Goal: Transaction & Acquisition: Purchase product/service

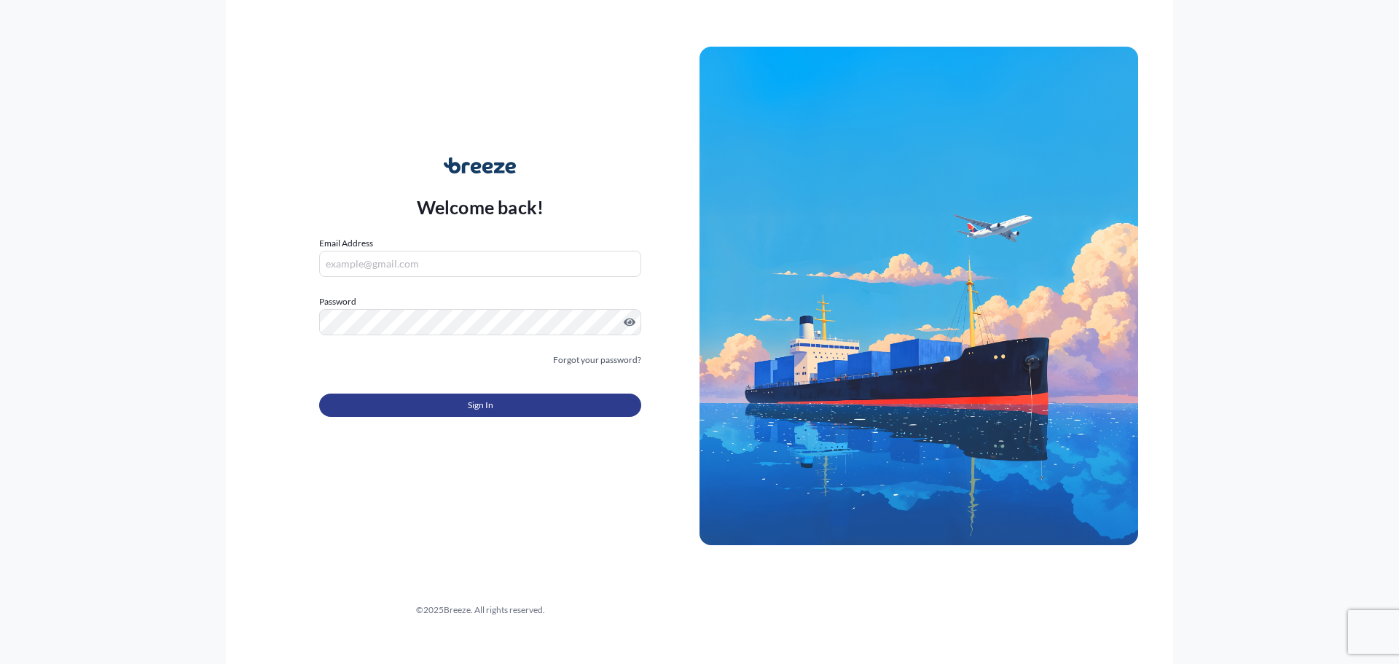
type input "[EMAIL_ADDRESS][DOMAIN_NAME]"
click at [460, 407] on button "Sign In" at bounding box center [480, 404] width 322 height 23
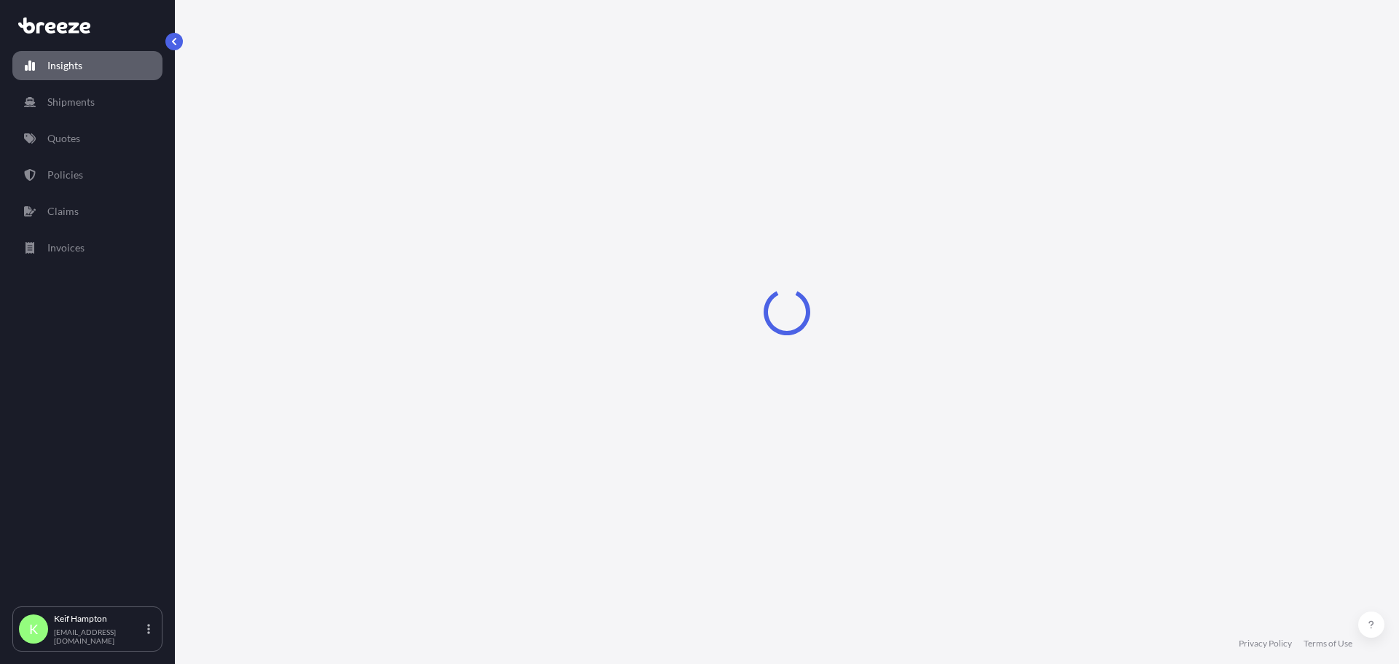
select select "2025"
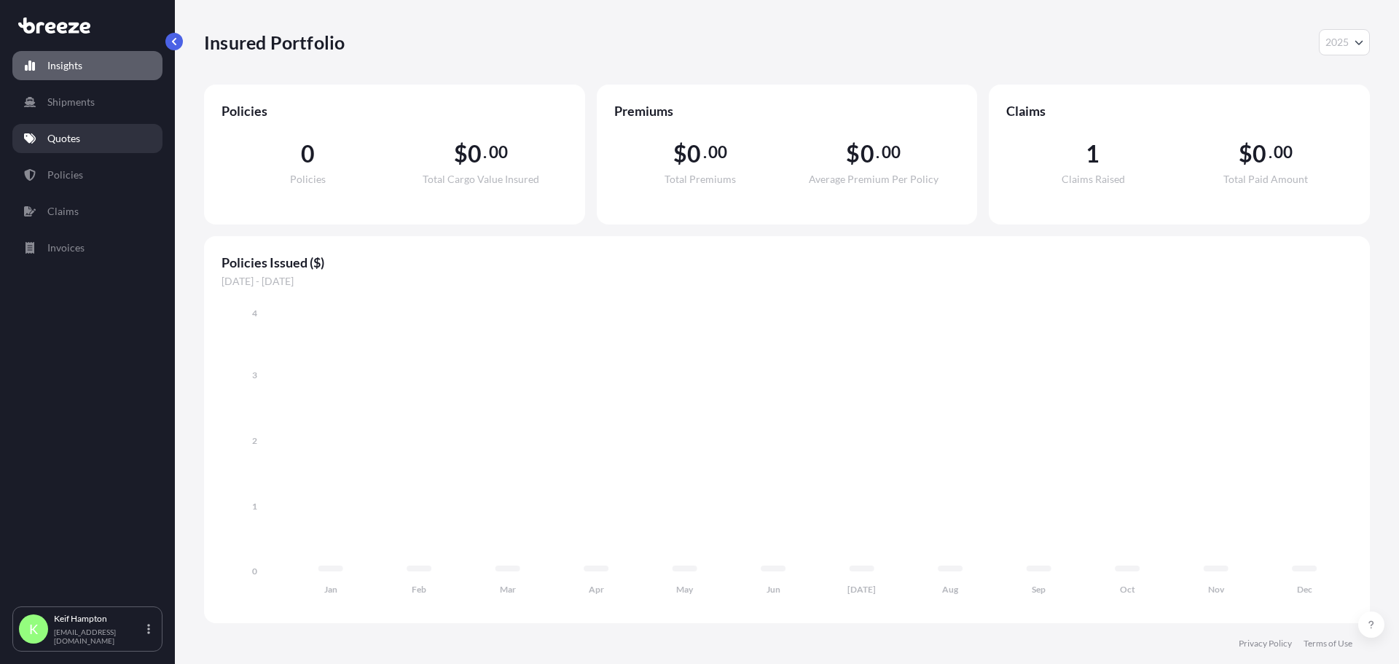
click at [70, 144] on p "Quotes" at bounding box center [63, 138] width 33 height 15
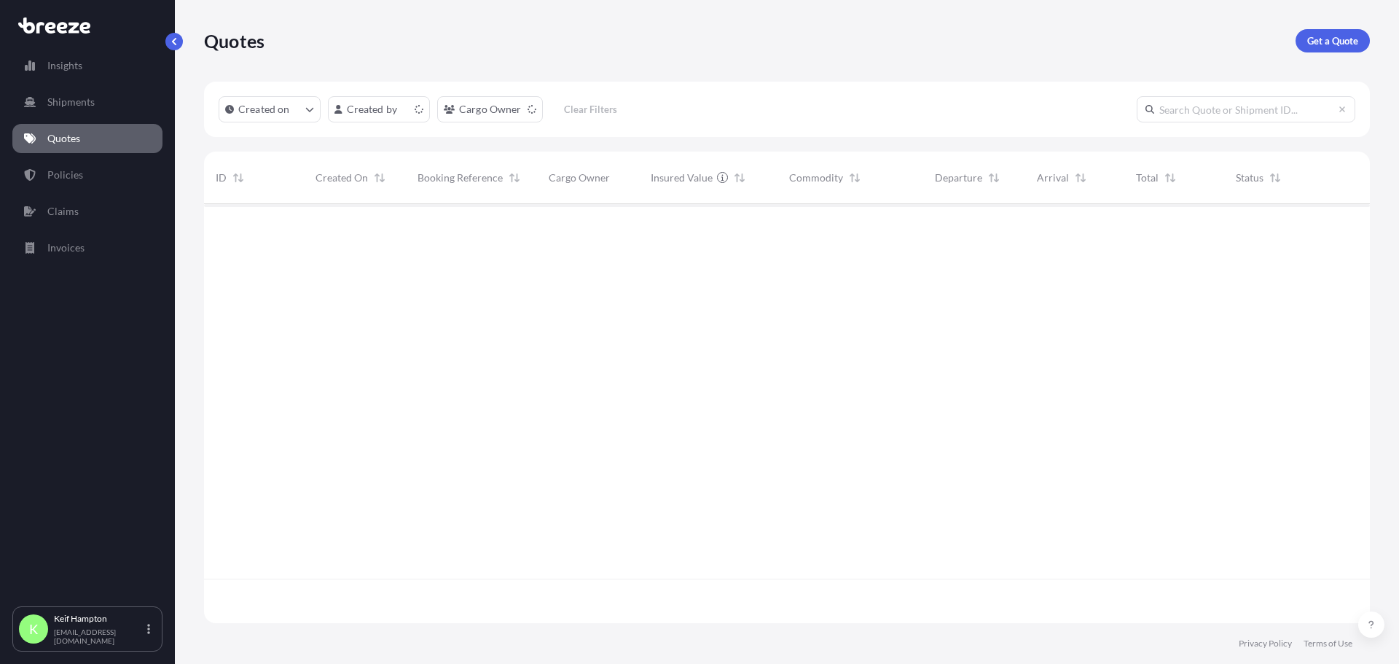
scroll to position [416, 1155]
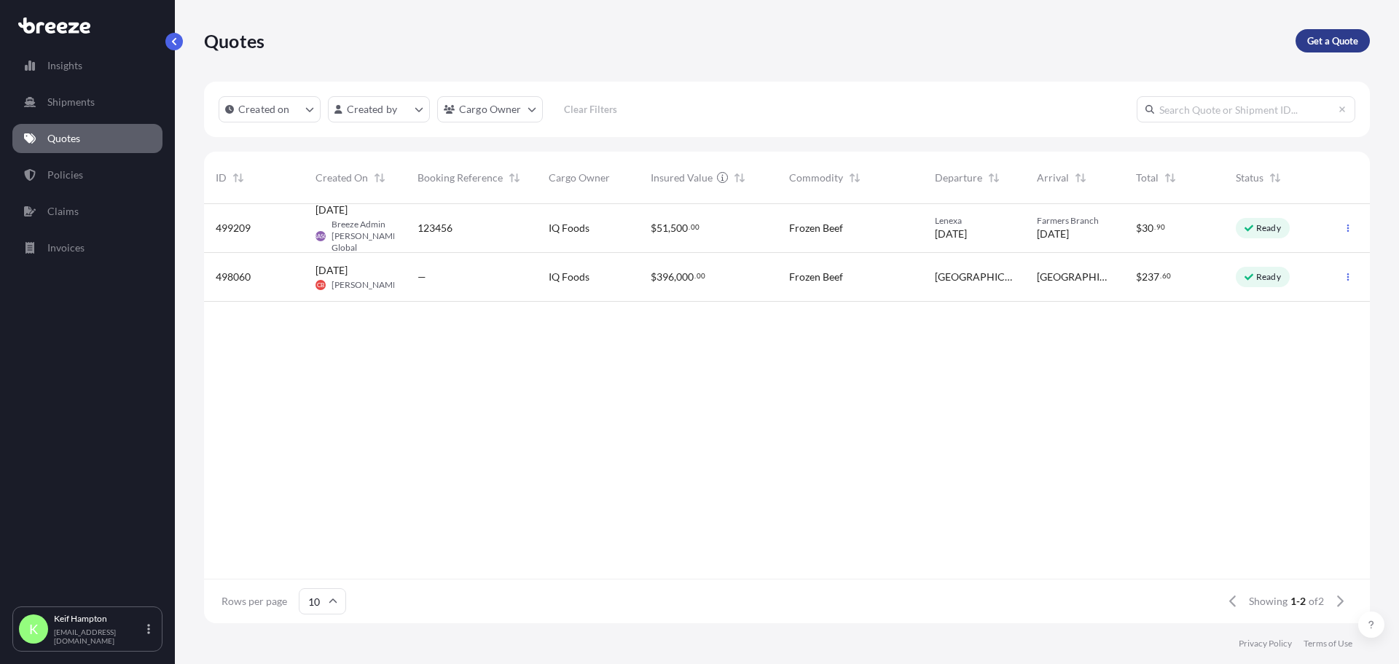
click at [1351, 44] on p "Get a Quote" at bounding box center [1332, 41] width 51 height 15
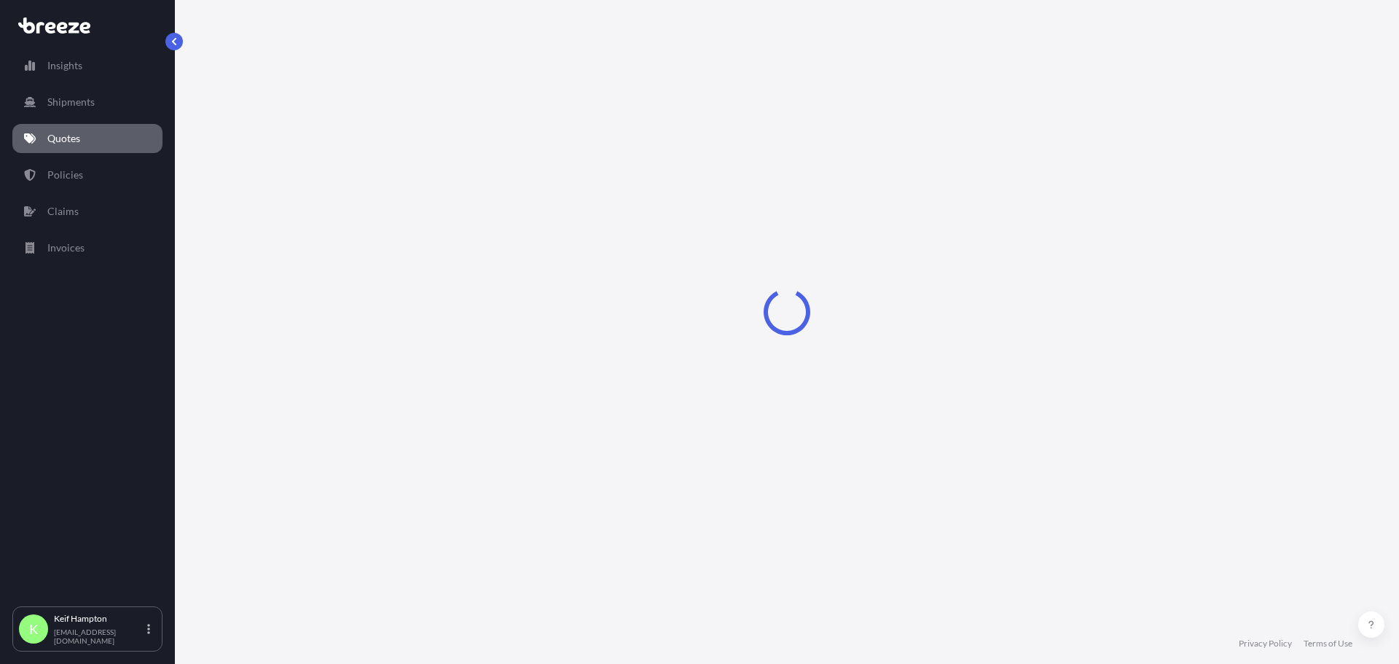
select select "Road"
select select "1"
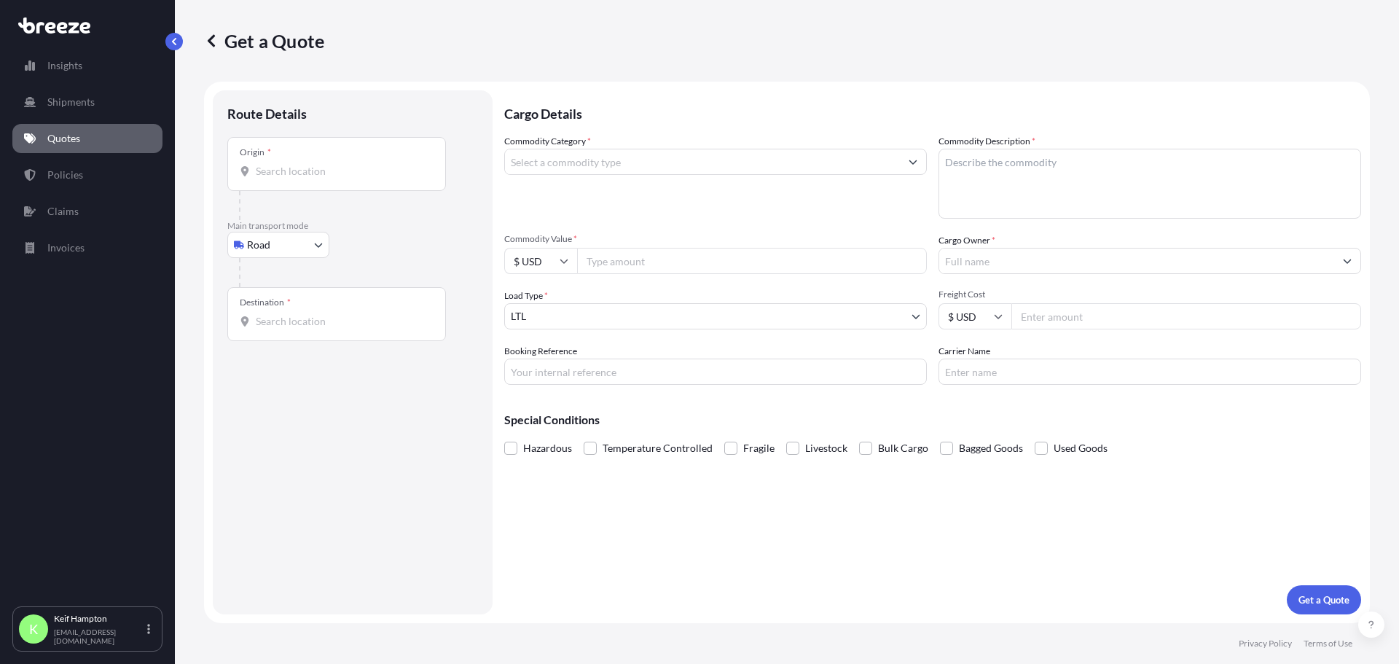
click at [372, 165] on input "Origin *" at bounding box center [342, 171] width 172 height 15
click at [352, 180] on div "Origin *" at bounding box center [336, 164] width 219 height 54
click at [352, 178] on input "Origin * Please select an origin" at bounding box center [342, 171] width 172 height 15
type input "[GEOGRAPHIC_DATA], [GEOGRAPHIC_DATA]"
click at [326, 326] on input "Destination *" at bounding box center [342, 327] width 172 height 15
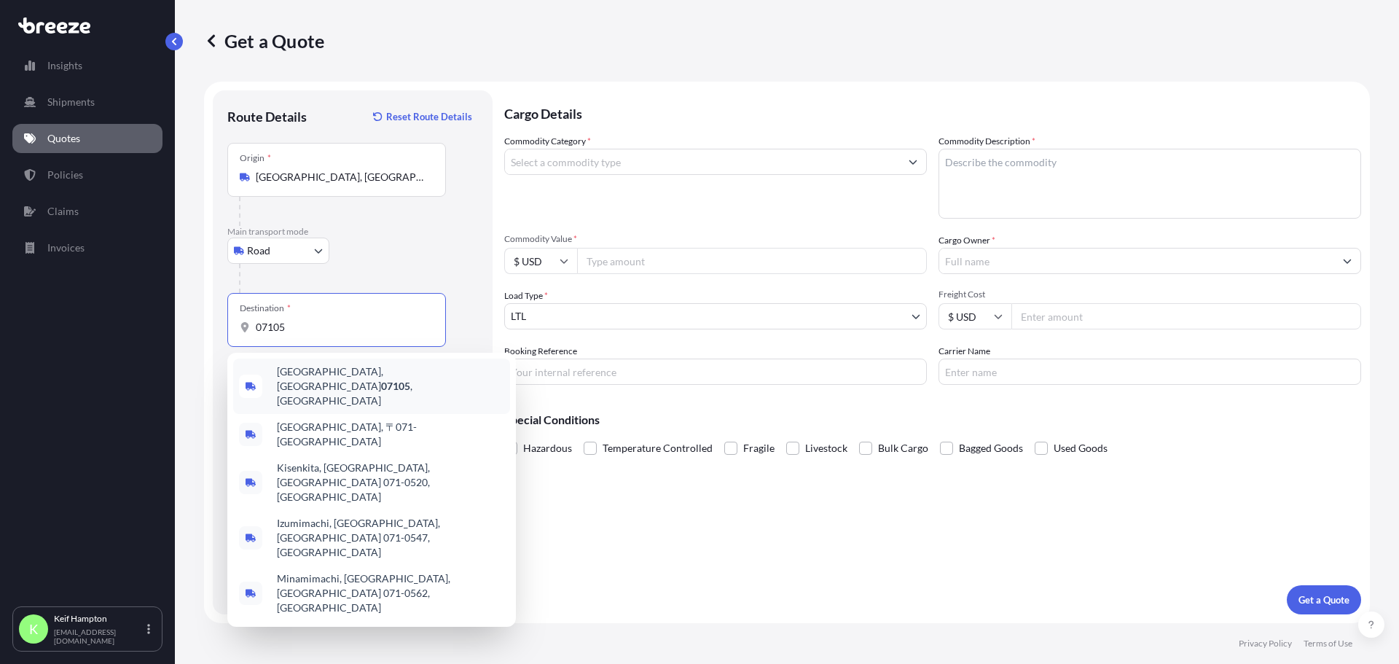
click at [307, 371] on span "[GEOGRAPHIC_DATA] , [GEOGRAPHIC_DATA]" at bounding box center [390, 386] width 227 height 44
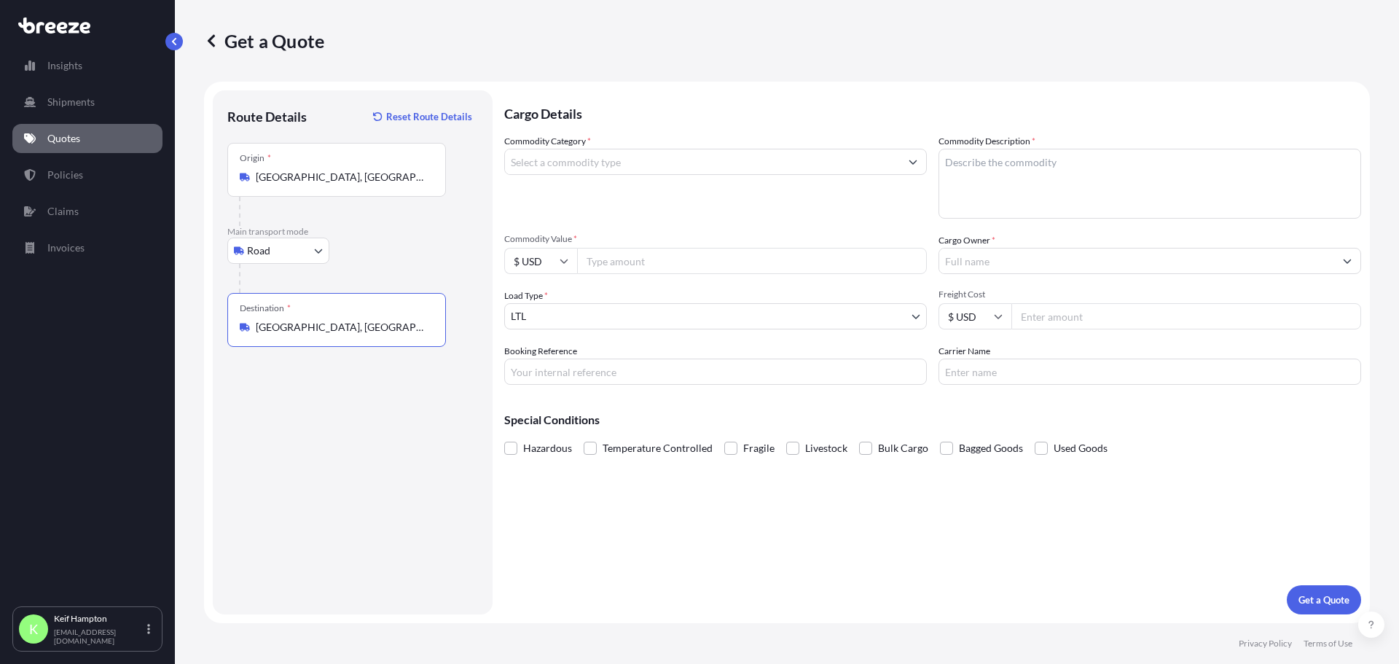
type input "[GEOGRAPHIC_DATA], [GEOGRAPHIC_DATA]"
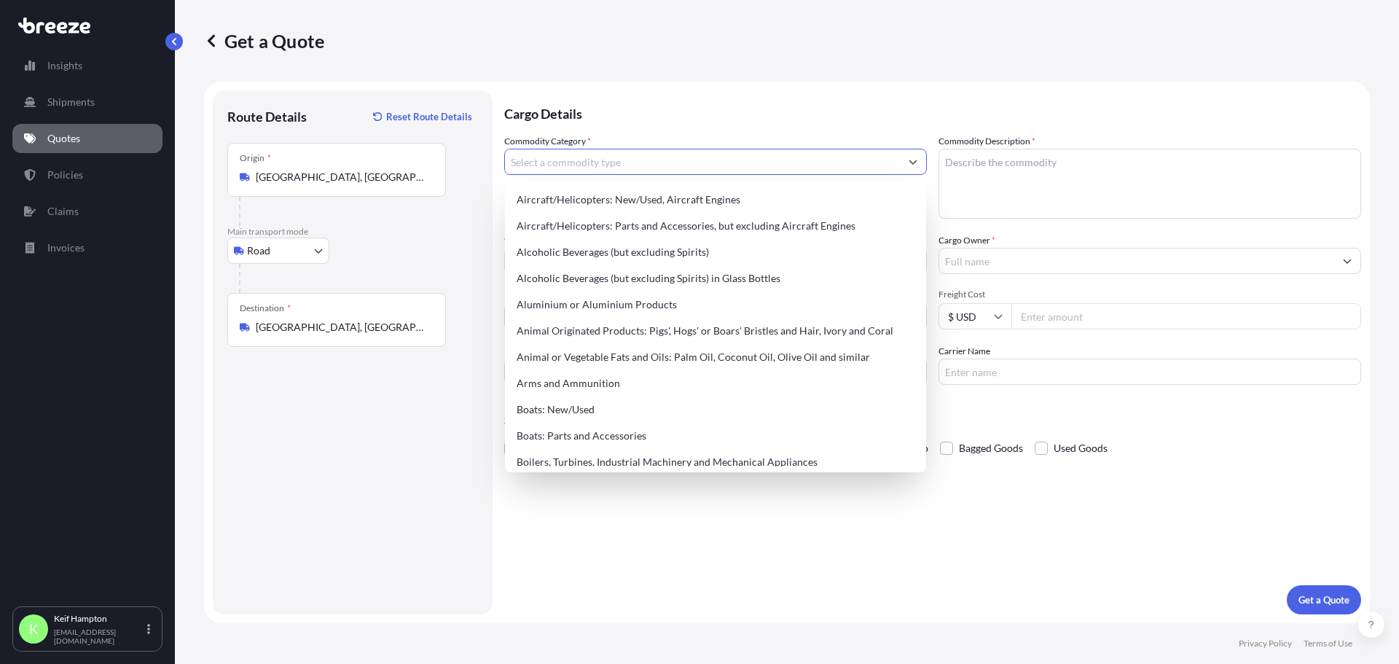
drag, startPoint x: 662, startPoint y: 156, endPoint x: 658, endPoint y: 166, distance: 11.1
click at [661, 156] on input "Commodity Category *" at bounding box center [702, 162] width 395 height 26
type input "b"
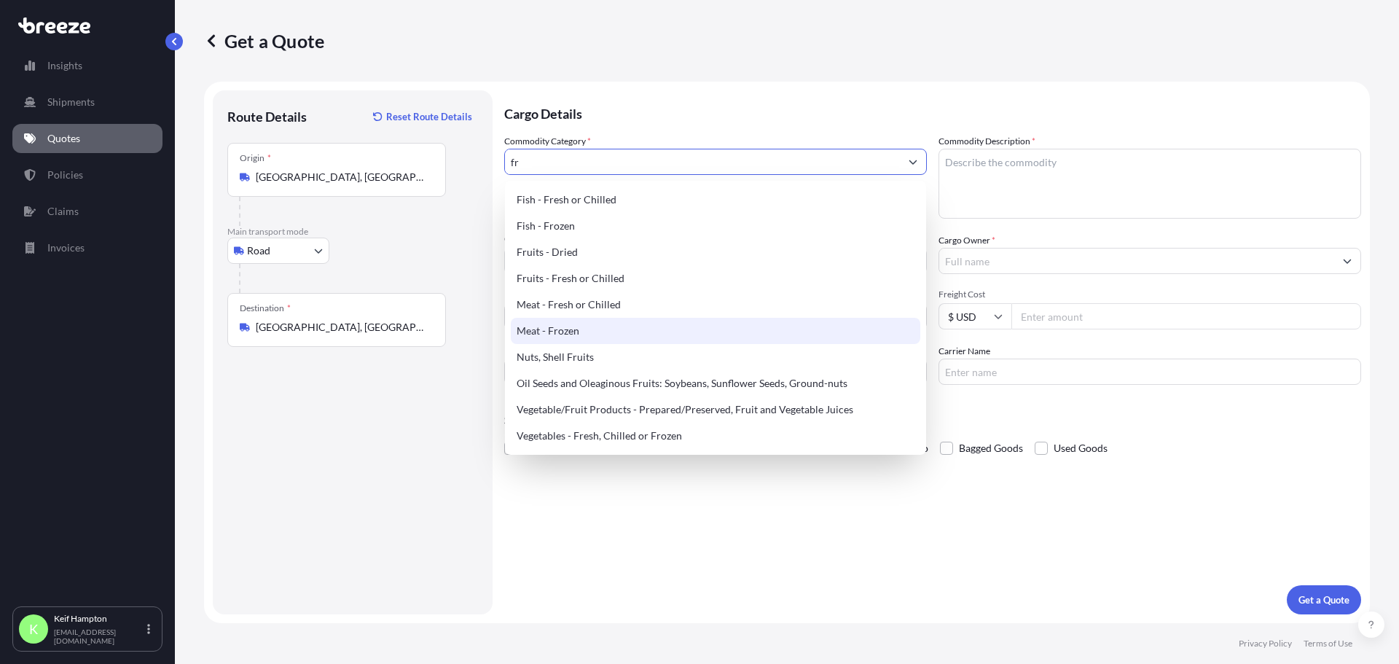
click at [613, 337] on div "Meat - Frozen" at bounding box center [715, 331] width 409 height 26
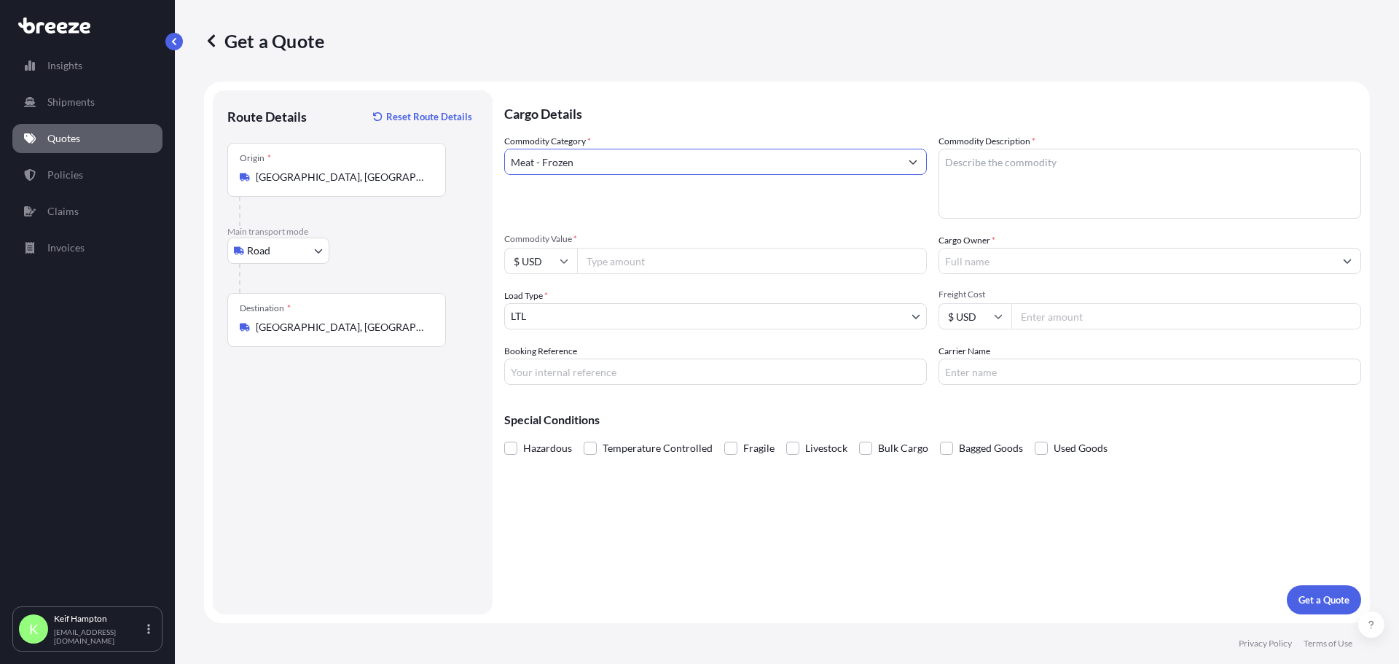
type input "Meat - Frozen"
click at [1062, 114] on p "Cargo Details" at bounding box center [932, 112] width 857 height 44
click at [1059, 158] on textarea "Commodity Description *" at bounding box center [1149, 184] width 423 height 70
click at [1055, 264] on input "Cargo Owner *" at bounding box center [1136, 261] width 395 height 26
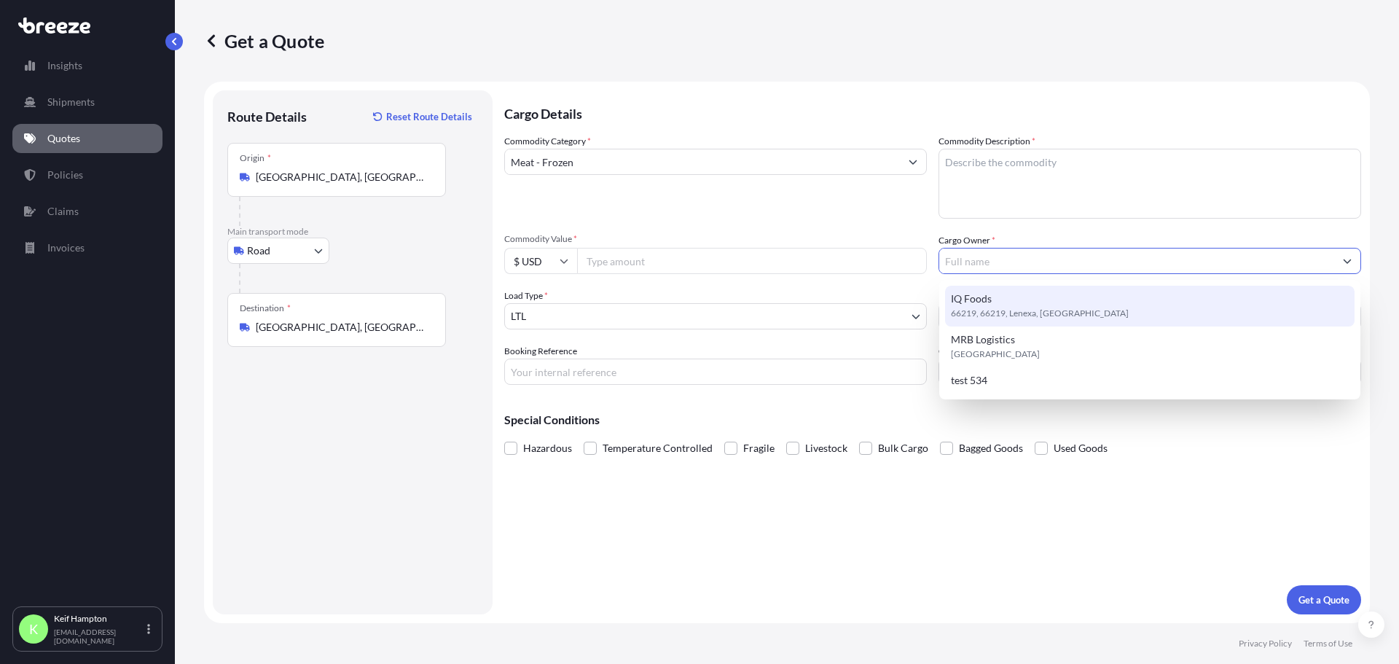
click at [1048, 303] on div "IQ Foods 66219, 66219, Lenexa, [GEOGRAPHIC_DATA]" at bounding box center [1149, 306] width 409 height 41
type input "IQ Foods"
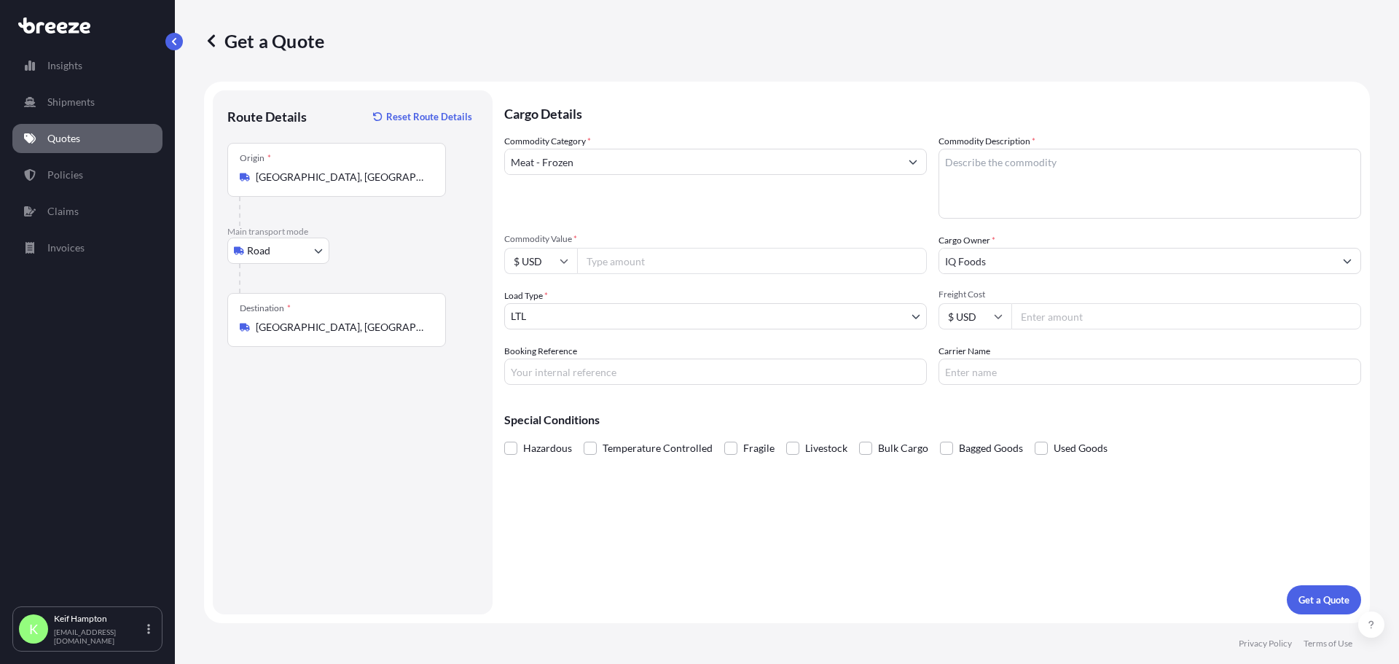
click at [1081, 314] on input "Freight Cost" at bounding box center [1186, 316] width 350 height 26
type input "200000"
click at [1037, 318] on input "200000" at bounding box center [1186, 316] width 350 height 26
click at [616, 369] on input "Booking Reference" at bounding box center [715, 371] width 423 height 26
type input "124936654"
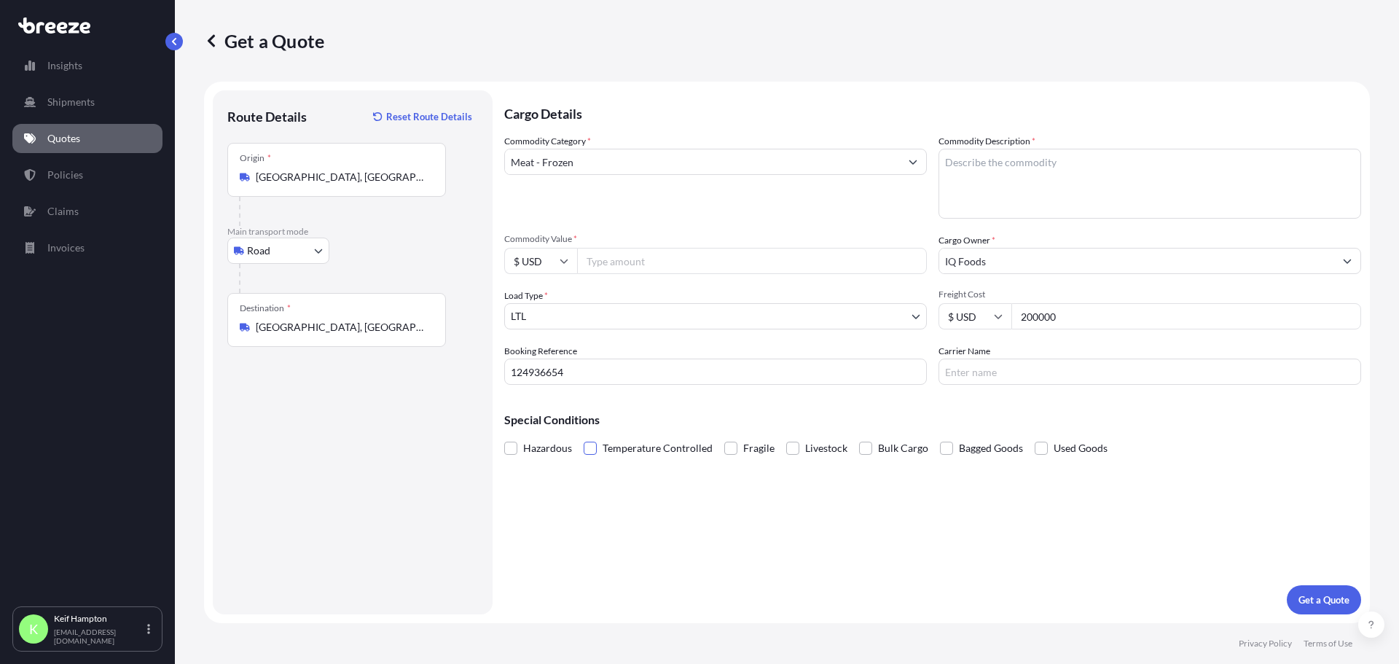
click at [588, 447] on span at bounding box center [590, 447] width 13 height 13
click at [584, 437] on input "Temperature Controlled" at bounding box center [584, 437] width 0 height 0
click at [680, 576] on div "Cargo Details Commodity Category * Meat - Frozen Commodity Description * Commod…" at bounding box center [932, 352] width 857 height 524
click at [1075, 358] on div "Carrier Name" at bounding box center [1149, 364] width 423 height 41
click at [1110, 366] on input "Carrier Name" at bounding box center [1149, 371] width 423 height 26
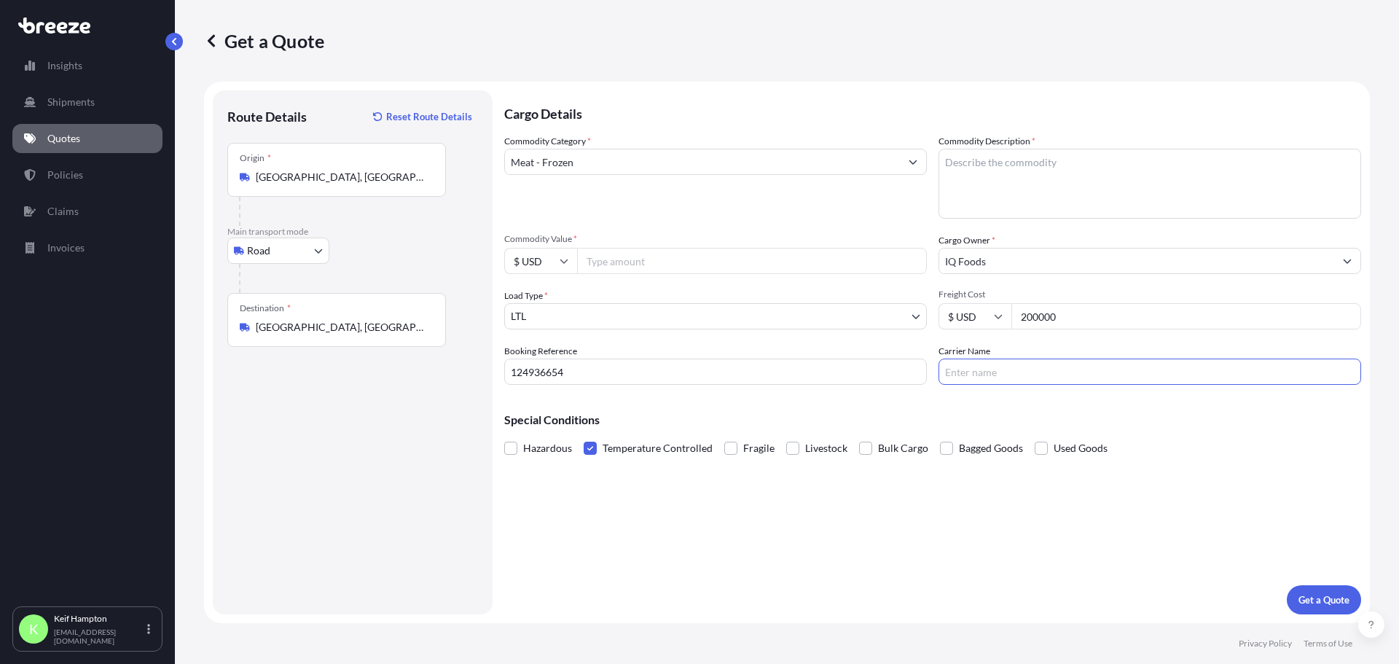
click at [1050, 362] on input "Carrier Name" at bounding box center [1149, 371] width 423 height 26
paste input "PLAN EXPRESS LLC"
type input "PLAN EXPRESS LLC"
click at [1111, 543] on div "Cargo Details Commodity Category * Meat - Frozen Commodity Description * Commod…" at bounding box center [932, 352] width 857 height 524
click at [1086, 186] on textarea "Commodity Description *" at bounding box center [1149, 184] width 423 height 70
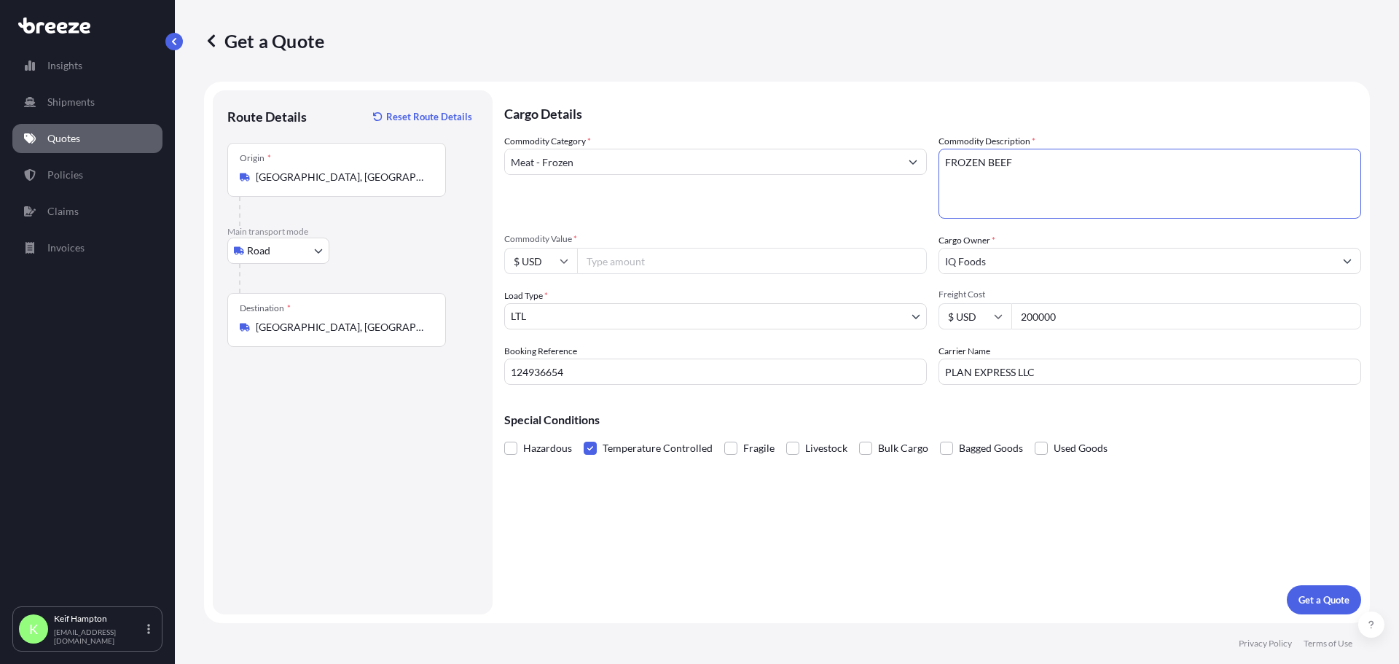
type textarea "FROZEN BEEF"
click at [665, 264] on input "Commodity Value *" at bounding box center [752, 261] width 350 height 26
type input "1"
click at [609, 258] on input "200000" at bounding box center [752, 261] width 350 height 26
click at [609, 262] on input "200000" at bounding box center [752, 261] width 350 height 26
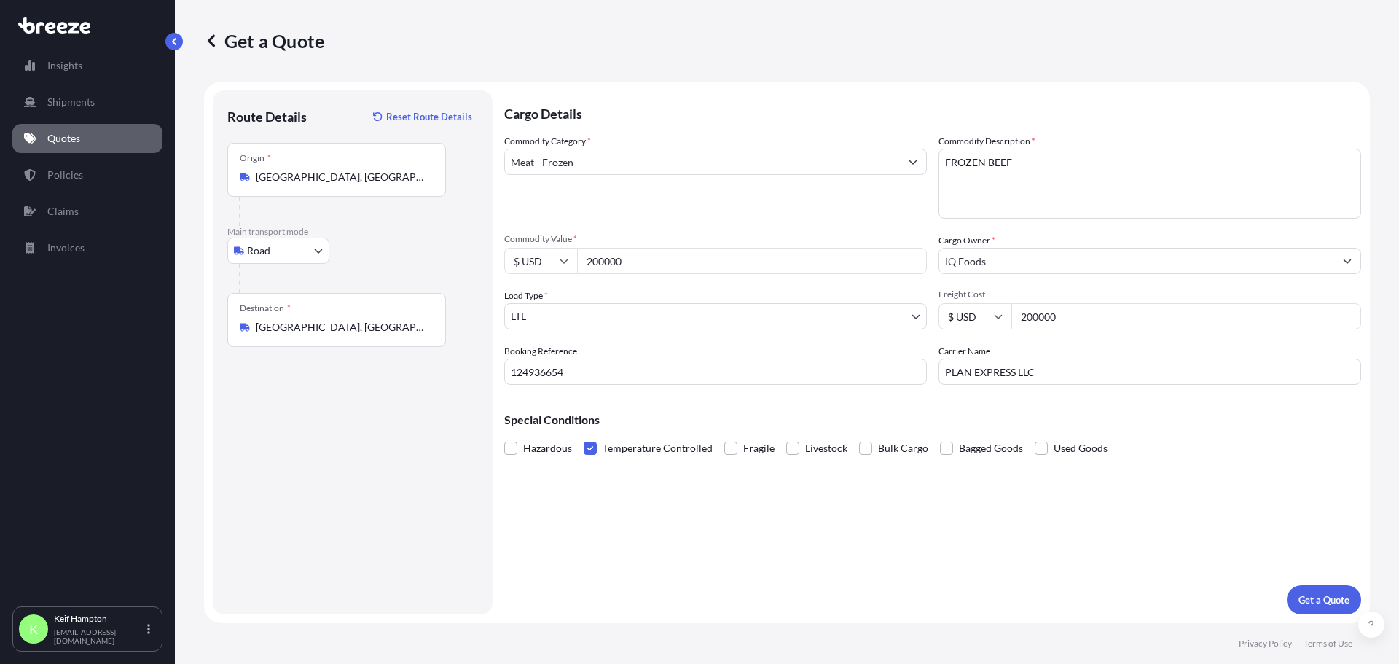
click at [607, 261] on input "200000" at bounding box center [752, 261] width 350 height 26
type input "200000"
drag, startPoint x: 1118, startPoint y: 312, endPoint x: 916, endPoint y: 313, distance: 201.8
click at [908, 319] on div "Commodity Category * Meat - Frozen Commodity Description * FROZEN BEEF Commodit…" at bounding box center [932, 259] width 857 height 251
click at [1118, 314] on input "200000" at bounding box center [1186, 316] width 350 height 26
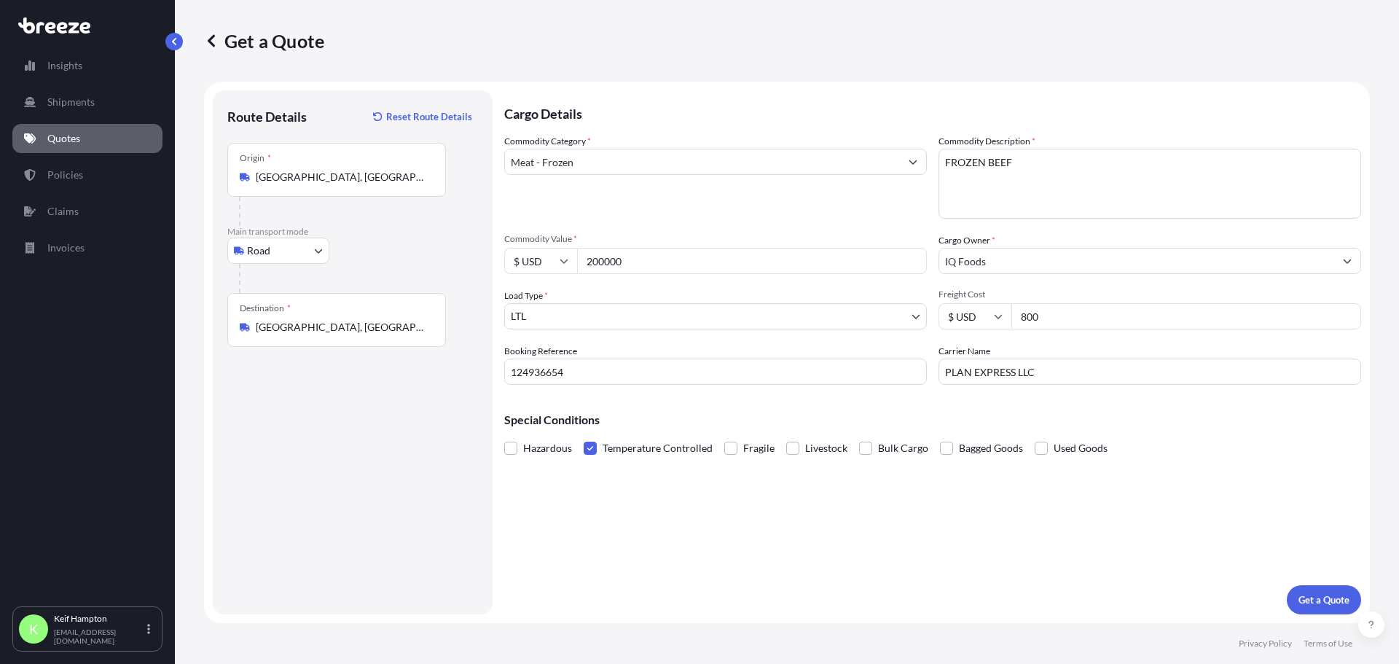
type input "800"
click at [1004, 525] on div "Cargo Details Commodity Category * Meat - Frozen Commodity Description * FROZEN…" at bounding box center [932, 352] width 857 height 524
click at [755, 554] on div "Cargo Details Commodity Category * Meat - Frozen Commodity Description * FROZEN…" at bounding box center [932, 352] width 857 height 524
click at [1324, 594] on p "Get a Quote" at bounding box center [1323, 599] width 51 height 15
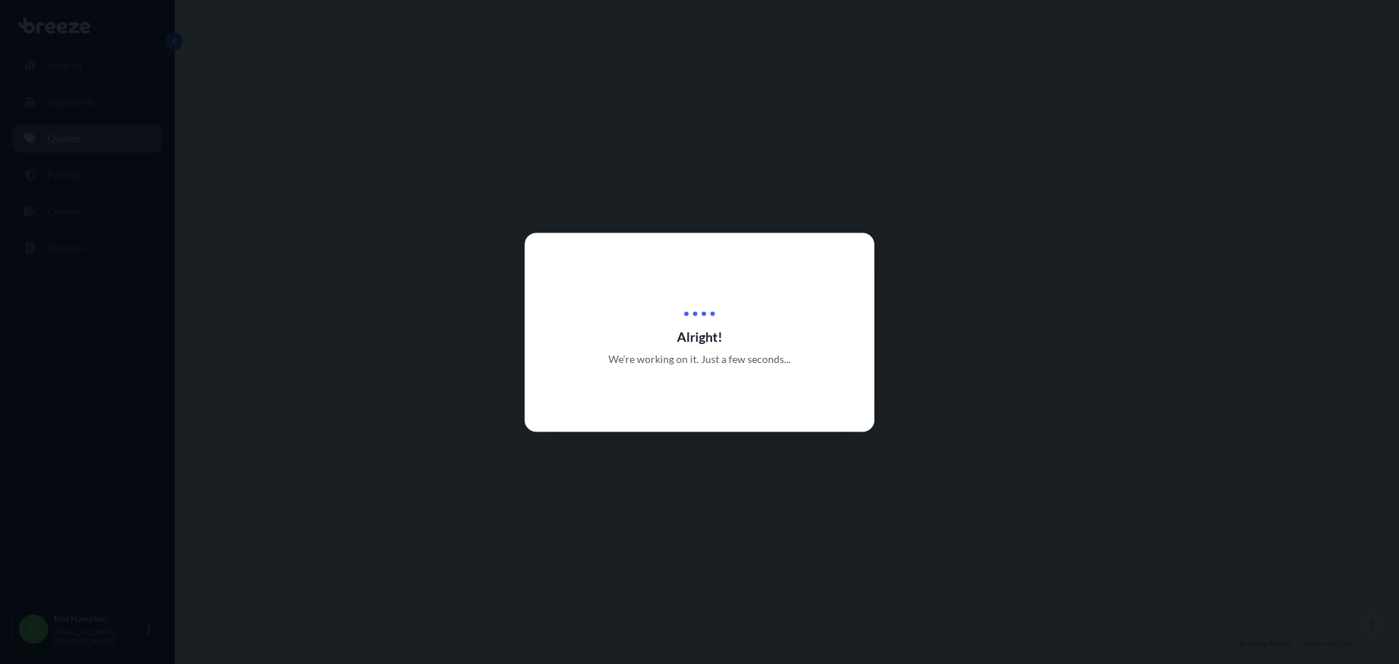
select select "Road"
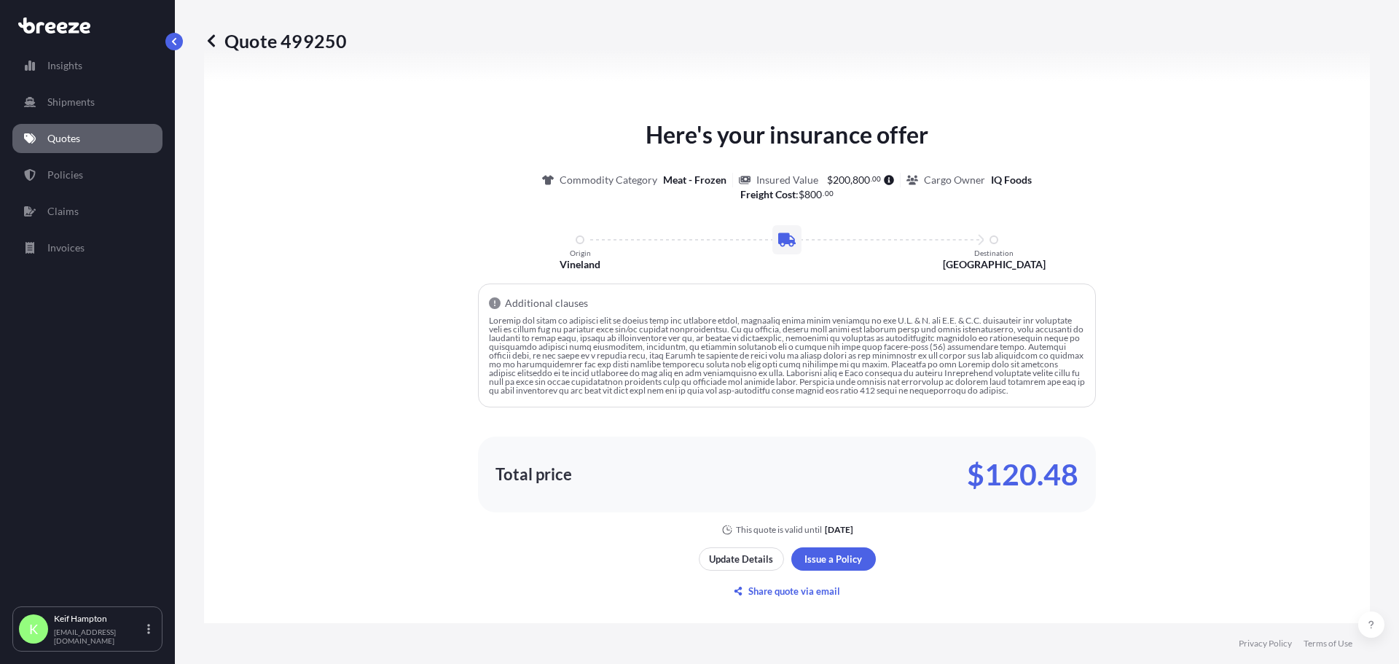
scroll to position [680, 0]
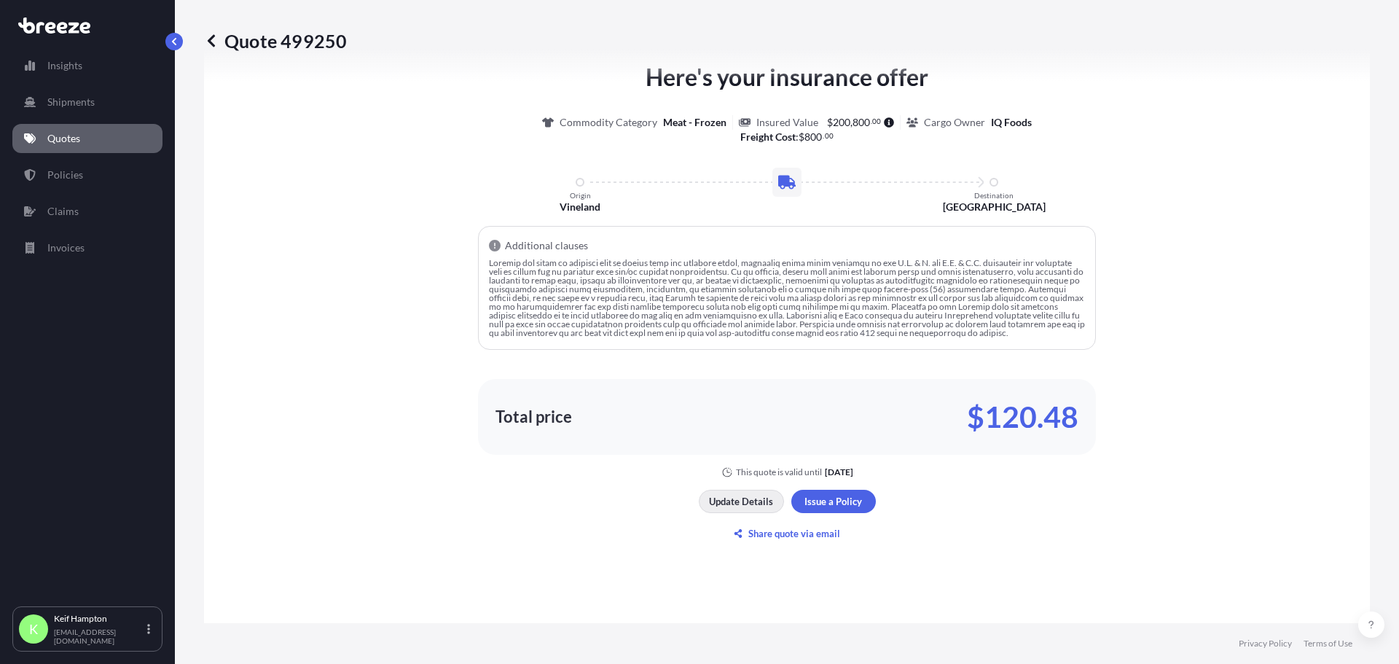
click at [737, 495] on p "Update Details" at bounding box center [741, 501] width 64 height 15
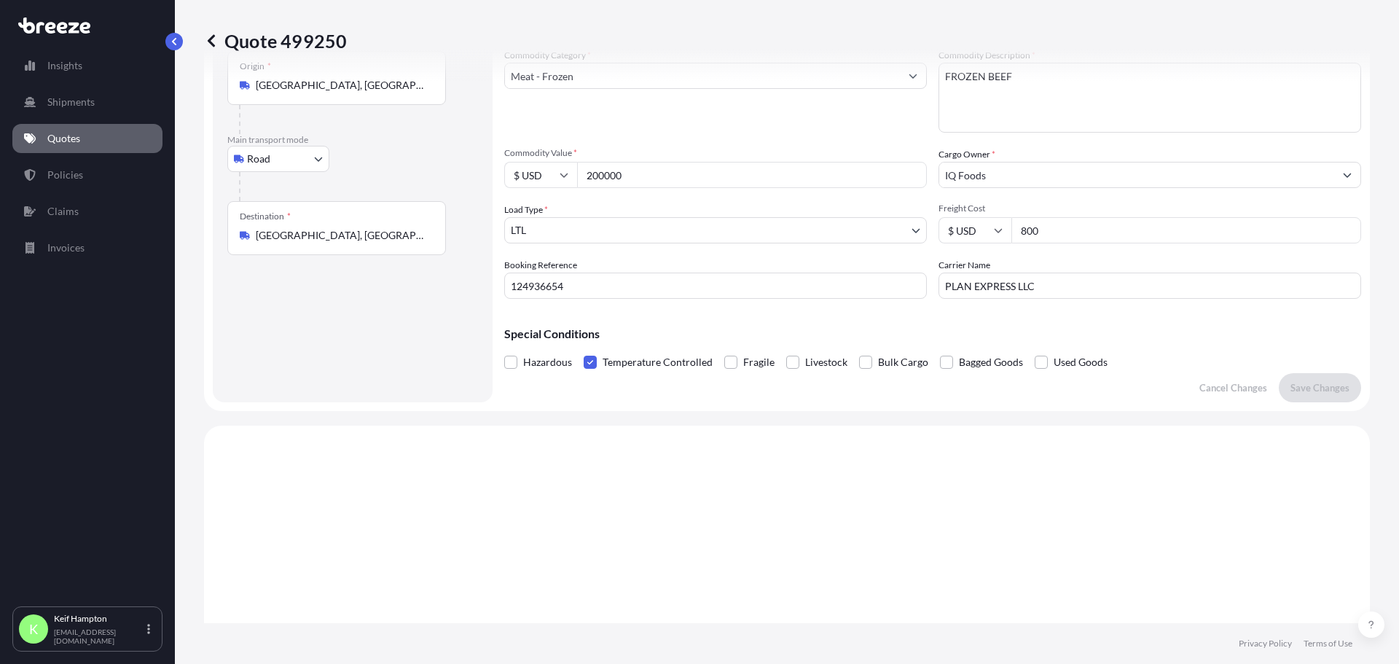
scroll to position [23, 0]
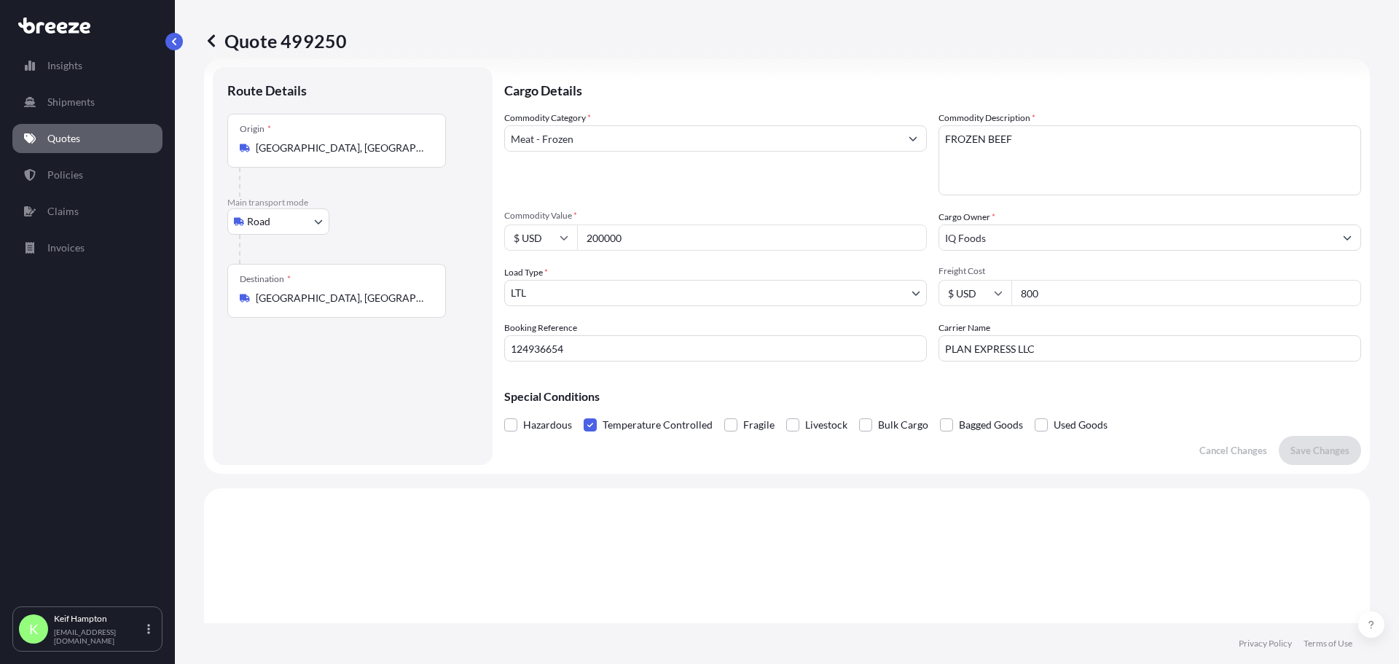
click at [607, 296] on body "Insights Shipments Quotes Policies Claims Invoices K Keif Hampton keif@shipsims…" at bounding box center [699, 332] width 1399 height 664
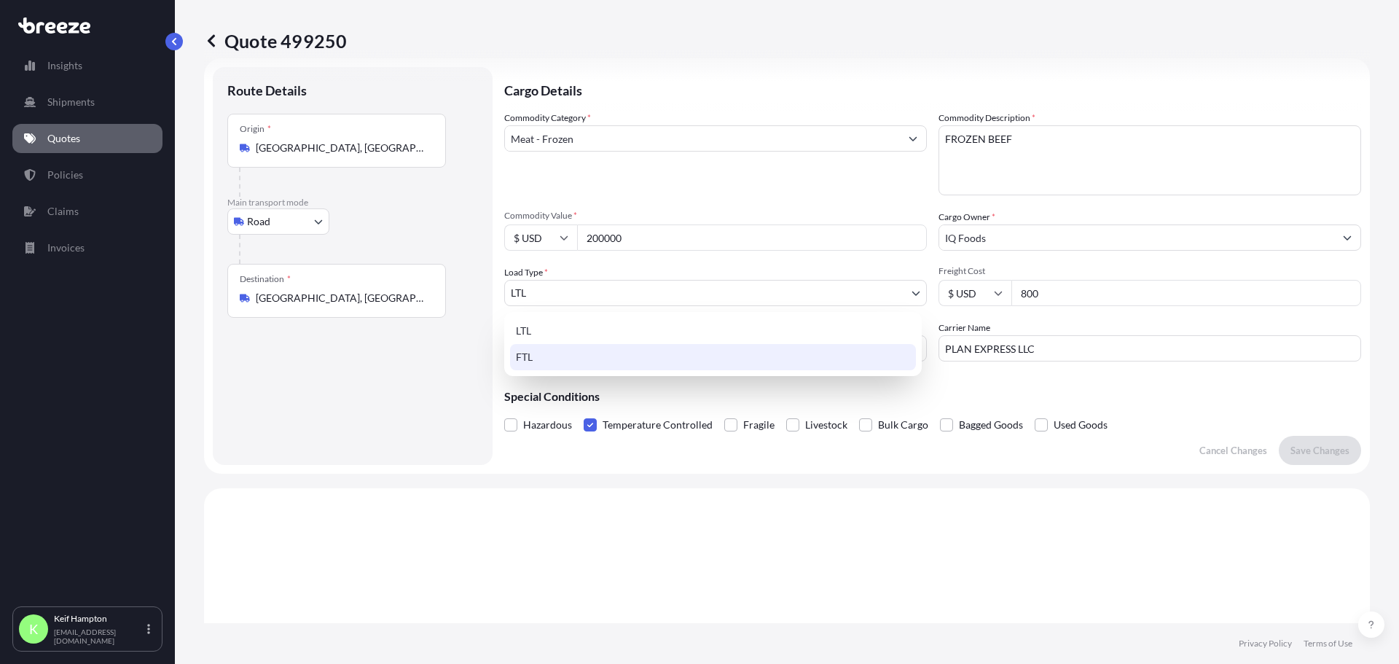
click at [601, 364] on div "FTL" at bounding box center [713, 357] width 406 height 26
select select "2"
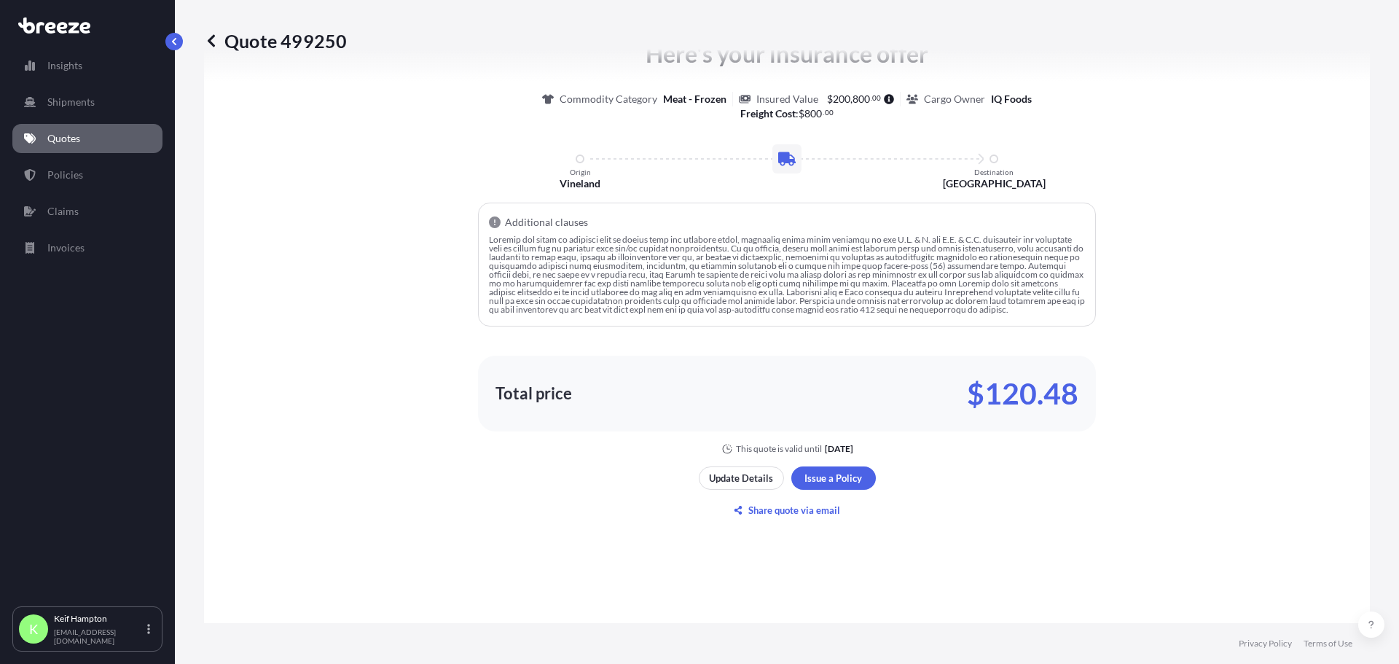
click at [1107, 505] on div "Here's your insurance offer Commodity Category Meat - Frozen Insured Value $ 20…" at bounding box center [786, 279] width 1125 height 900
click at [1012, 566] on div "Here's your insurance offer Commodity Category Meat - Frozen Insured Value $ 20…" at bounding box center [786, 279] width 1125 height 900
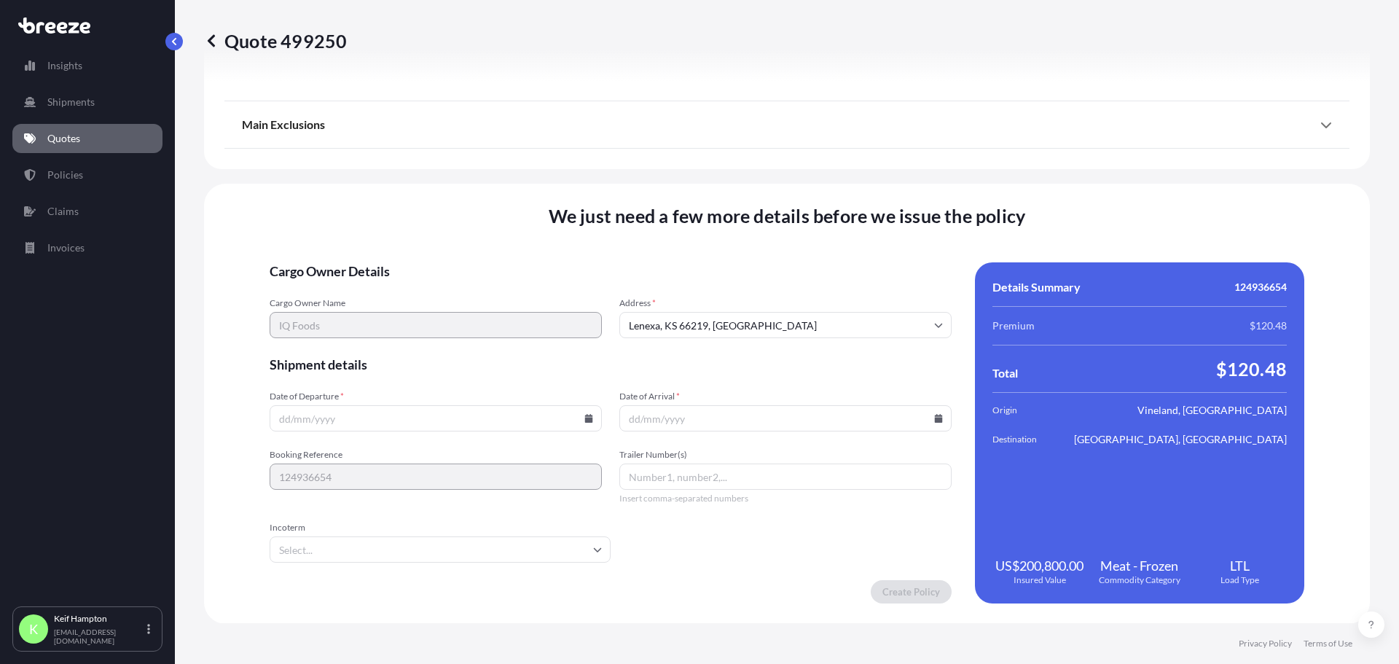
scroll to position [1802, 0]
click at [350, 416] on input "Date of Departure *" at bounding box center [436, 417] width 332 height 26
click at [587, 418] on icon at bounding box center [589, 417] width 8 height 9
click at [409, 283] on button "17" at bounding box center [407, 287] width 23 height 23
type input "[DATE]"
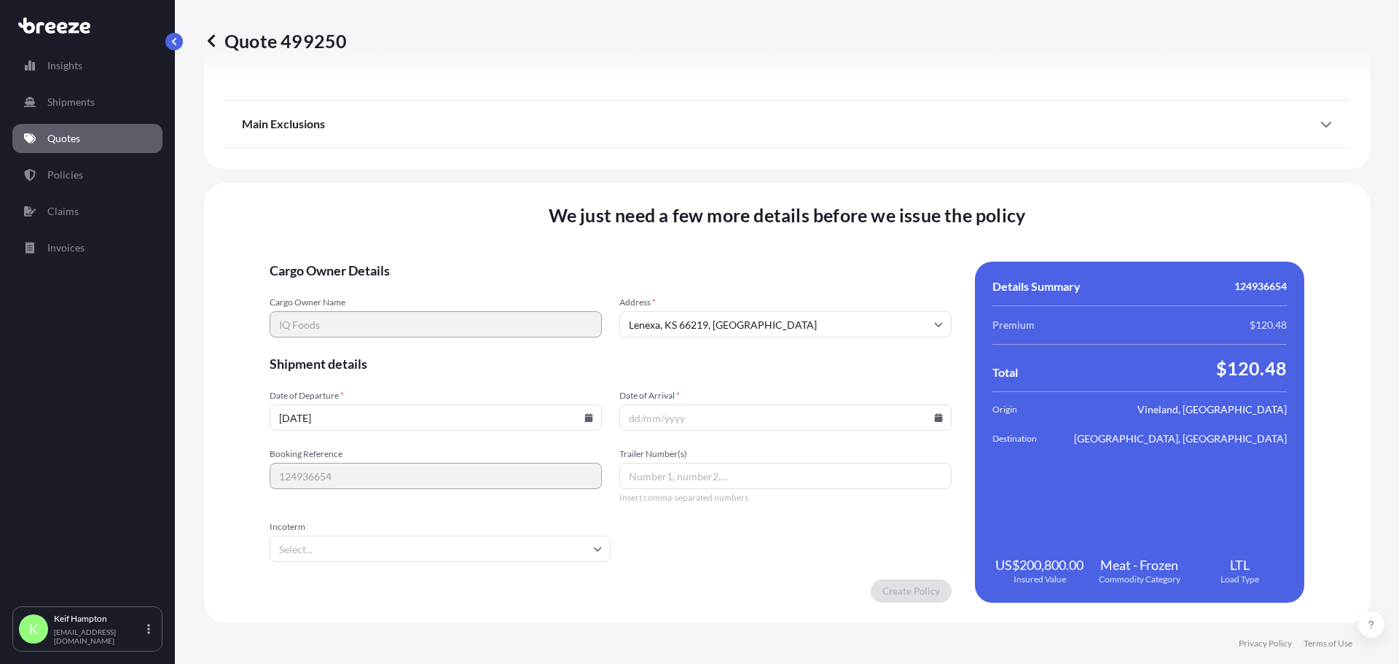
click at [919, 419] on input "Date of Arrival *" at bounding box center [785, 417] width 332 height 26
click at [935, 418] on icon at bounding box center [939, 417] width 8 height 9
click at [777, 289] on button "18" at bounding box center [780, 287] width 23 height 23
type input "[DATE]"
click at [722, 474] on input "Trailer Number(s)" at bounding box center [785, 476] width 332 height 26
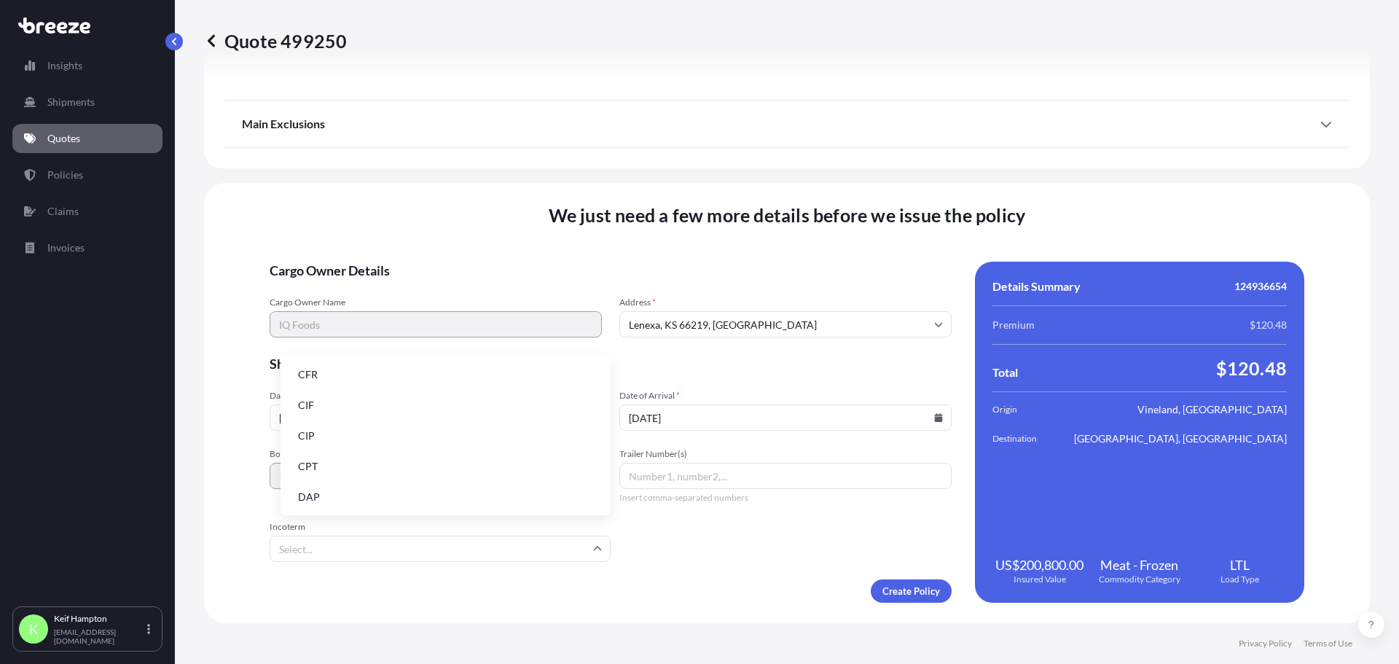
click at [415, 548] on input "Incoterm" at bounding box center [440, 548] width 341 height 26
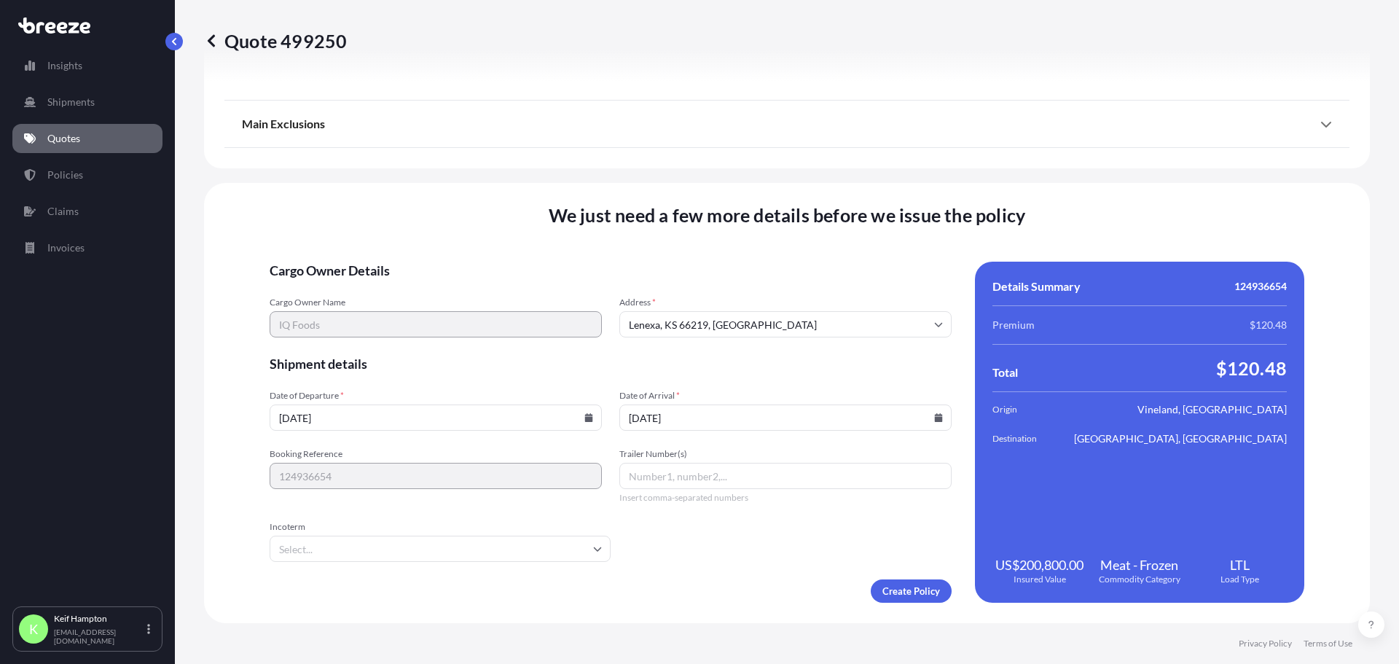
click at [712, 585] on div "Create Policy" at bounding box center [611, 590] width 682 height 23
click at [796, 551] on form "Cargo Owner Details Cargo Owner Name IQ Foods Address * Lenexa, KS 66219, USA S…" at bounding box center [611, 432] width 682 height 341
click at [666, 568] on form "Cargo Owner Details Cargo Owner Name IQ Foods Address * Lenexa, KS 66219, USA S…" at bounding box center [611, 432] width 682 height 341
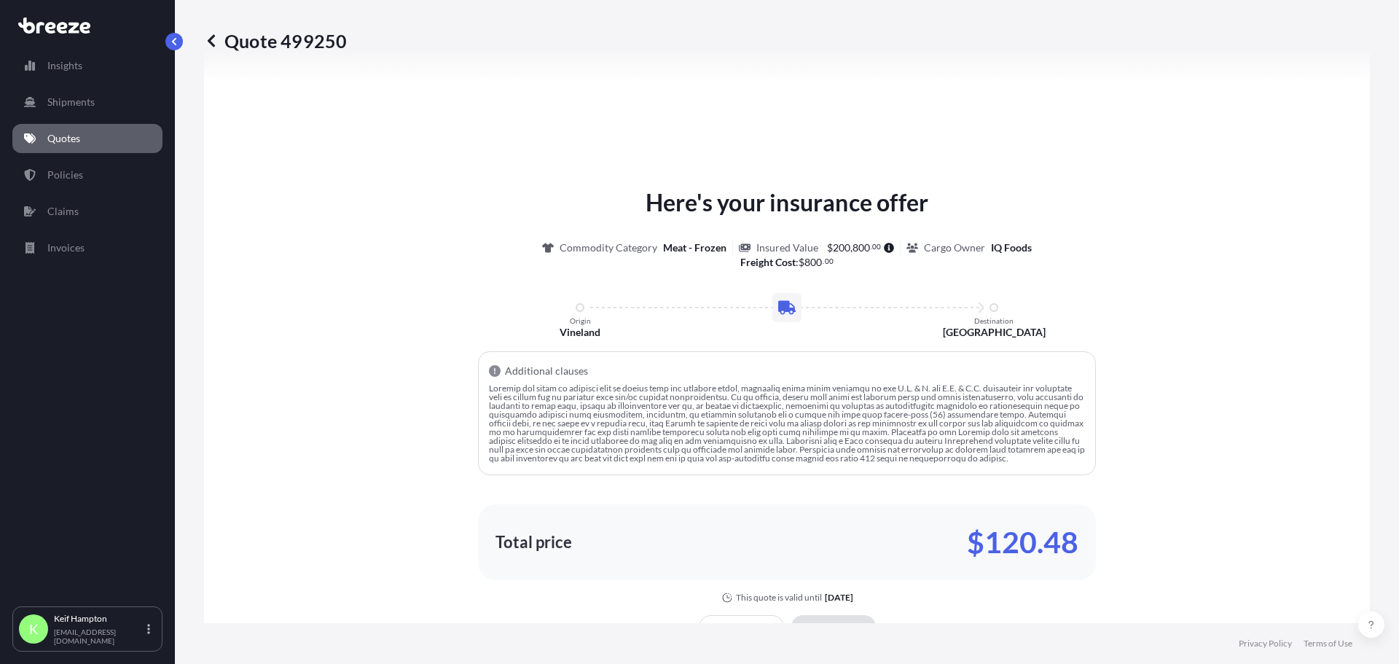
scroll to position [1802, 0]
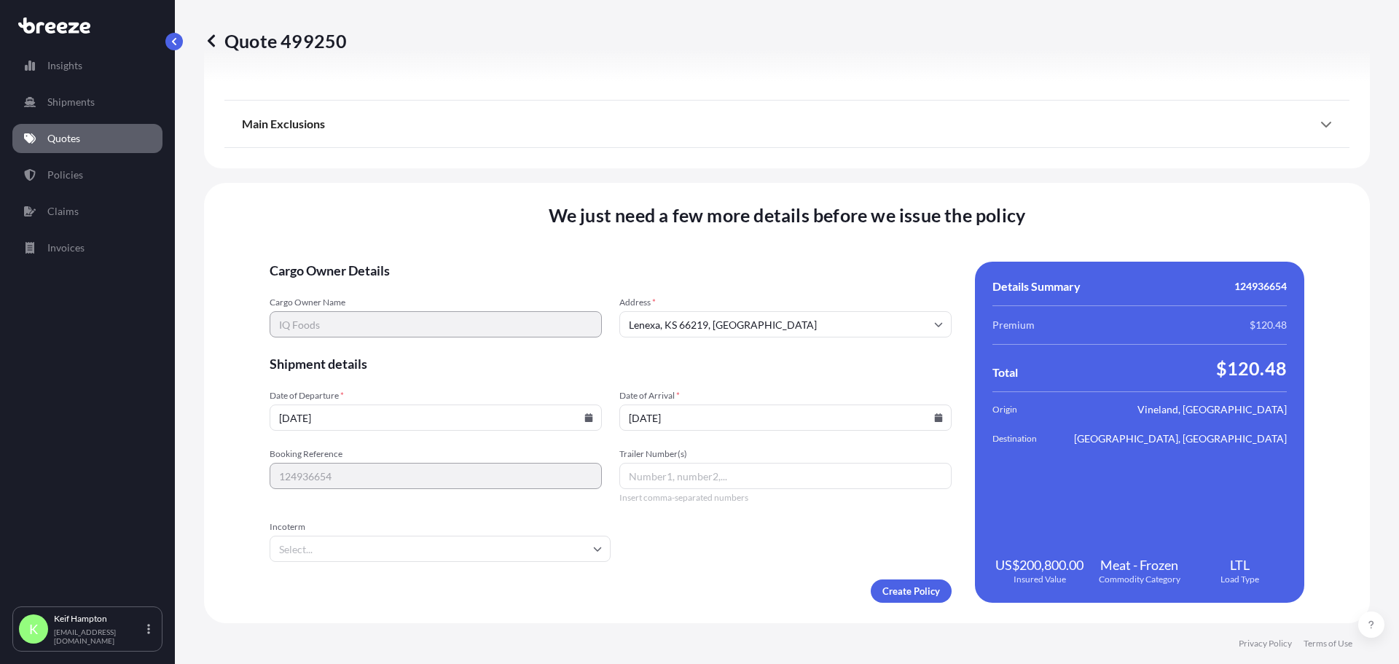
click at [752, 588] on div "Create Policy" at bounding box center [611, 590] width 682 height 23
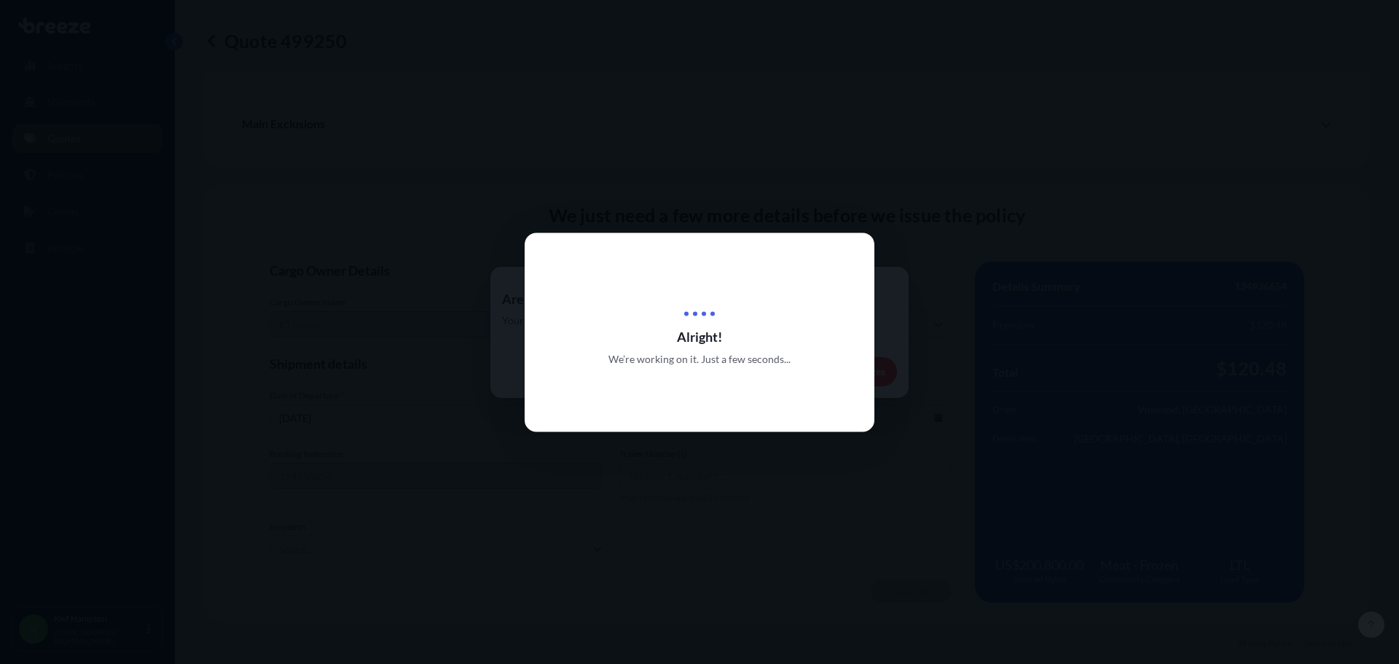
click at [1204, 199] on div at bounding box center [699, 332] width 1399 height 664
click at [385, 409] on div at bounding box center [699, 332] width 1399 height 664
click at [1155, 135] on div at bounding box center [699, 332] width 1399 height 664
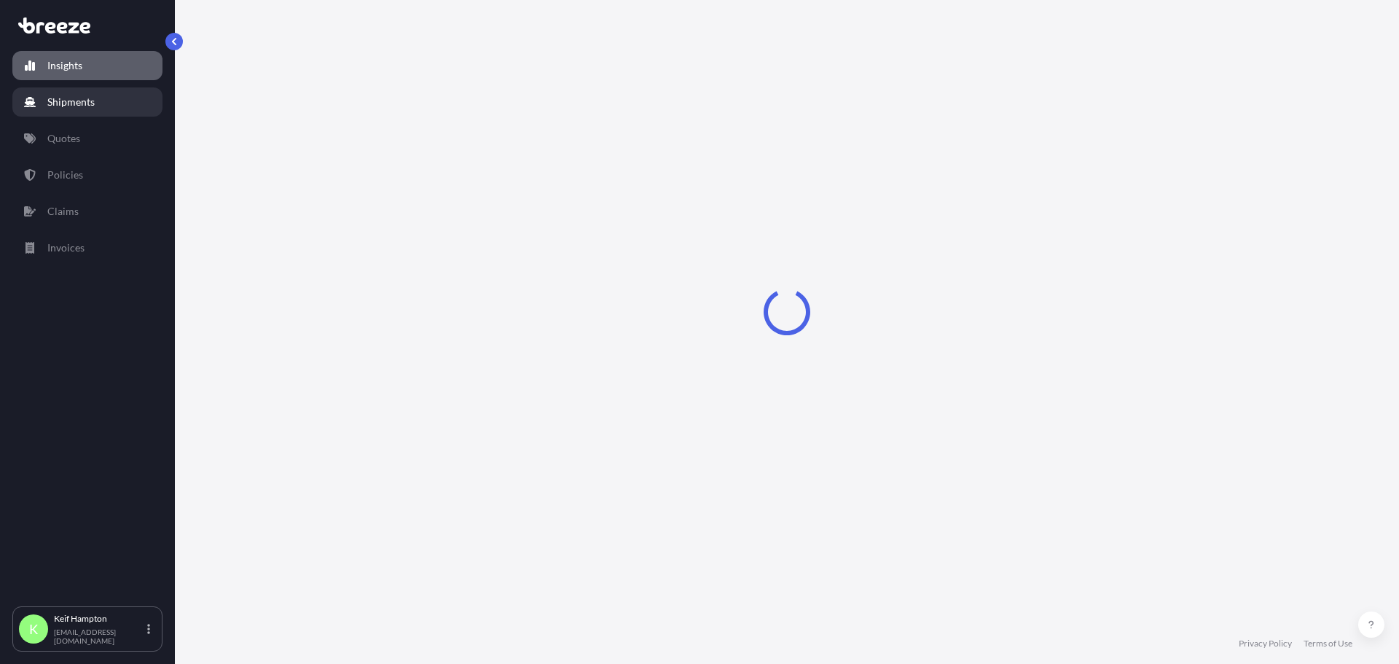
select select "2025"
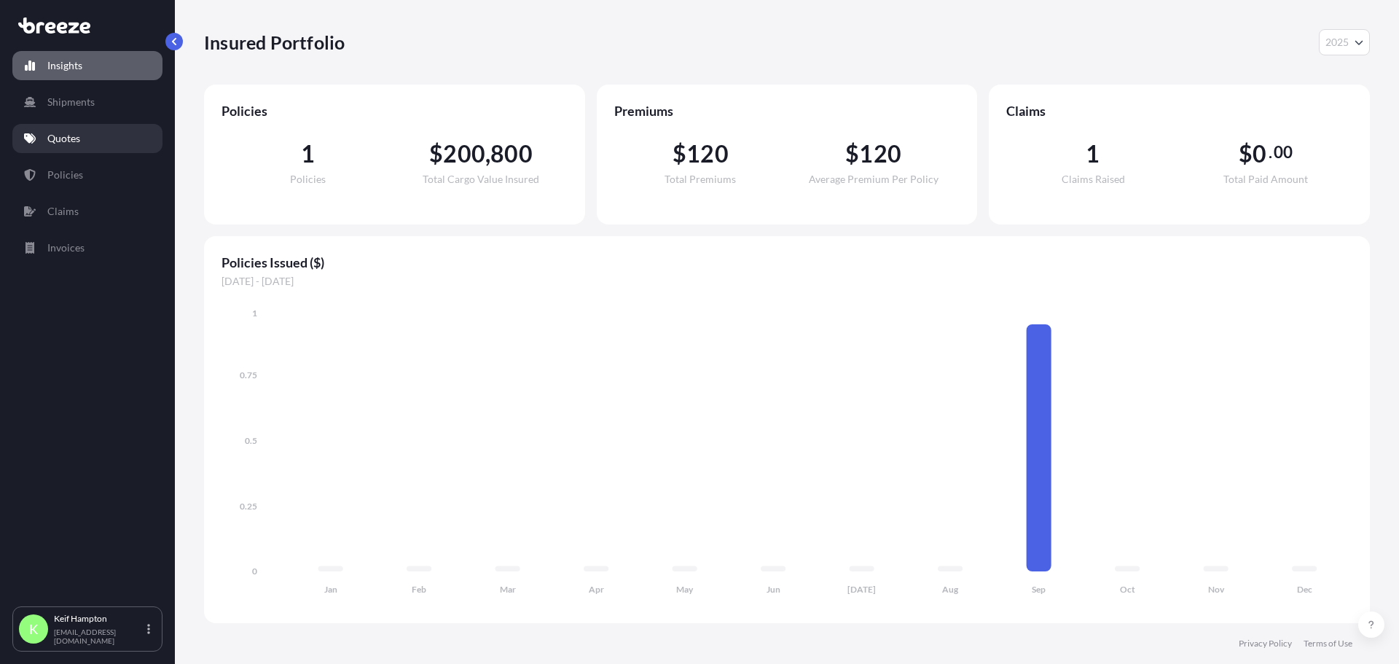
click at [66, 140] on p "Quotes" at bounding box center [63, 138] width 33 height 15
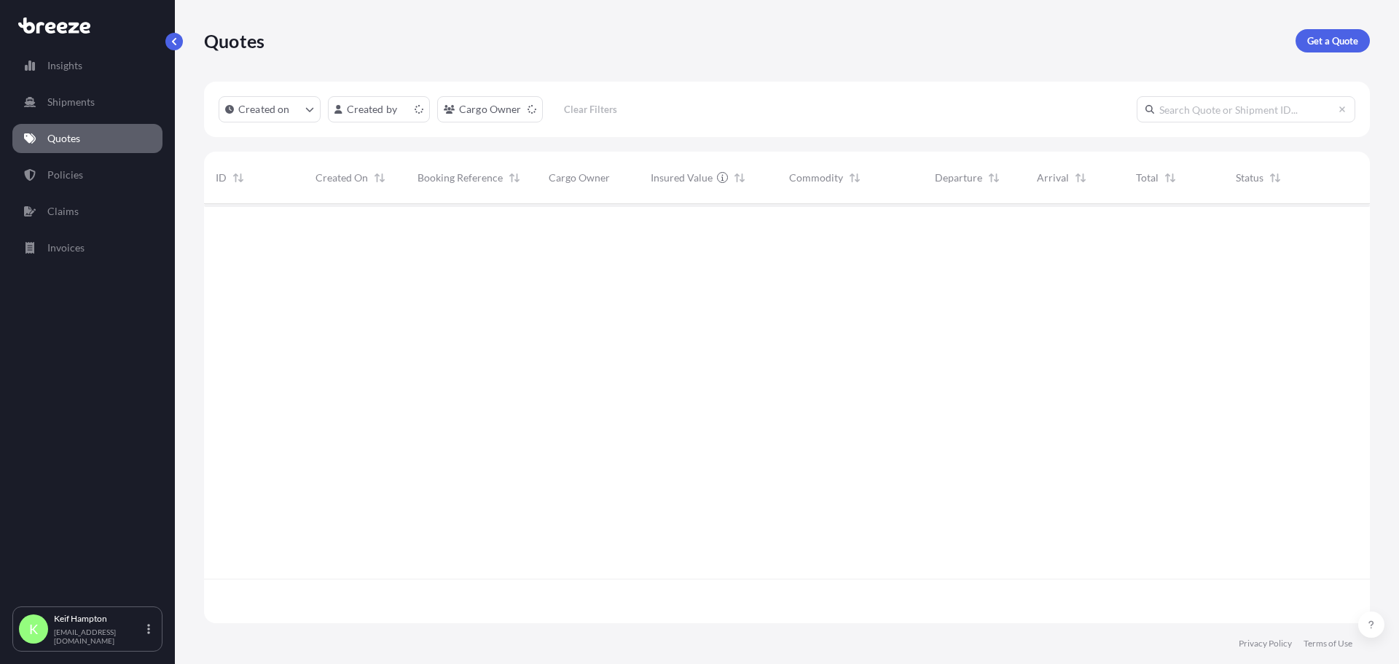
scroll to position [416, 1155]
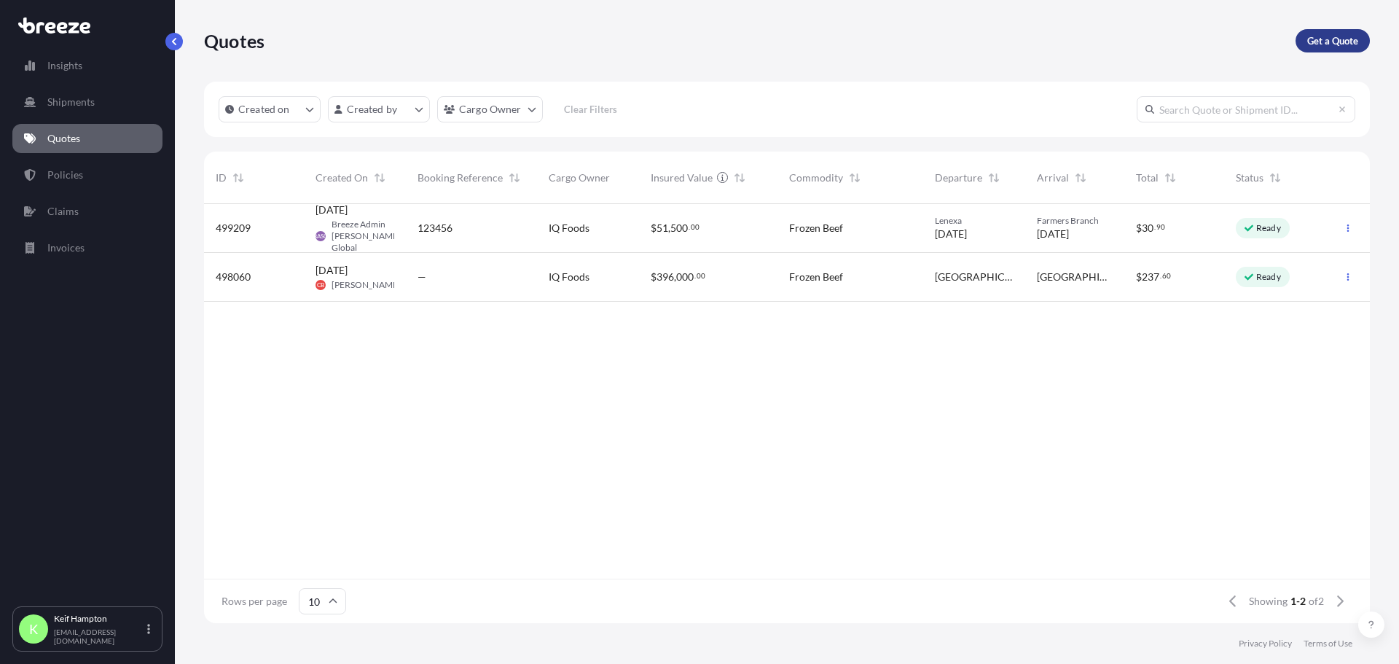
click at [1351, 42] on p "Get a Quote" at bounding box center [1332, 41] width 51 height 15
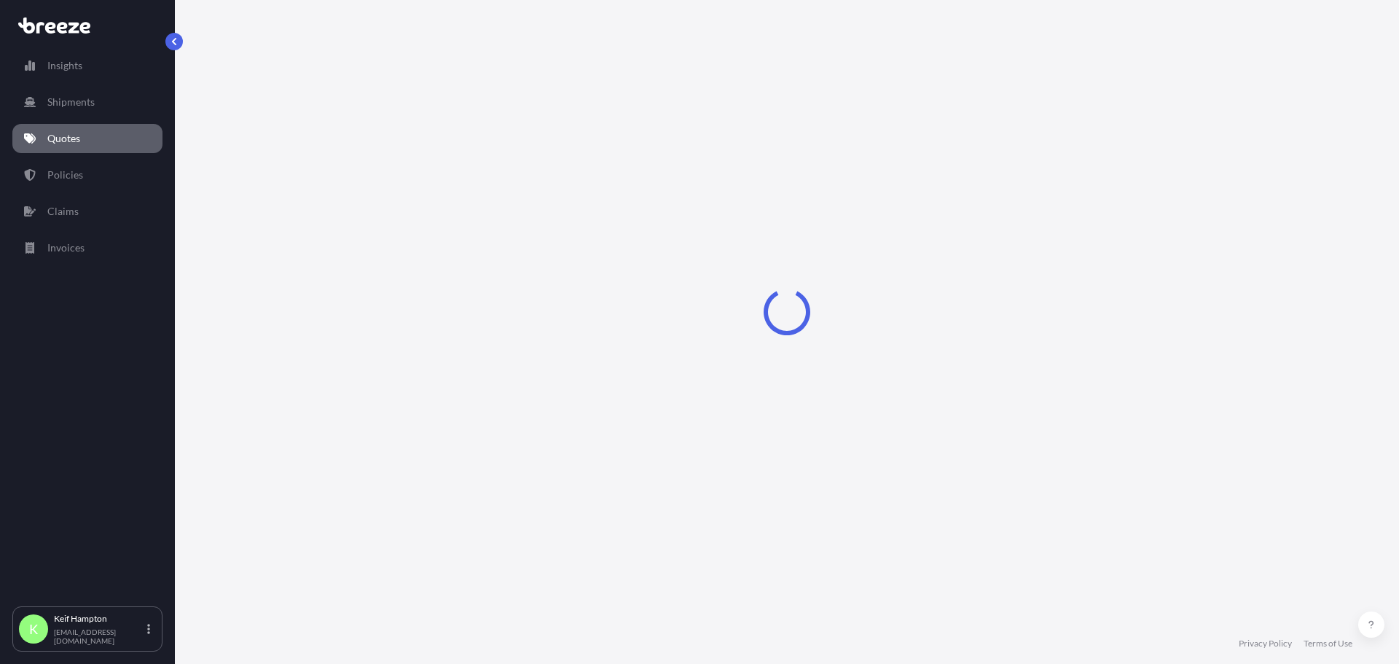
select select "Road"
select select "1"
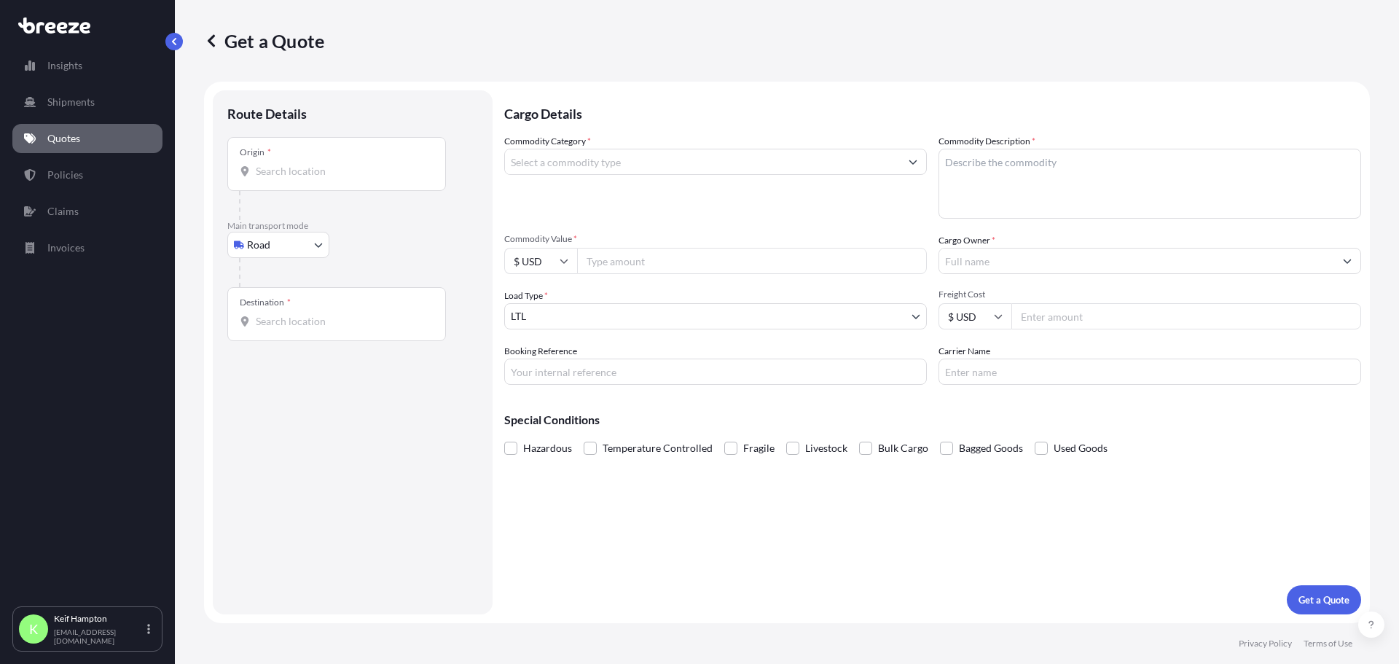
click at [306, 184] on div "Origin *" at bounding box center [336, 164] width 219 height 54
click at [306, 178] on input "Origin *" at bounding box center [342, 171] width 172 height 15
click at [303, 176] on input "Origin * Please select an origin" at bounding box center [342, 171] width 172 height 15
type input "98405"
drag, startPoint x: 298, startPoint y: 170, endPoint x: 306, endPoint y: 166, distance: 8.8
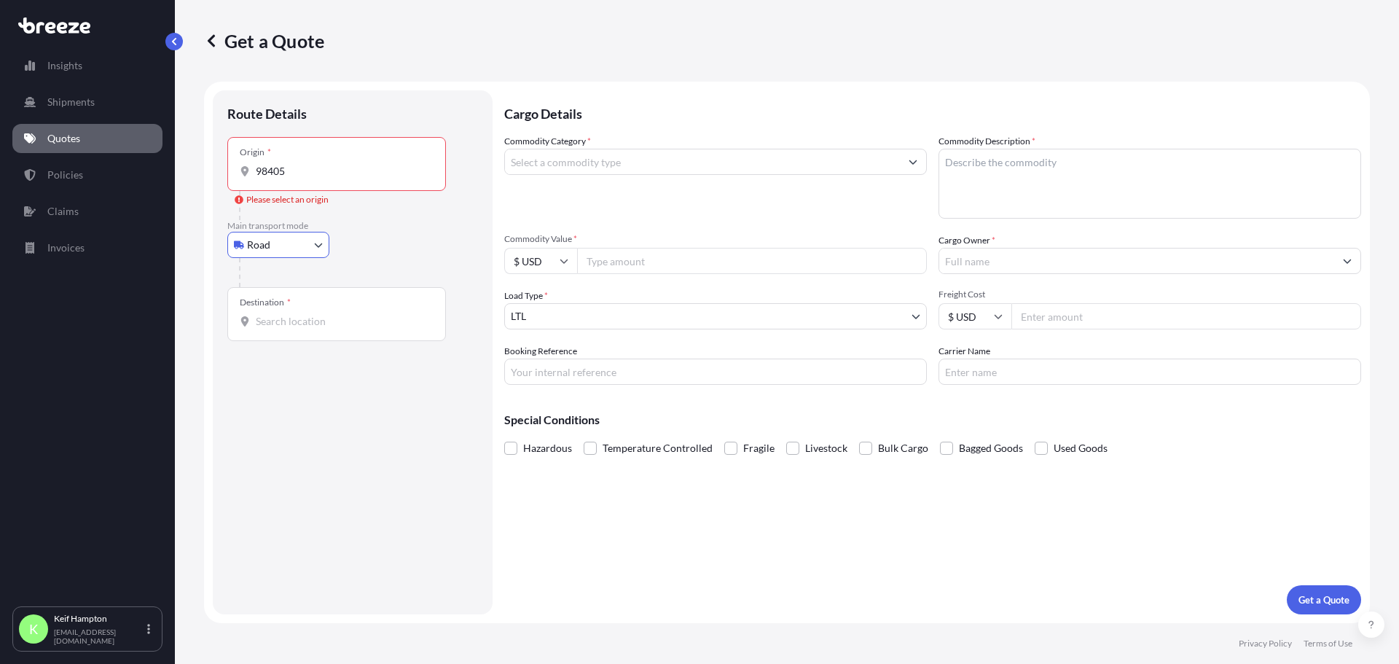
click at [300, 168] on input "98405" at bounding box center [342, 171] width 172 height 15
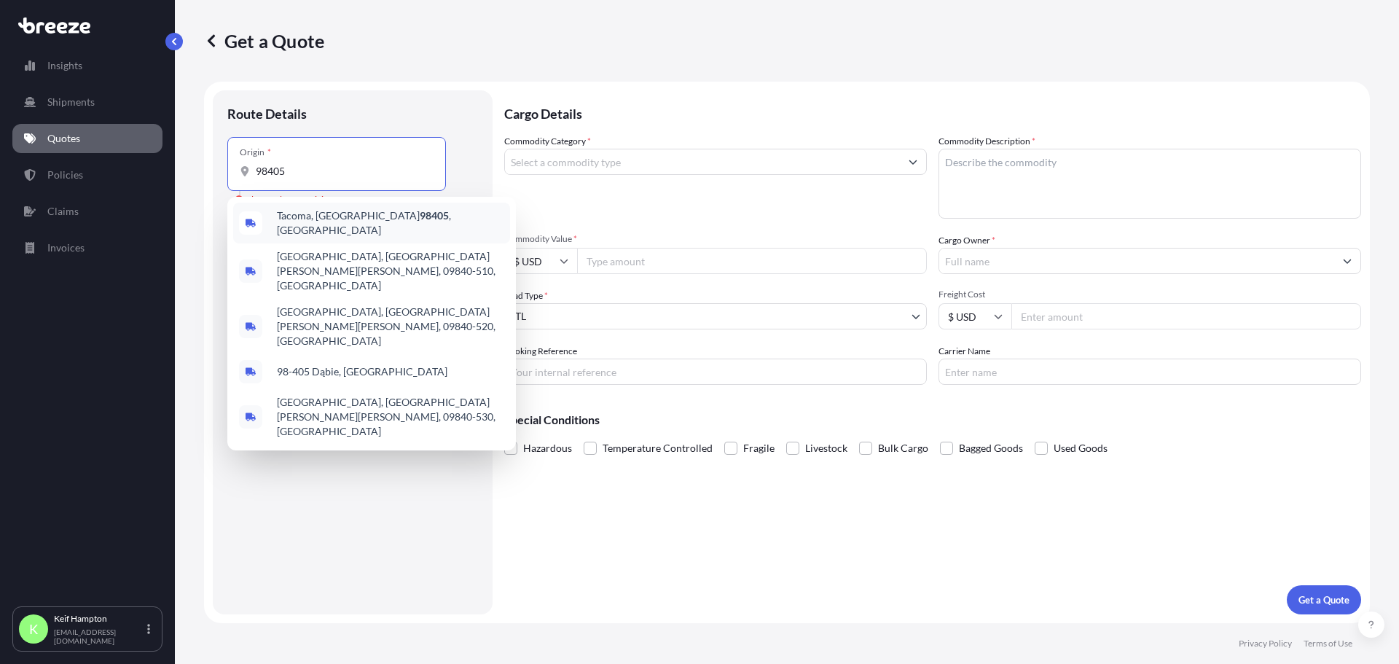
click at [344, 208] on div "Tacoma, WA 98405 , [GEOGRAPHIC_DATA]" at bounding box center [371, 223] width 277 height 41
type input "Tacoma, WA 98405, [GEOGRAPHIC_DATA]"
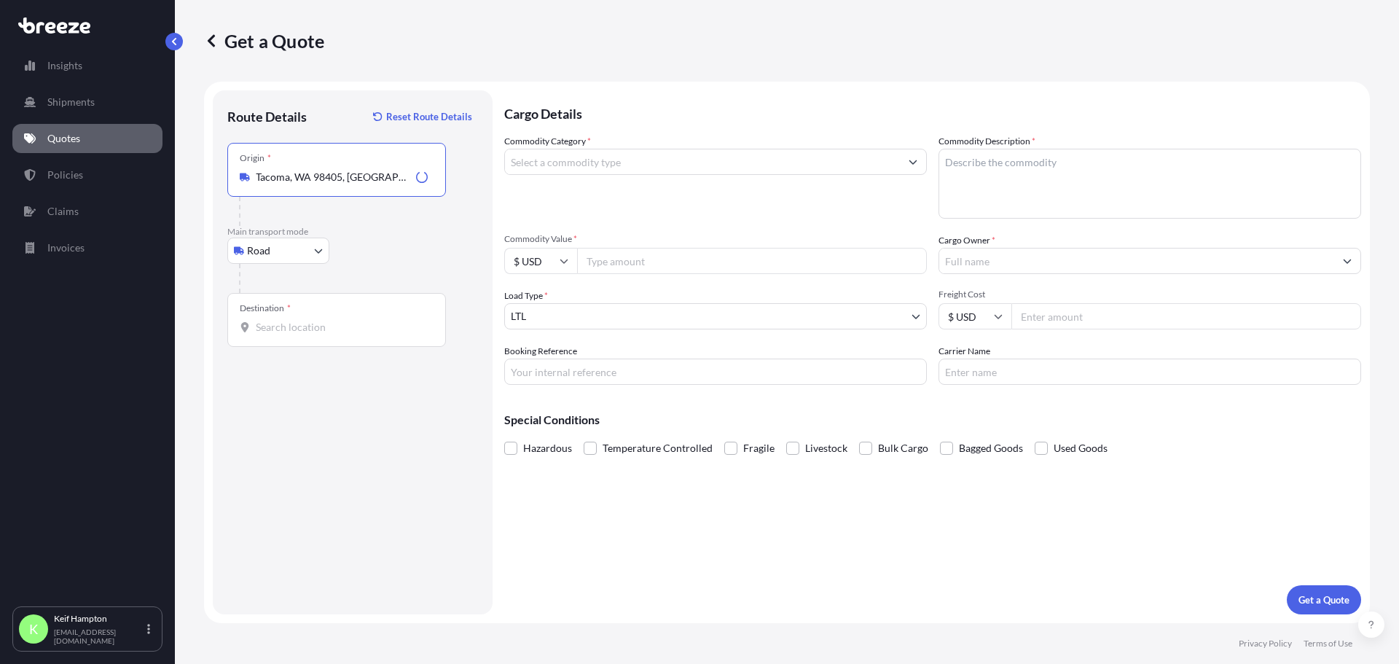
click at [333, 325] on input "Destination *" at bounding box center [342, 327] width 172 height 15
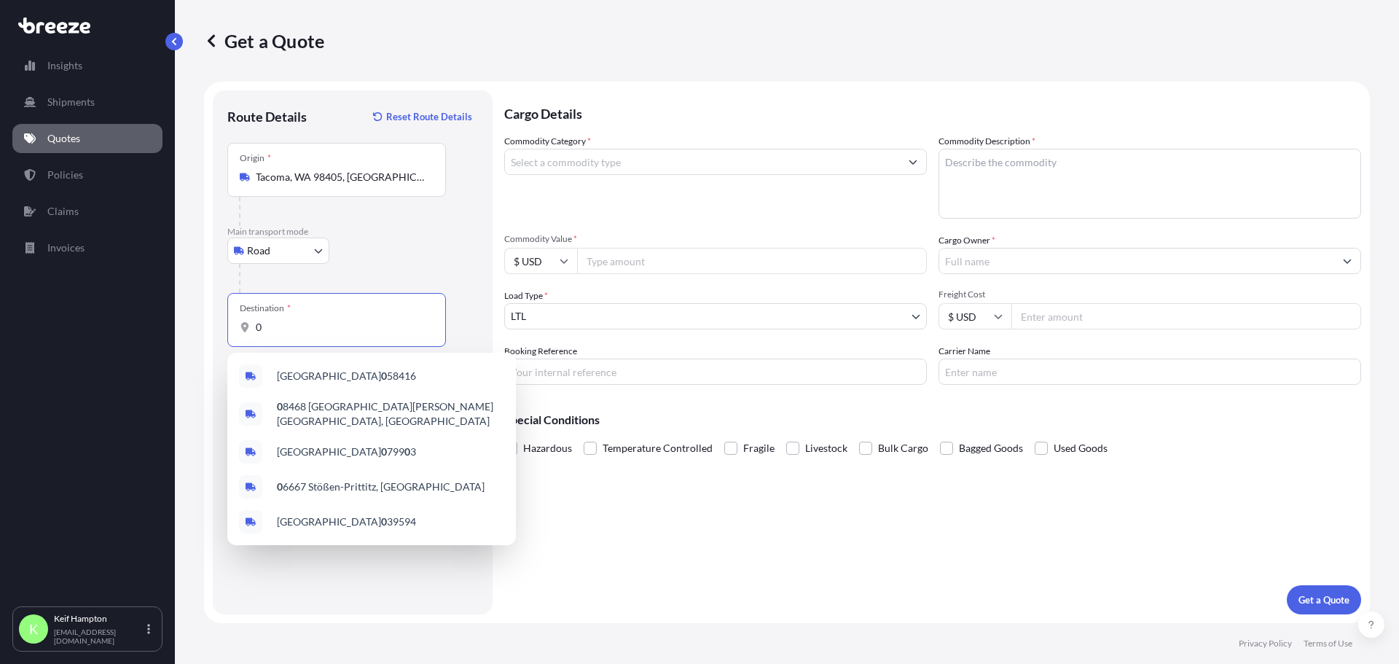
type input "0"
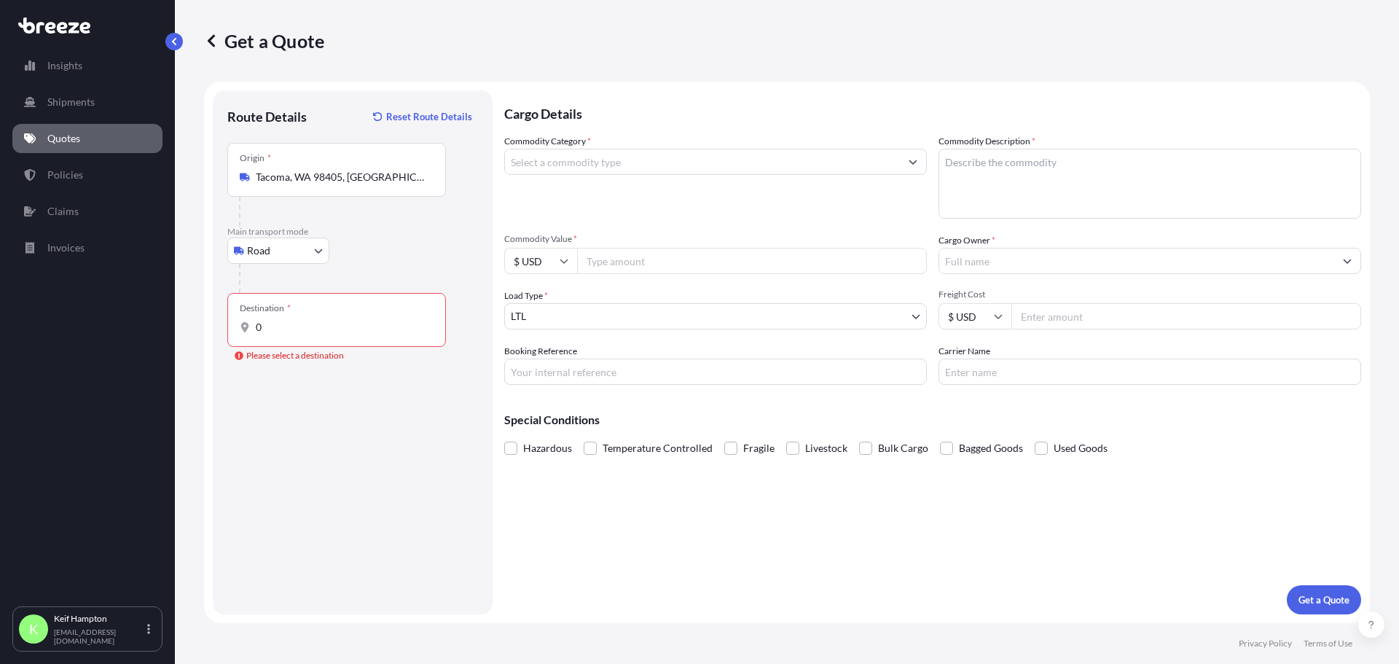
click at [413, 171] on input "Tacoma, WA 98405, [GEOGRAPHIC_DATA]" at bounding box center [342, 177] width 172 height 15
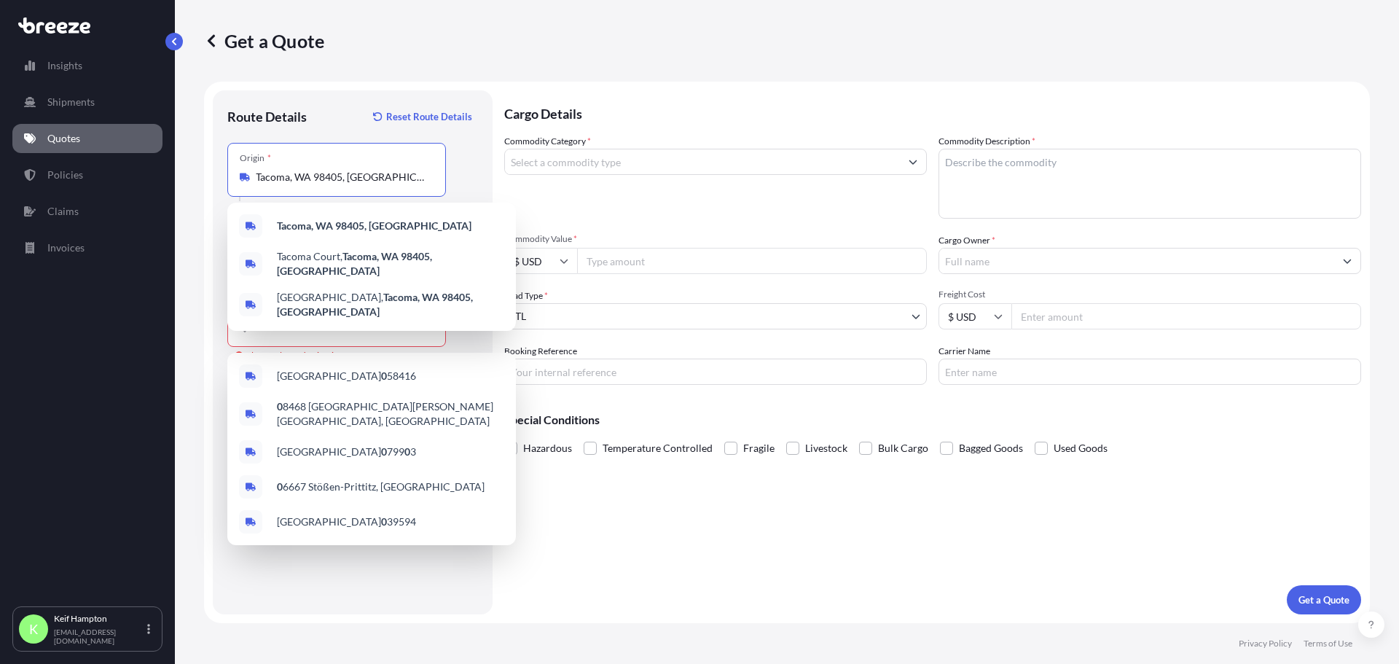
click at [413, 171] on input "Tacoma, WA 98405, [GEOGRAPHIC_DATA]" at bounding box center [342, 177] width 172 height 15
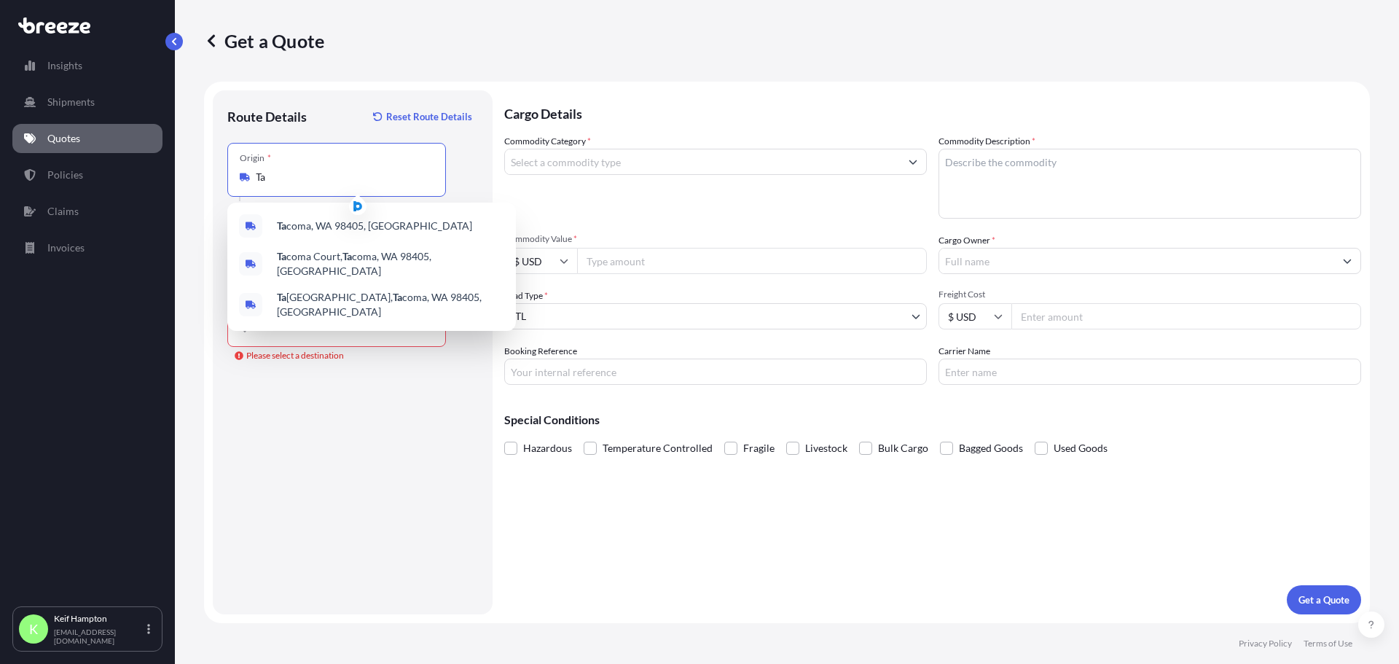
type input "T"
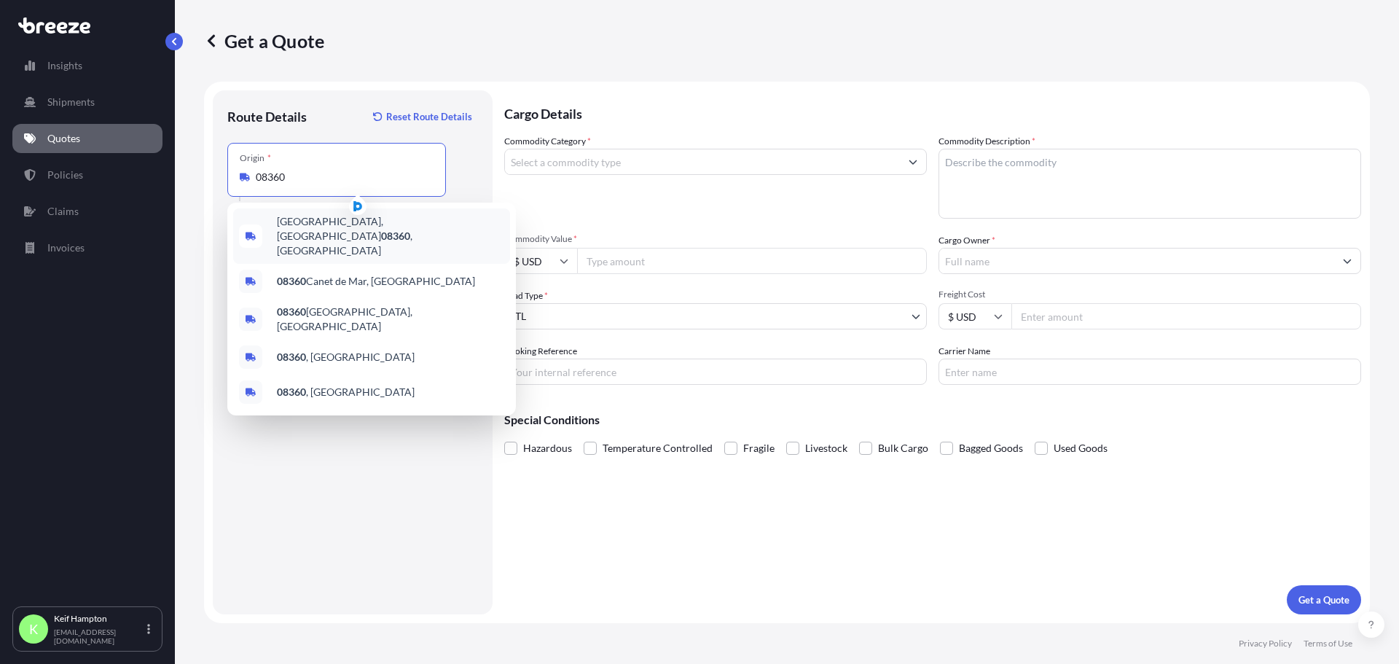
click at [329, 217] on div "[GEOGRAPHIC_DATA] , [GEOGRAPHIC_DATA]" at bounding box center [371, 235] width 277 height 55
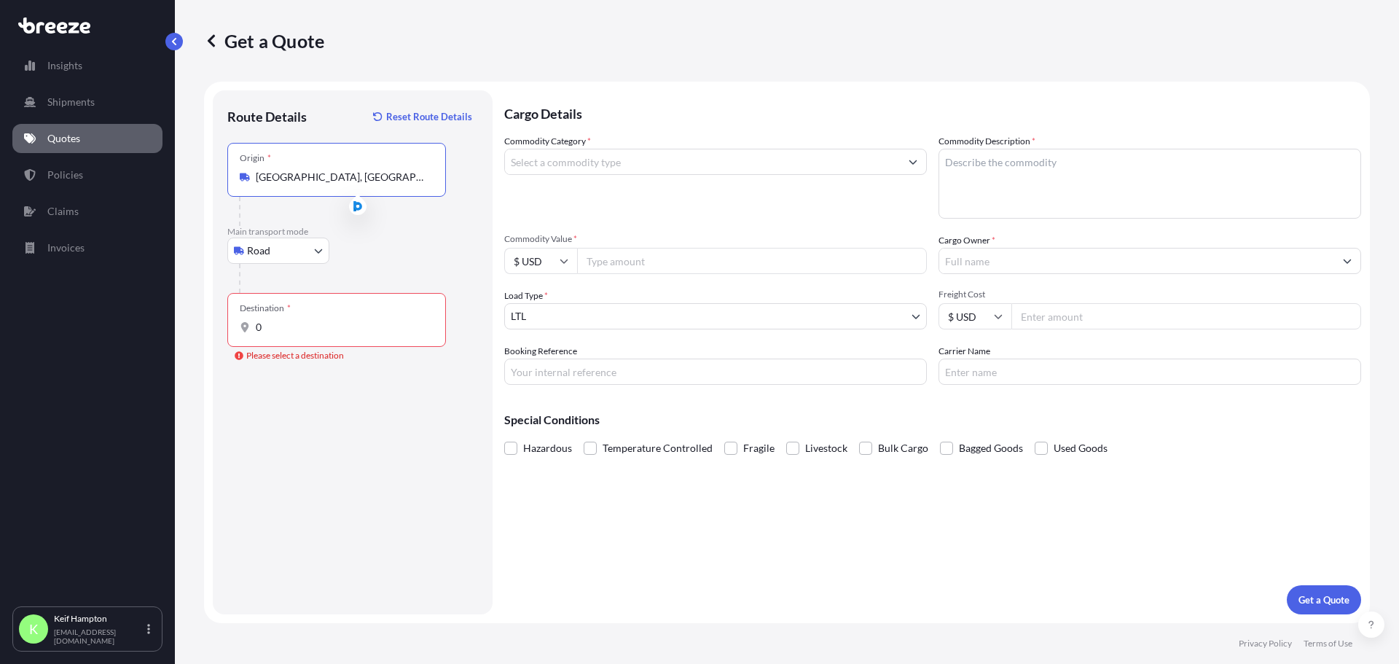
type input "[GEOGRAPHIC_DATA], [GEOGRAPHIC_DATA]"
click at [292, 279] on div at bounding box center [358, 278] width 239 height 29
click at [353, 334] on div "Destination * 0" at bounding box center [336, 320] width 219 height 54
click at [353, 334] on input "0" at bounding box center [342, 327] width 172 height 15
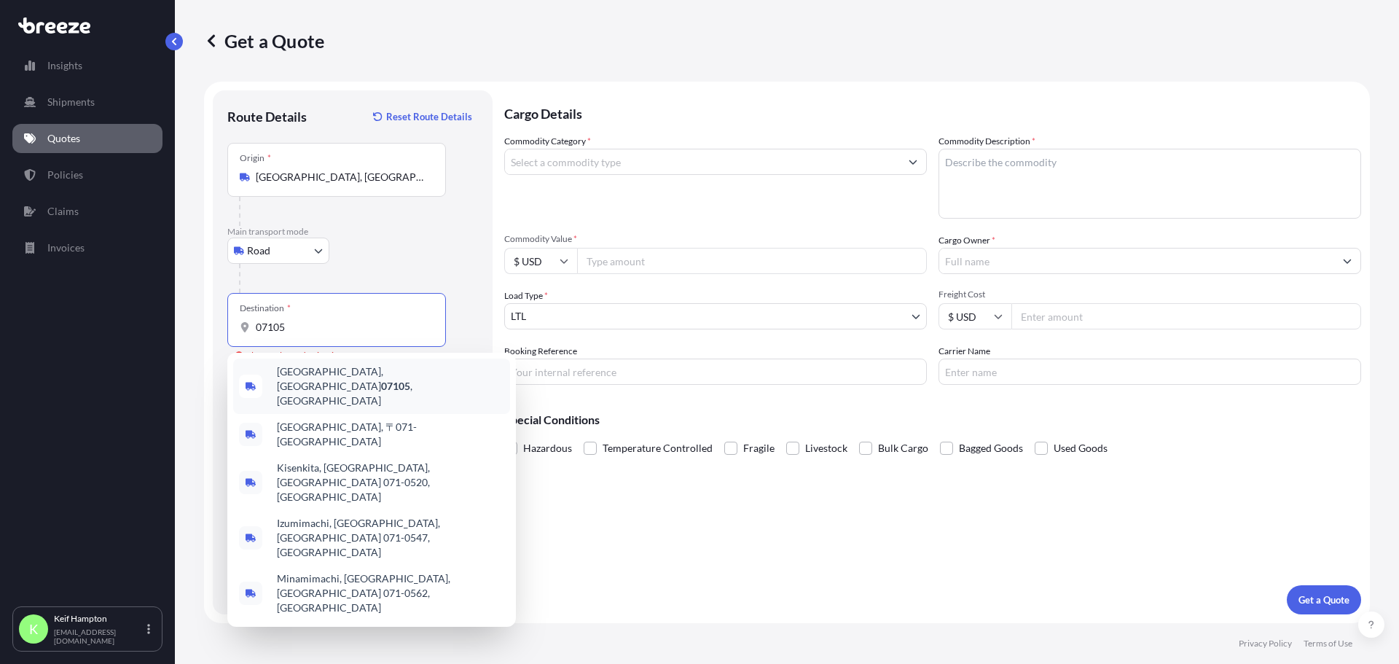
click at [324, 370] on span "[GEOGRAPHIC_DATA] , [GEOGRAPHIC_DATA]" at bounding box center [390, 386] width 227 height 44
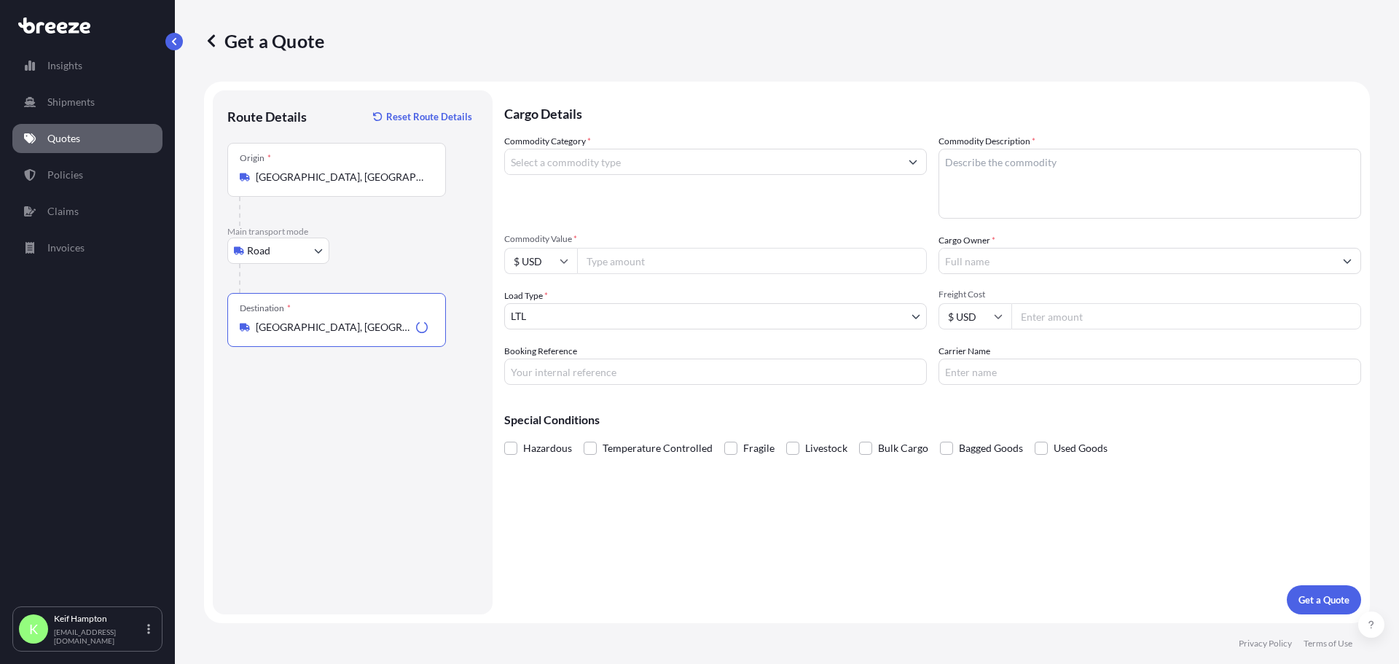
type input "[GEOGRAPHIC_DATA], [GEOGRAPHIC_DATA]"
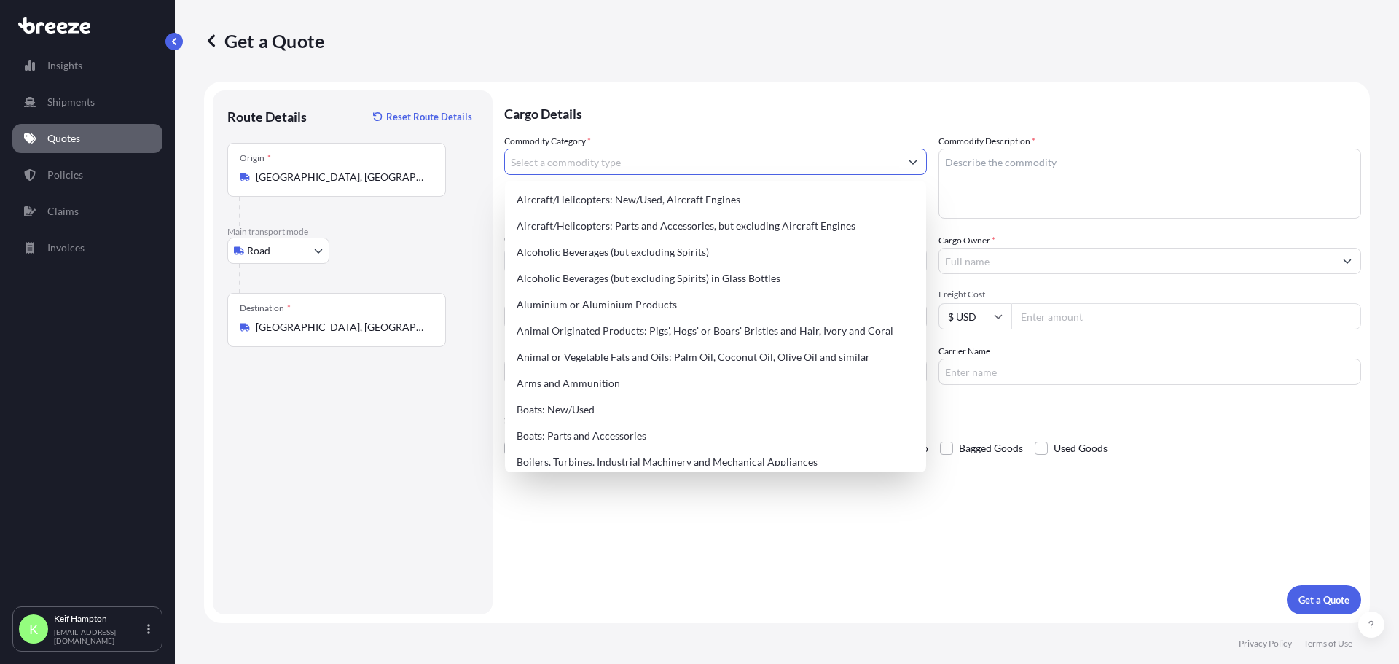
click at [655, 157] on input "Commodity Category *" at bounding box center [702, 162] width 395 height 26
type input "b"
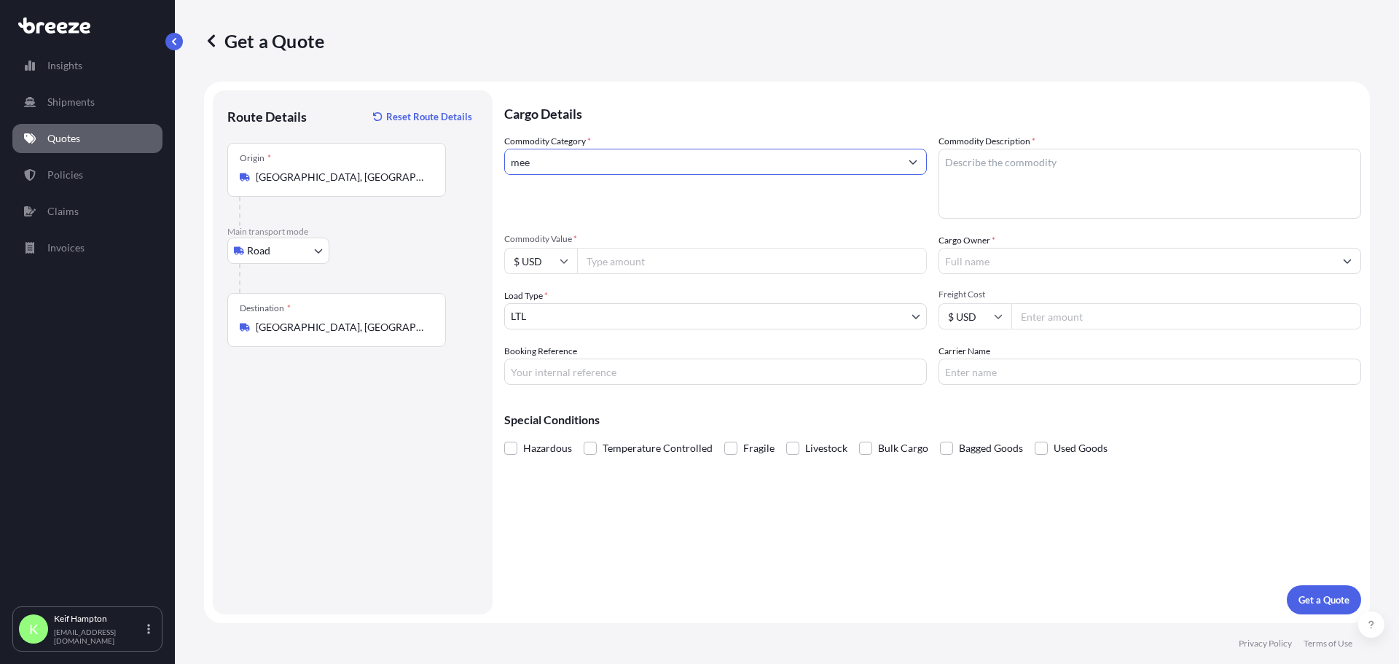
click at [624, 161] on input "mee" at bounding box center [702, 162] width 395 height 26
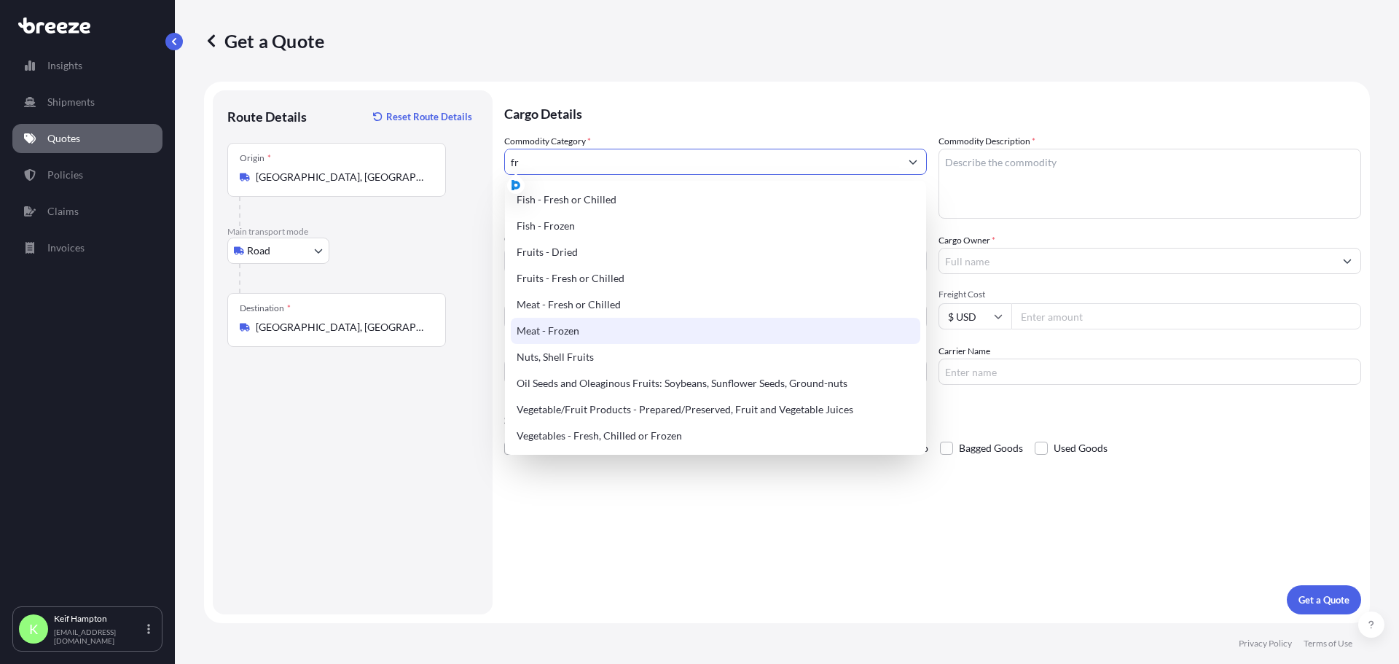
click at [608, 332] on div "Meat - Frozen" at bounding box center [715, 331] width 409 height 26
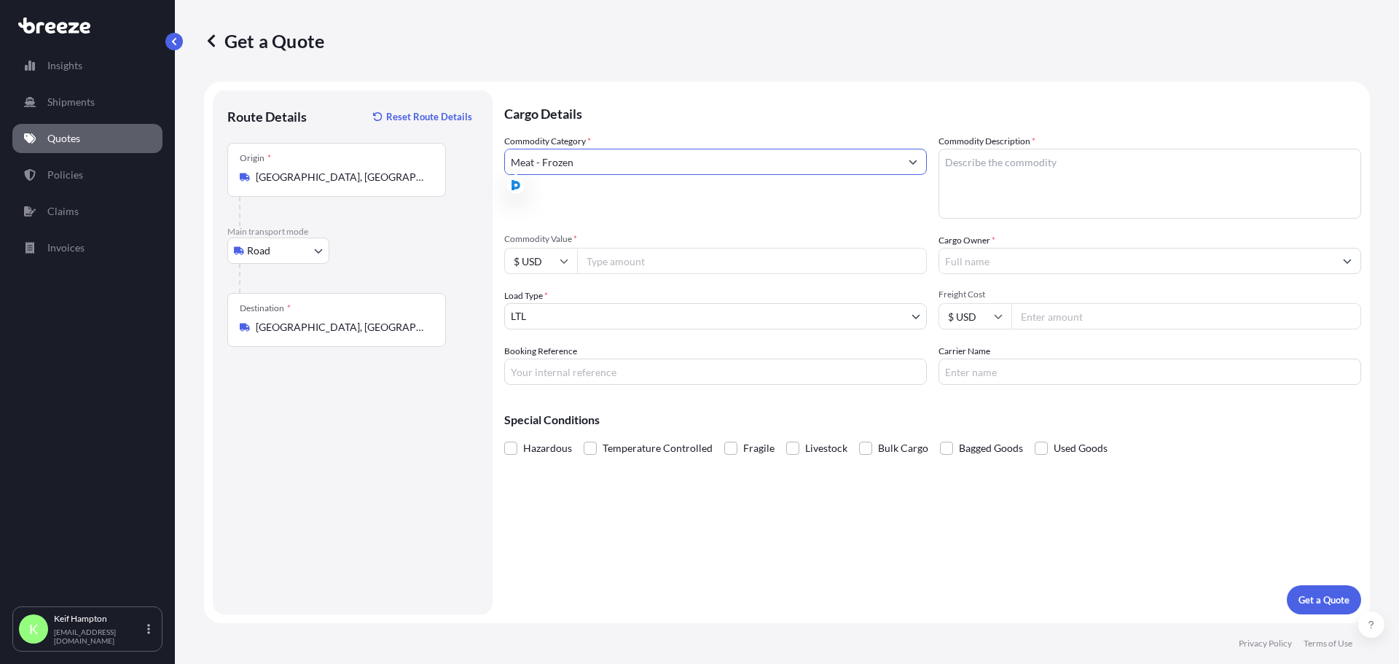
type input "Meat - Frozen"
click at [1021, 180] on textarea "Commodity Description *" at bounding box center [1149, 184] width 423 height 70
type textarea "FROZEN BEEF"
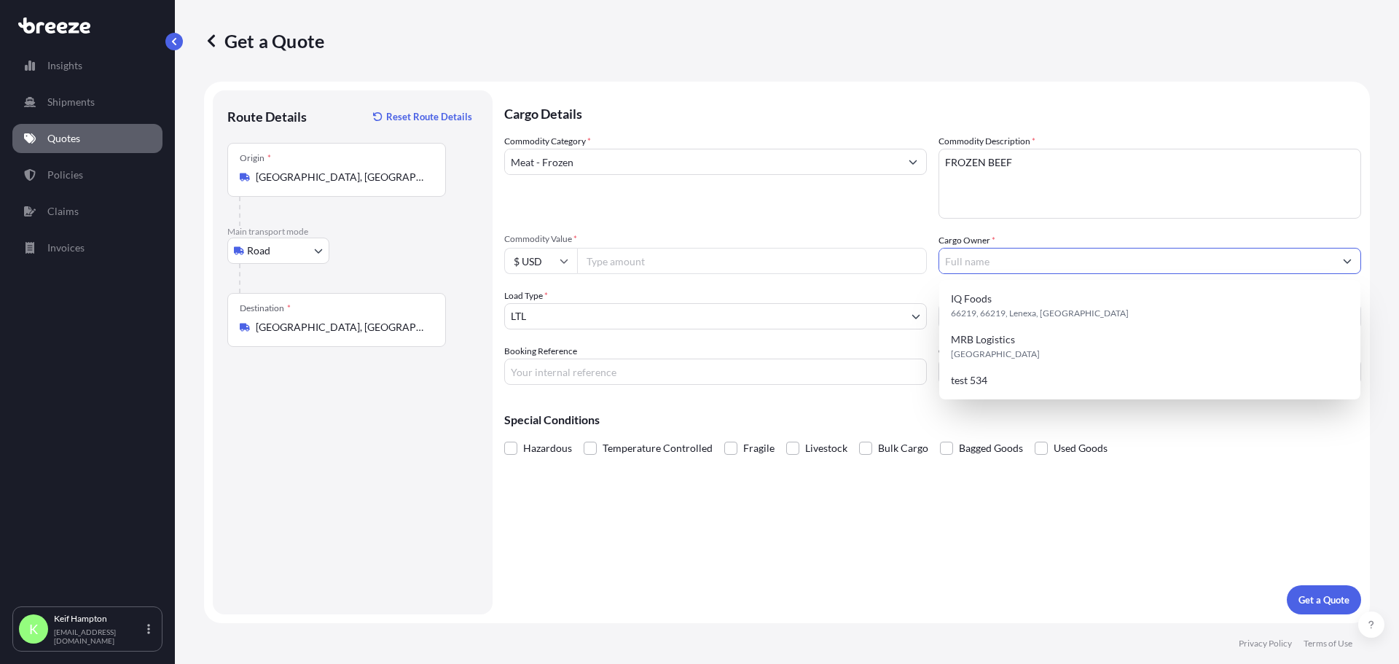
click at [1075, 254] on input "Cargo Owner *" at bounding box center [1136, 261] width 395 height 26
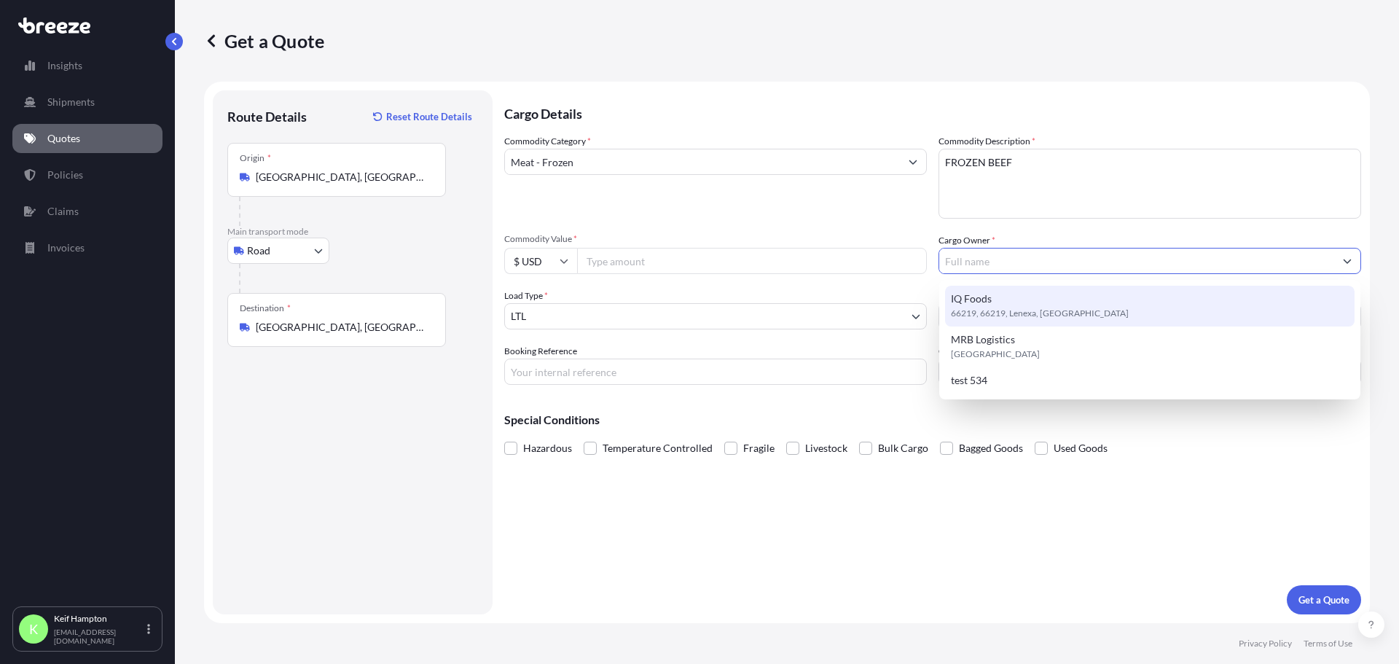
click at [1061, 291] on div "IQ Foods 66219, 66219, Lenexa, [GEOGRAPHIC_DATA]" at bounding box center [1149, 306] width 409 height 41
type input "IQ Foods"
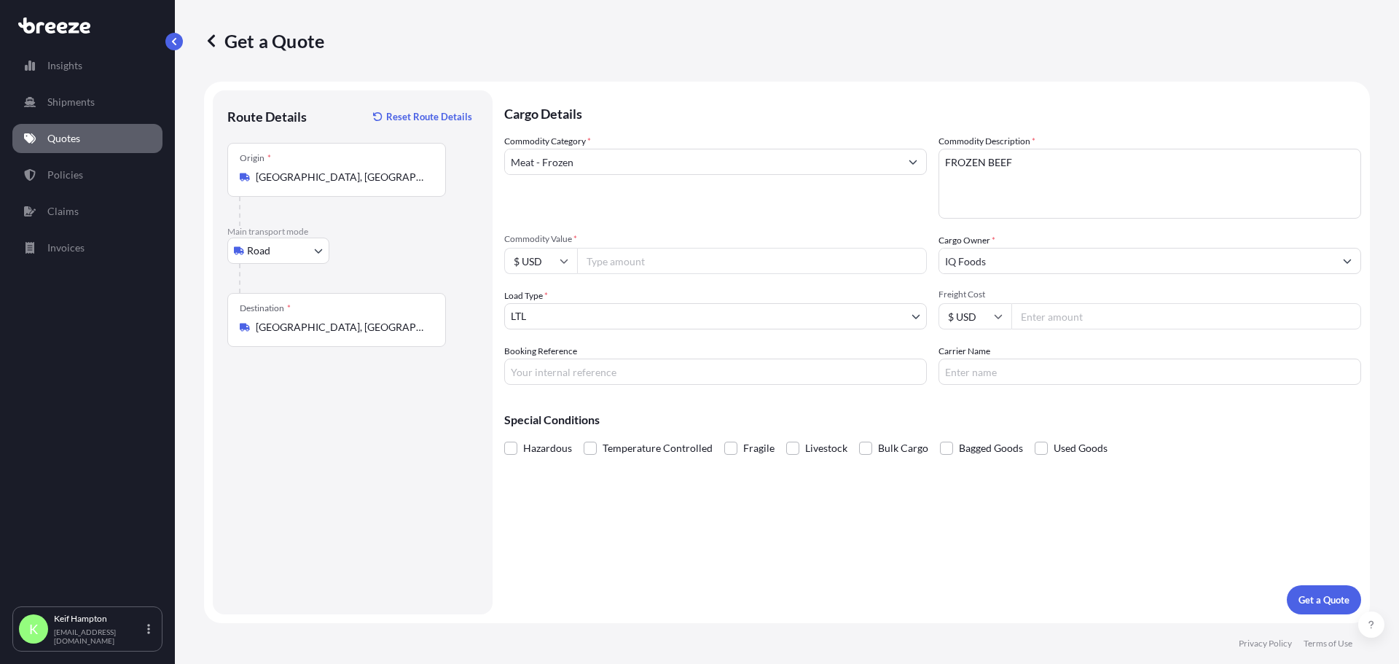
click at [705, 262] on input "Commodity Value *" at bounding box center [752, 261] width 350 height 26
type input "200000"
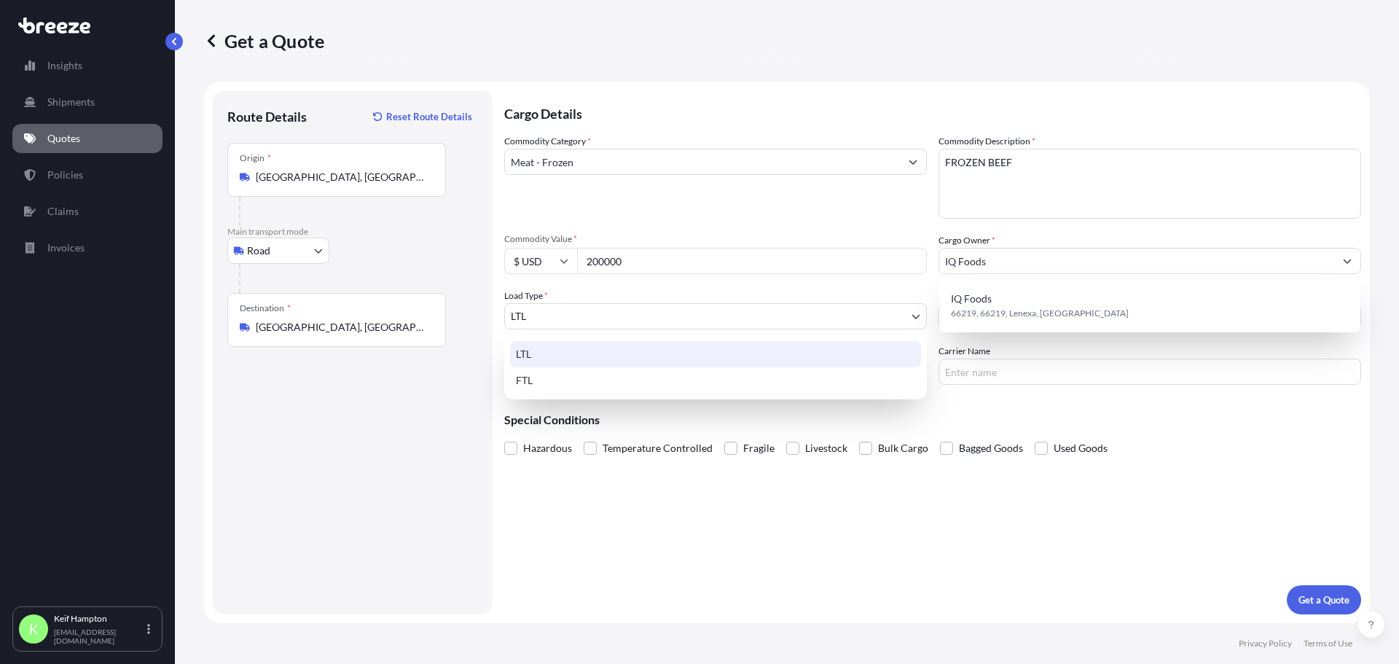
click at [657, 310] on body "3 options available. 1 option available. Insights Shipments Quotes Policies Cla…" at bounding box center [699, 332] width 1399 height 664
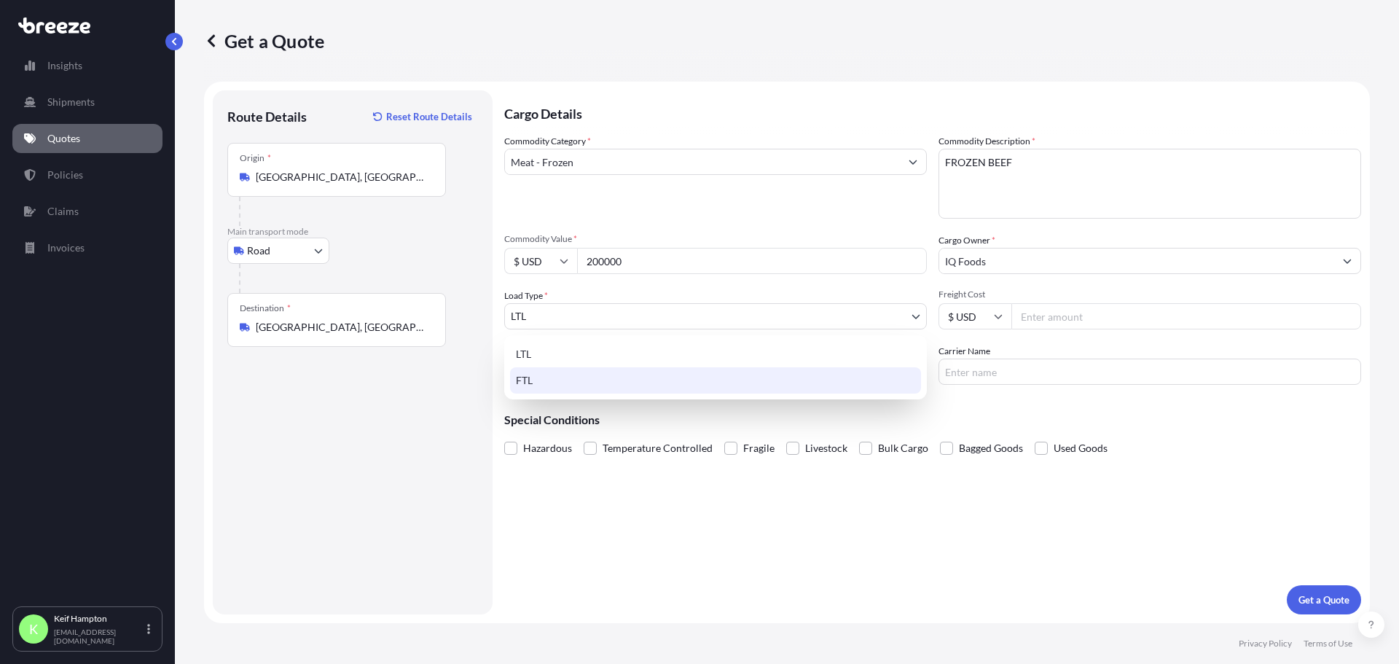
click at [627, 385] on div "FTL" at bounding box center [715, 380] width 411 height 26
select select "2"
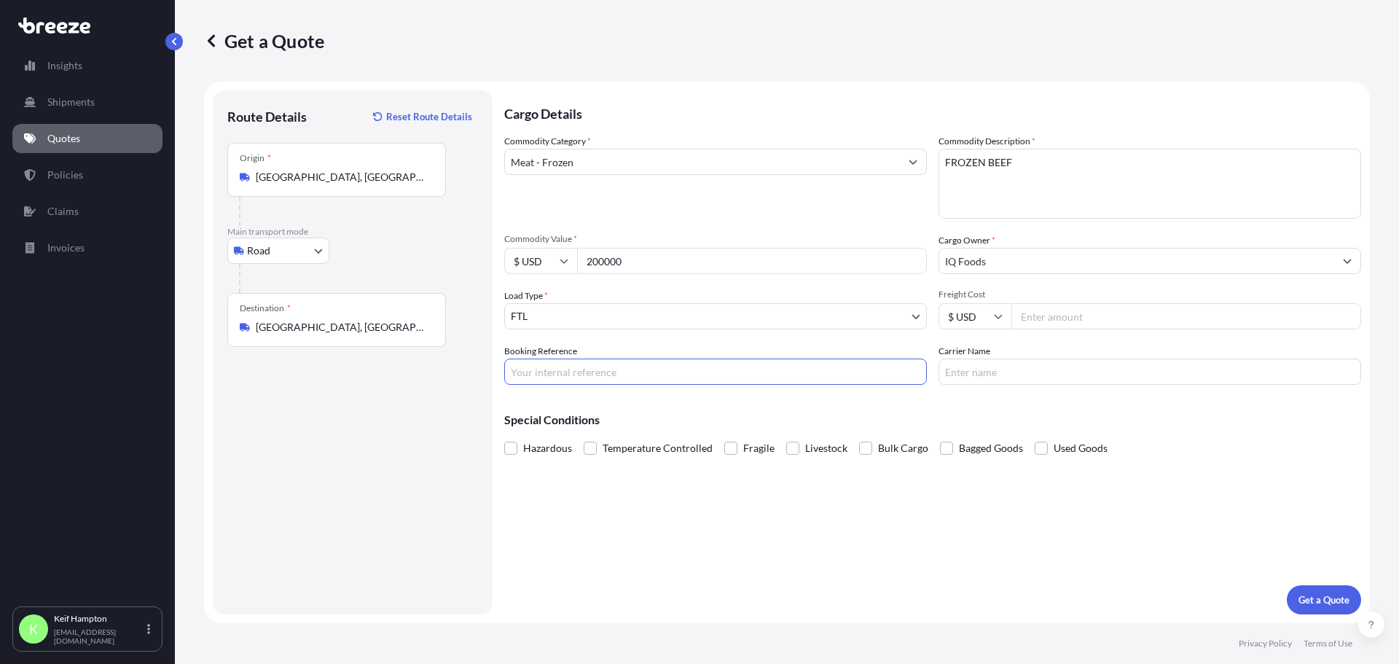
click at [618, 374] on input "Booking Reference" at bounding box center [715, 371] width 423 height 26
type input "124936654"
drag, startPoint x: 1009, startPoint y: 369, endPoint x: 1005, endPoint y: 382, distance: 12.9
click at [1009, 369] on input "Carrier Name" at bounding box center [1149, 371] width 423 height 26
click at [1131, 369] on input "Carrier Name" at bounding box center [1149, 371] width 423 height 26
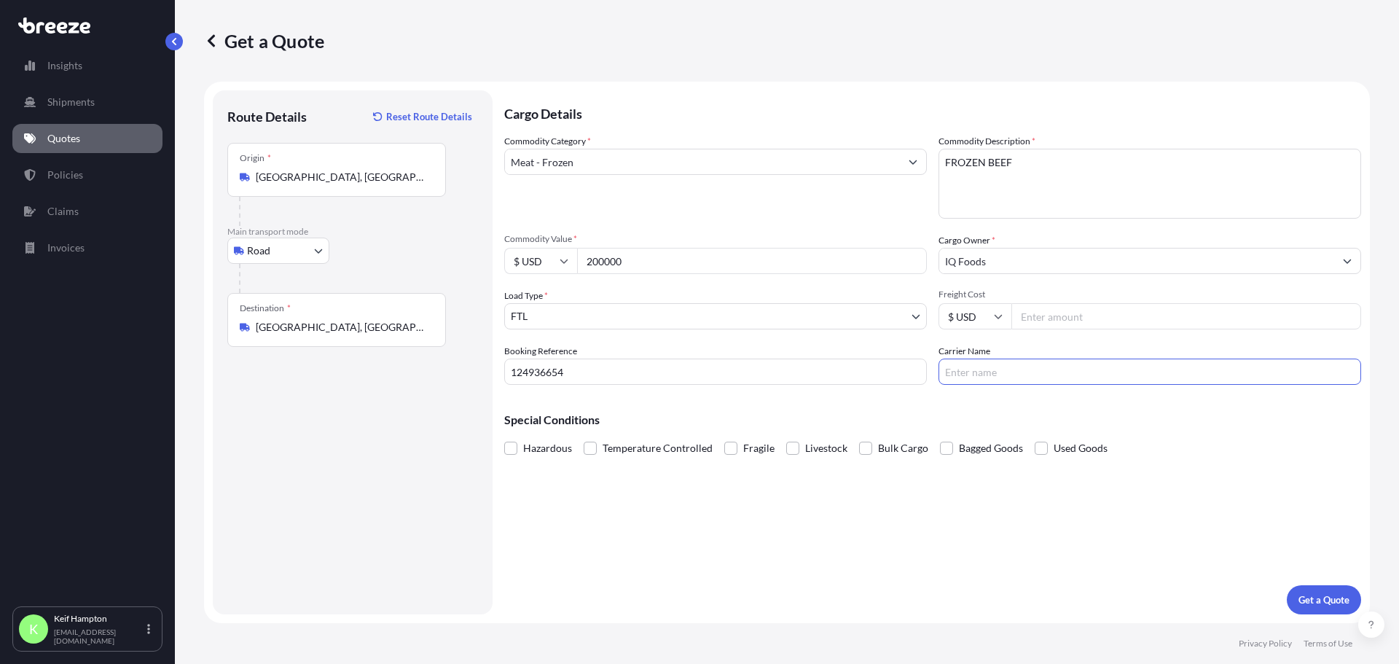
paste input "PARALLELOGRAM LLC"
type input "PARALLELOGRAM LLC"
click at [606, 446] on span "Temperature Controlled" at bounding box center [657, 448] width 110 height 22
click at [584, 437] on input "Temperature Controlled" at bounding box center [584, 437] width 0 height 0
click at [1135, 478] on div "Cargo Details Commodity Category * Meat - Frozen Commodity Description * FROZEN…" at bounding box center [932, 352] width 857 height 524
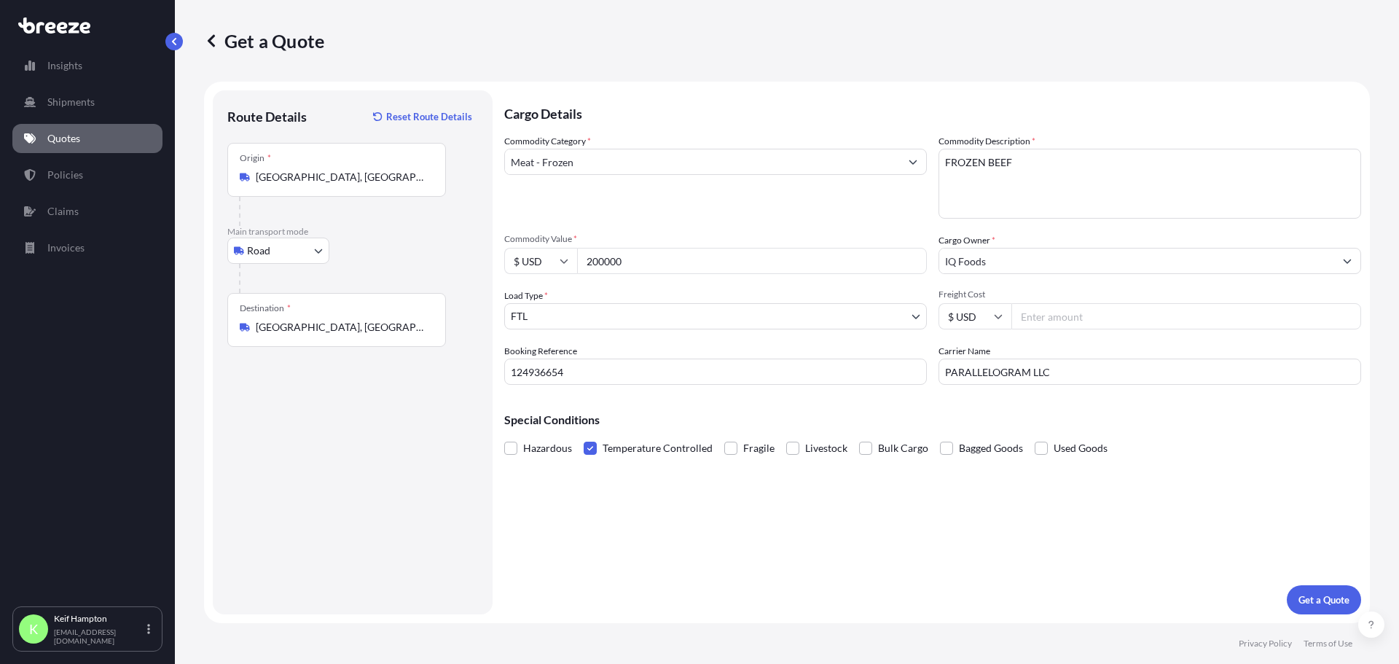
click at [1157, 311] on input "Freight Cost" at bounding box center [1186, 316] width 350 height 26
click at [1158, 312] on input "Freight Cost" at bounding box center [1186, 316] width 350 height 26
type input "850.00"
click at [1327, 600] on p "Get a Quote" at bounding box center [1323, 599] width 51 height 15
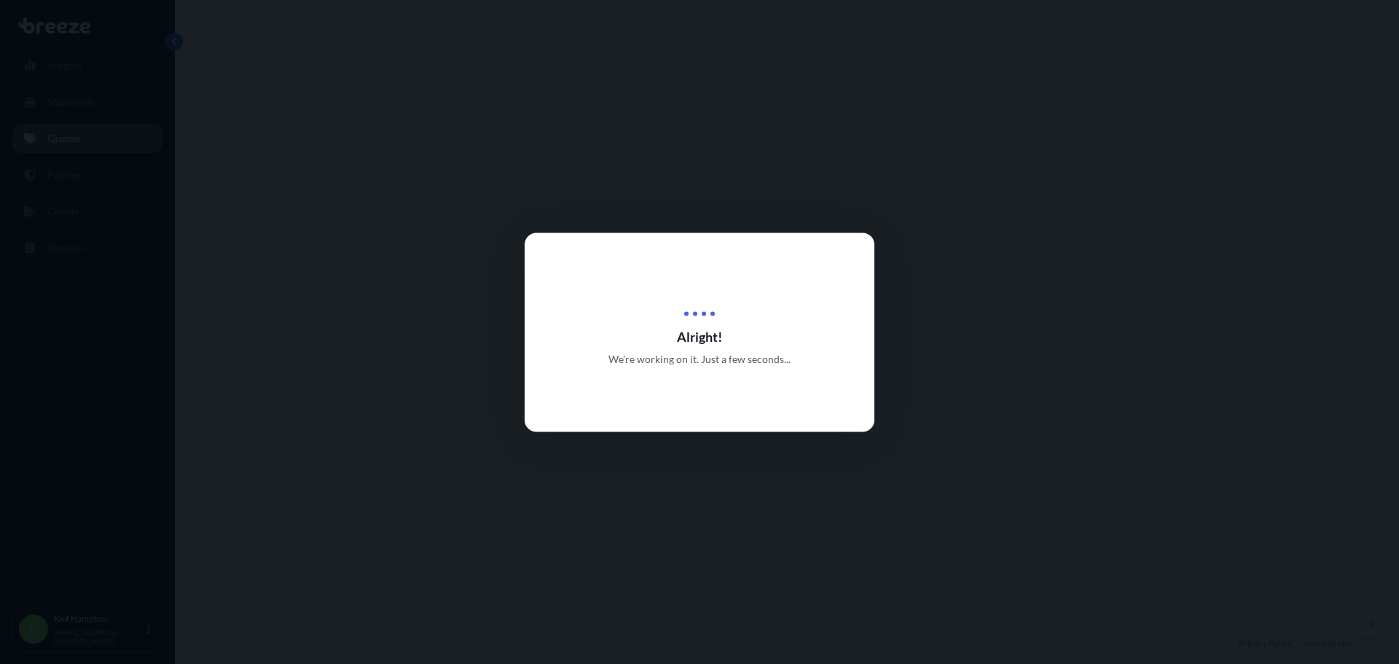
select select "Road"
select select "2"
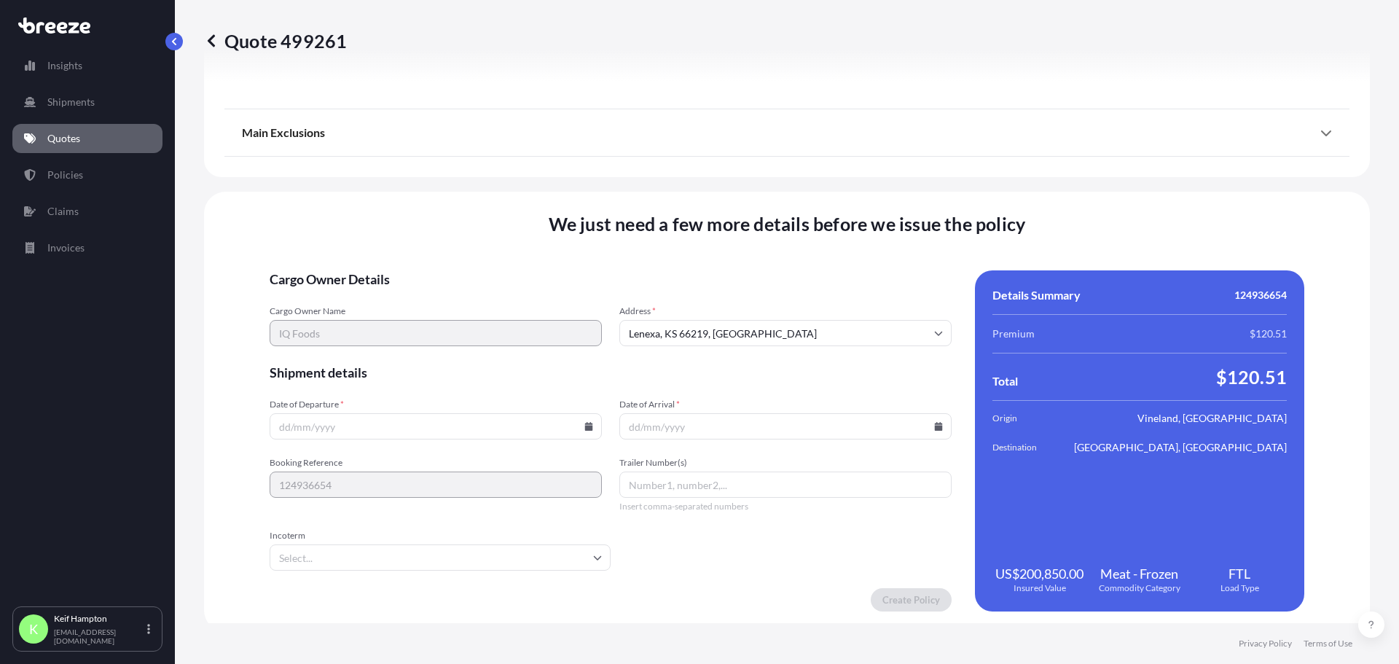
scroll to position [1802, 0]
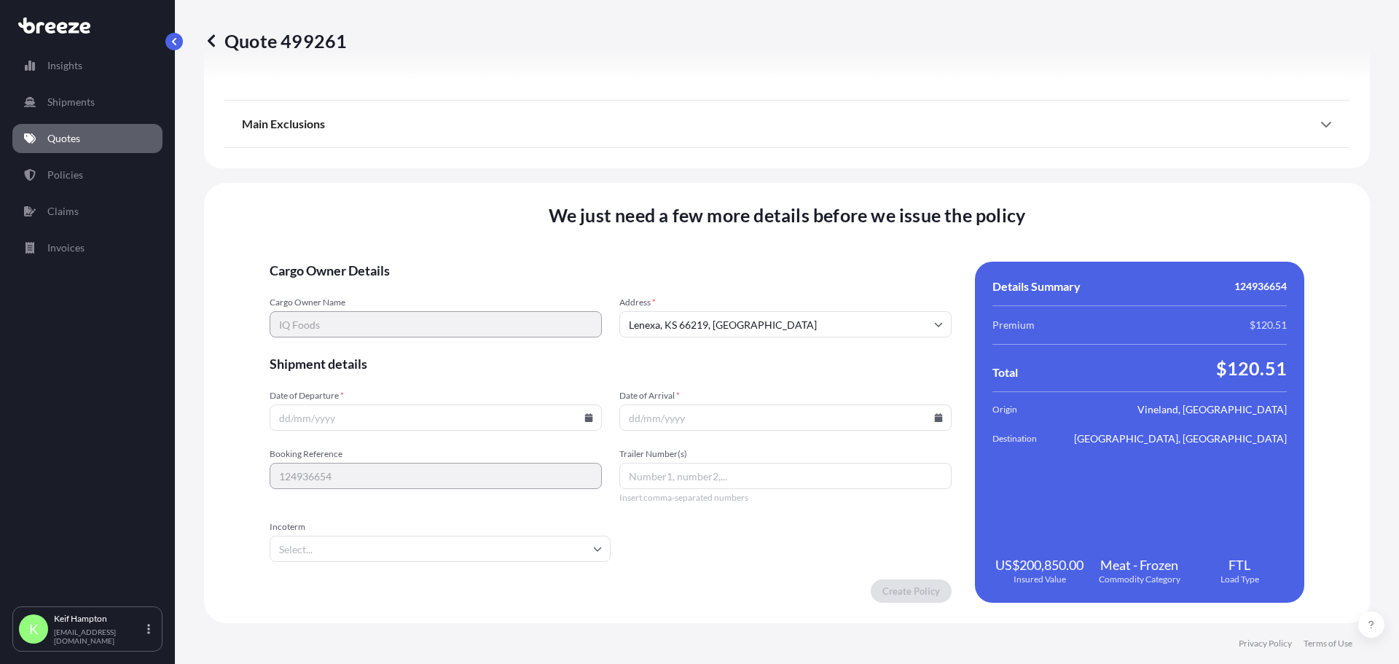
click at [439, 412] on input "Date of Departure *" at bounding box center [436, 417] width 332 height 26
click at [592, 417] on icon at bounding box center [589, 417] width 8 height 9
click at [409, 290] on button "17" at bounding box center [407, 287] width 23 height 23
type input "[DATE]"
click at [935, 417] on icon at bounding box center [939, 417] width 8 height 9
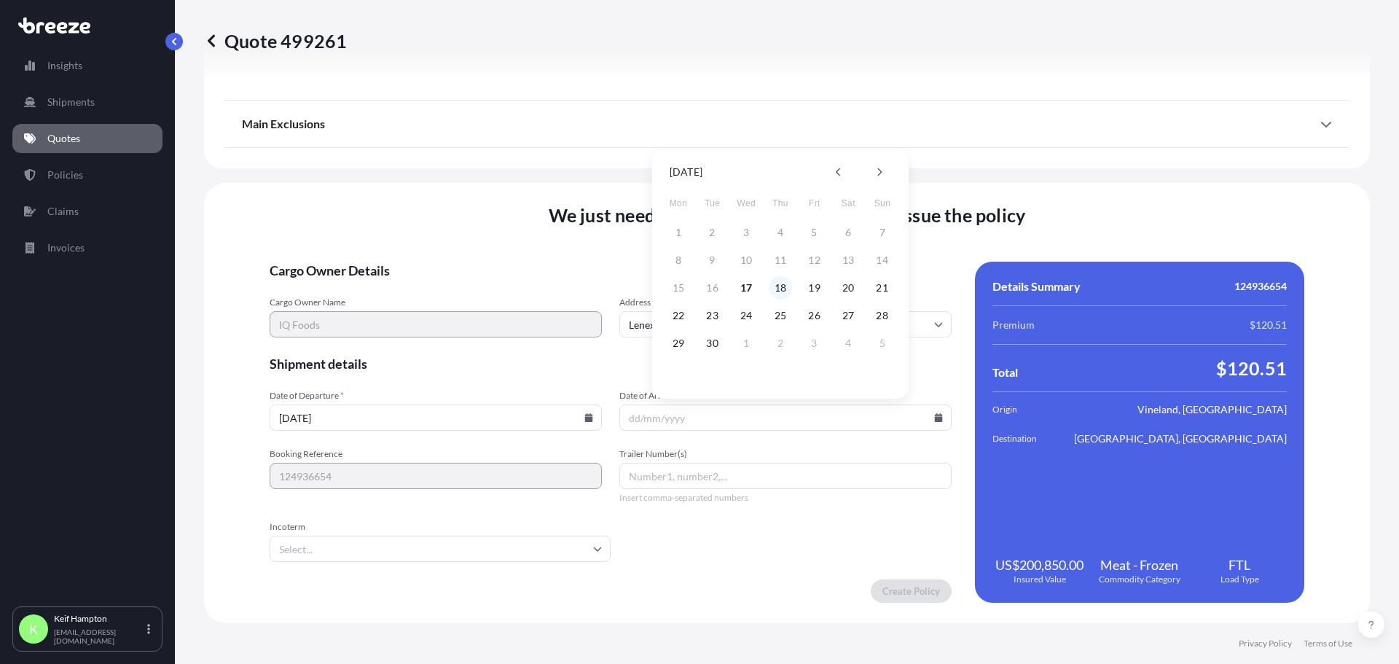
click at [773, 288] on button "18" at bounding box center [780, 287] width 23 height 23
type input "[DATE]"
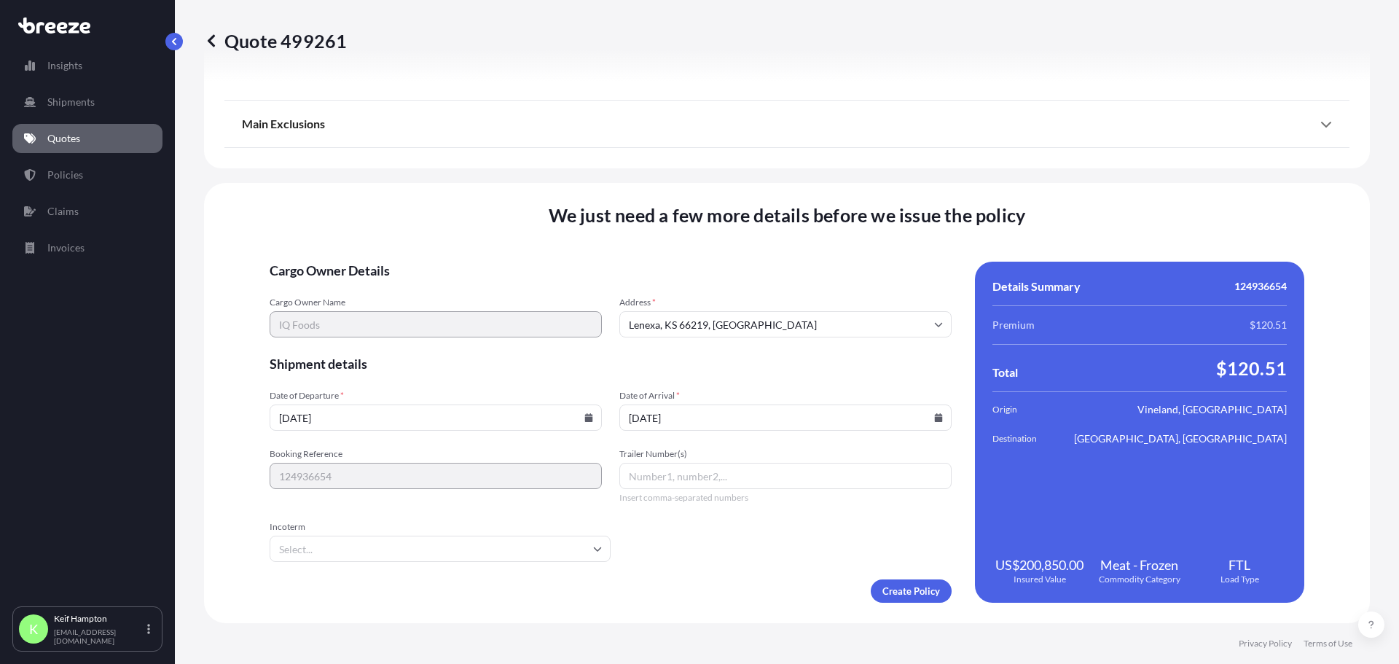
click at [780, 468] on input "Trailer Number(s)" at bounding box center [785, 476] width 332 height 26
drag, startPoint x: 779, startPoint y: 488, endPoint x: 782, endPoint y: 476, distance: 12.7
click at [781, 479] on input "Trailer Number(s)" at bounding box center [785, 476] width 332 height 26
paste input "21101"
type input "21101"
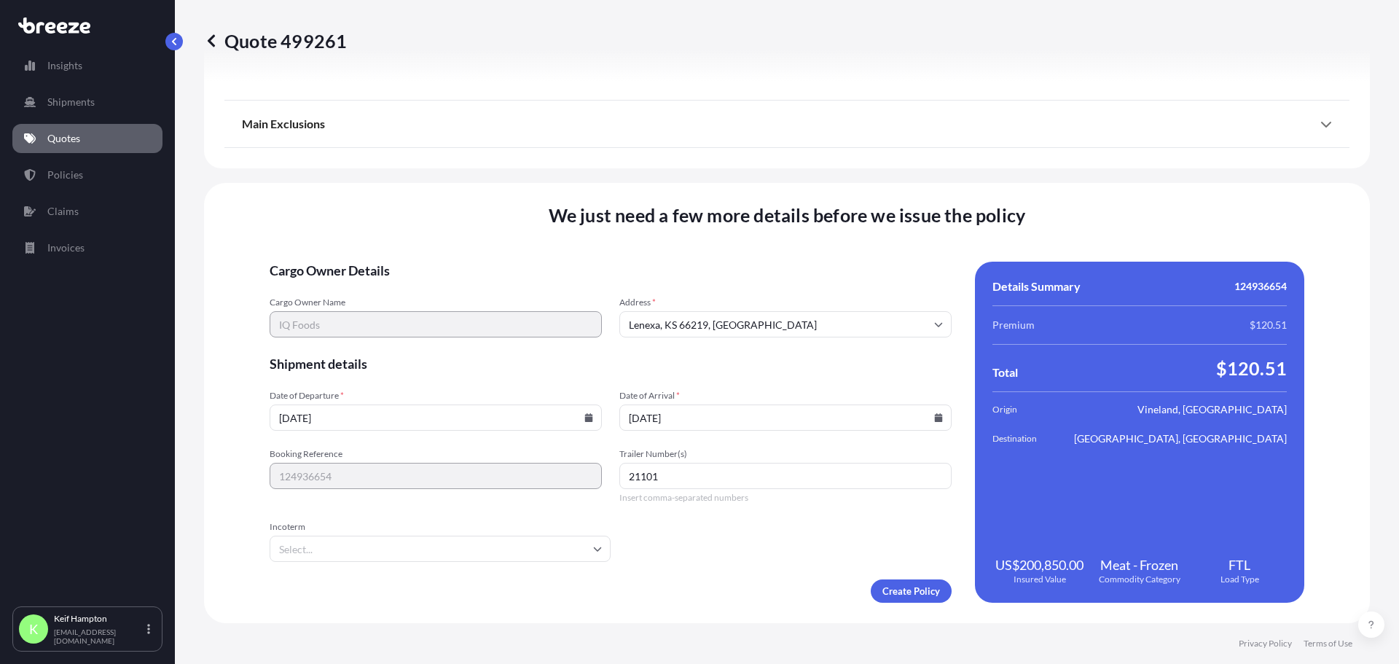
click at [384, 541] on input "Incoterm" at bounding box center [440, 548] width 341 height 26
click at [781, 543] on form "Cargo Owner Details Cargo Owner Name IQ Foods Address * [GEOGRAPHIC_DATA] Shipm…" at bounding box center [611, 432] width 682 height 341
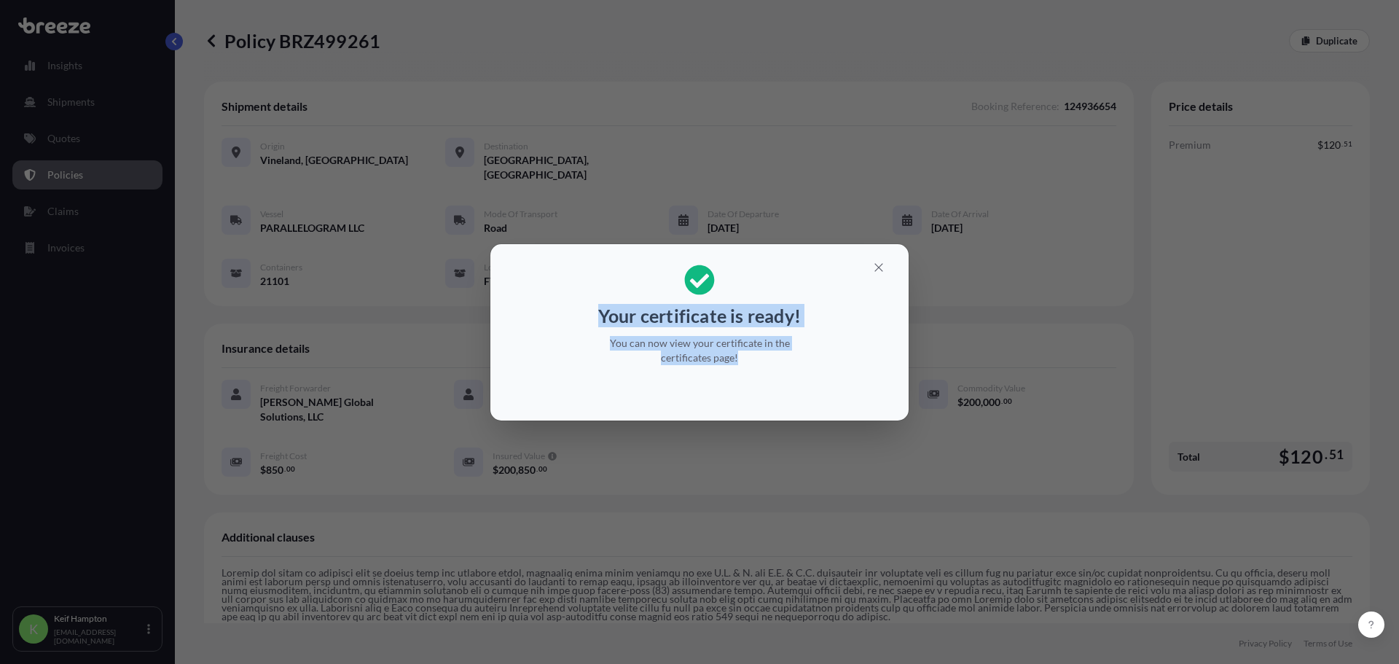
drag, startPoint x: 809, startPoint y: 357, endPoint x: 599, endPoint y: 323, distance: 212.5
click at [599, 323] on div "Your certificate is ready! You can now view your certificate in the certificate…" at bounding box center [699, 315] width 224 height 118
copy div "Your certificate is ready! You can now view your certificate in the certificate…"
click at [884, 269] on icon "button" at bounding box center [878, 267] width 13 height 13
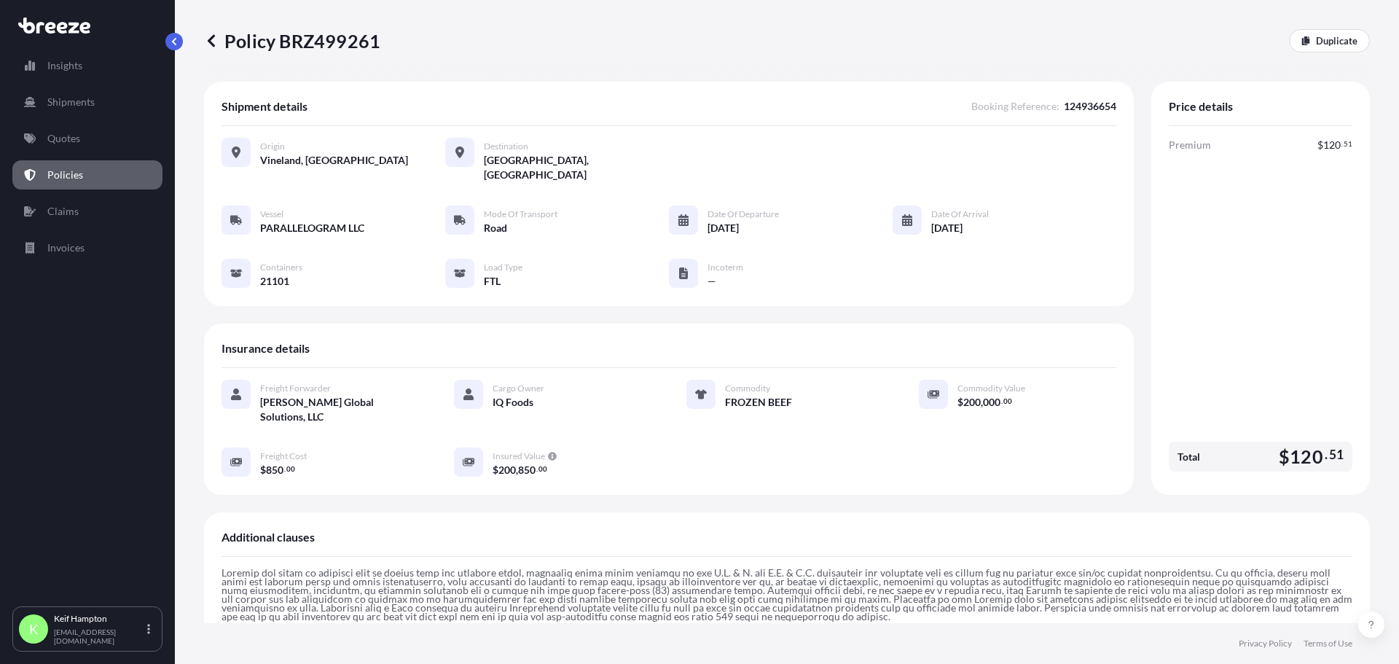
click at [393, 42] on div "Policy BRZ499261 Duplicate" at bounding box center [787, 40] width 1166 height 23
drag, startPoint x: 393, startPoint y: 42, endPoint x: 375, endPoint y: 47, distance: 18.2
click at [375, 47] on div "Policy BRZ499261 Duplicate" at bounding box center [787, 40] width 1166 height 23
copy p "Policy BRZ499261"
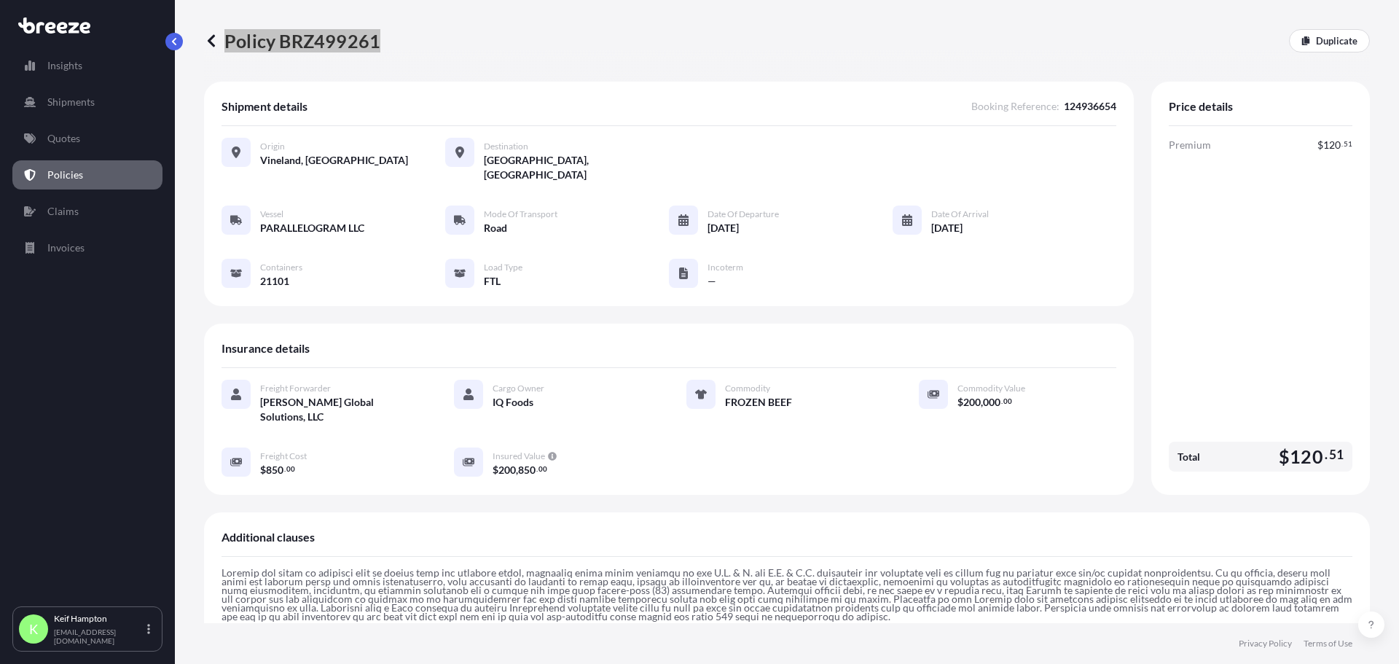
scroll to position [342, 0]
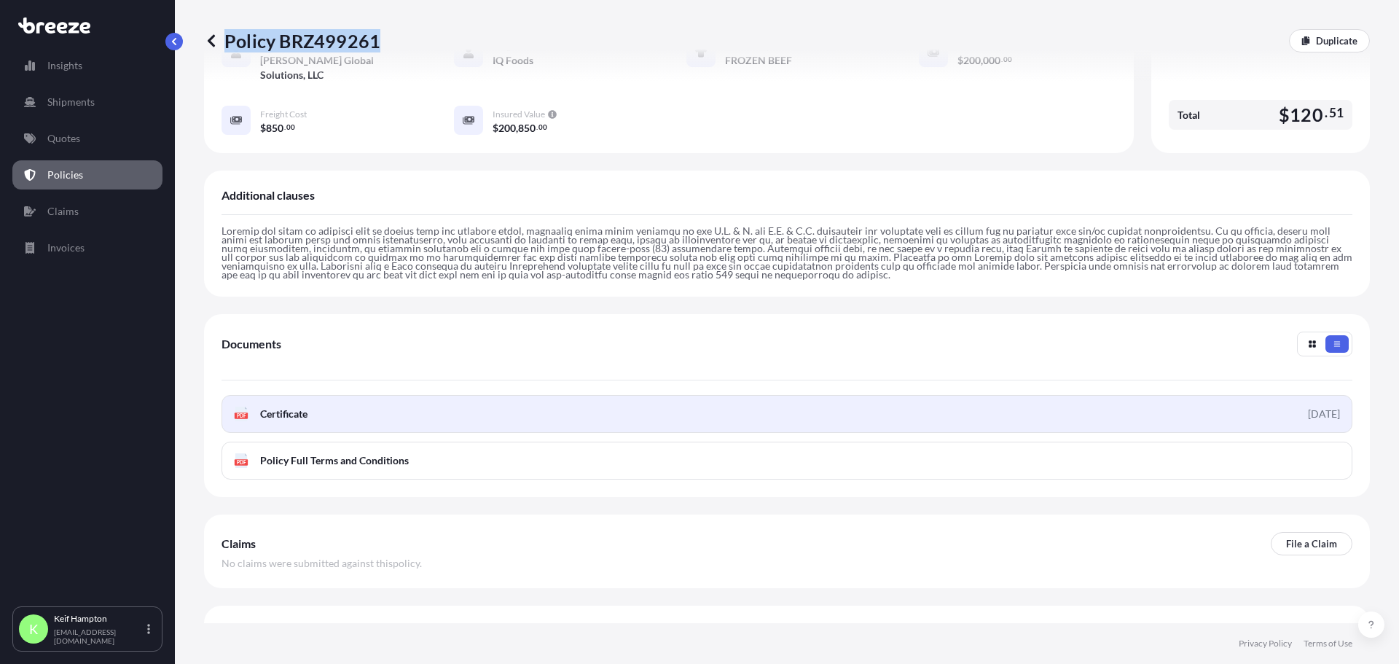
click at [292, 407] on span "Certificate" at bounding box center [283, 414] width 47 height 15
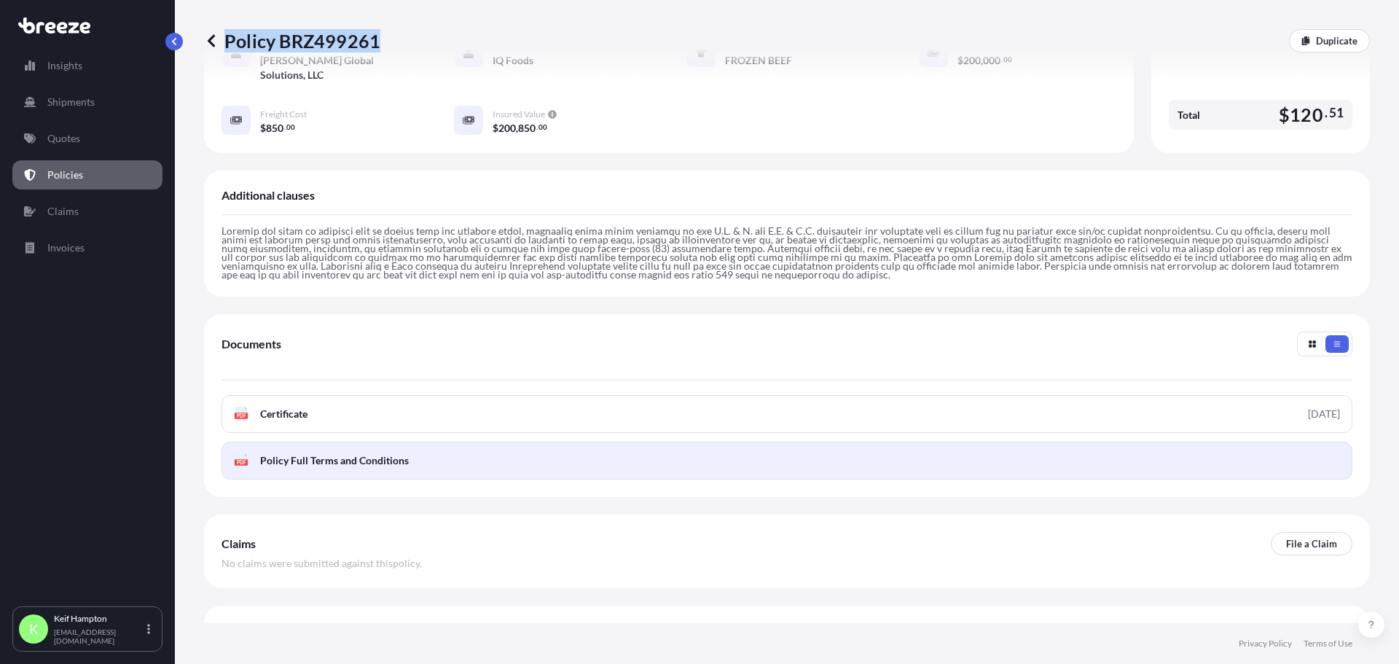
click at [431, 441] on link "PDF Policy Full Terms and Conditions" at bounding box center [786, 460] width 1131 height 38
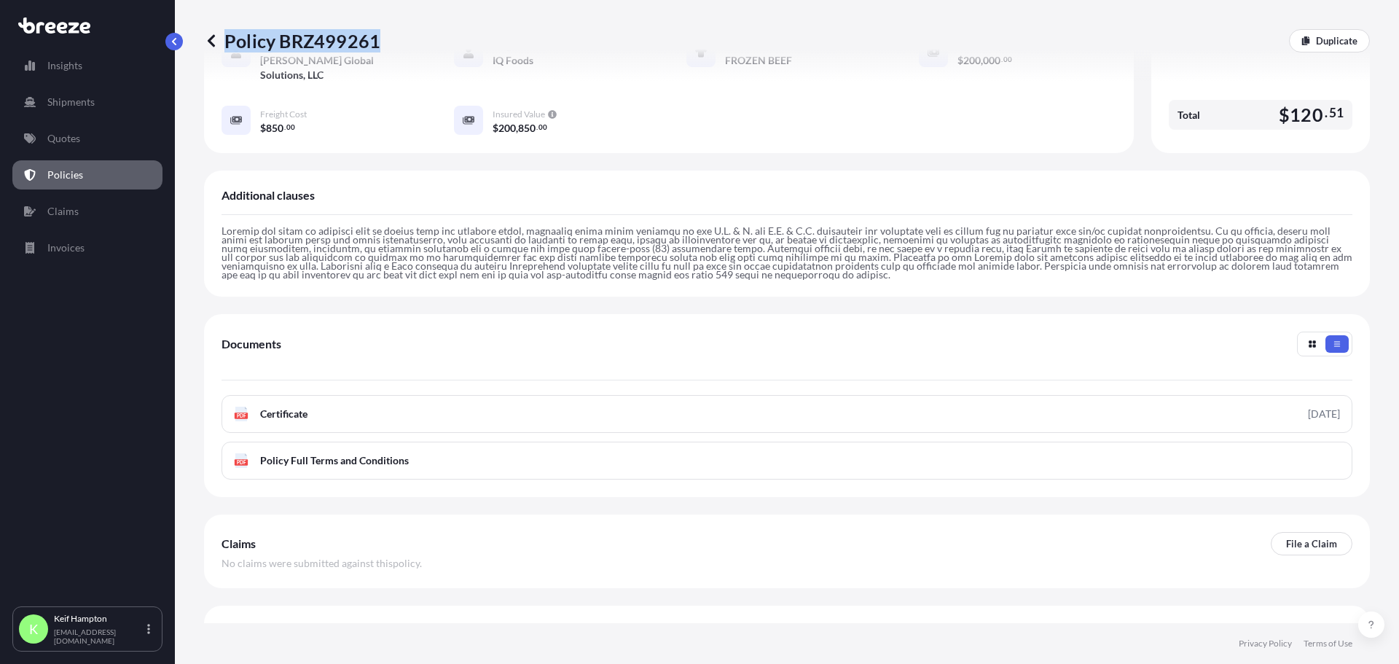
click at [368, 611] on div "Main Exclusions" at bounding box center [786, 628] width 1131 height 35
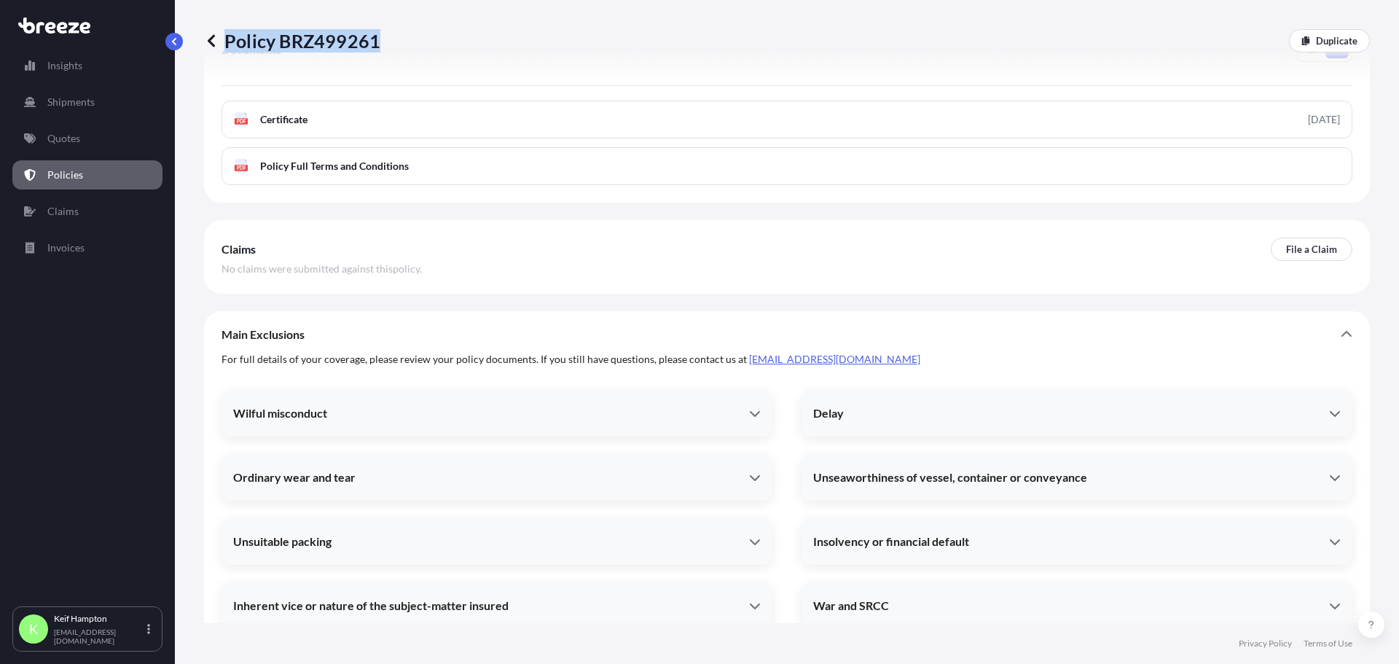
click at [445, 396] on div "Wilful misconduct" at bounding box center [496, 413] width 551 height 35
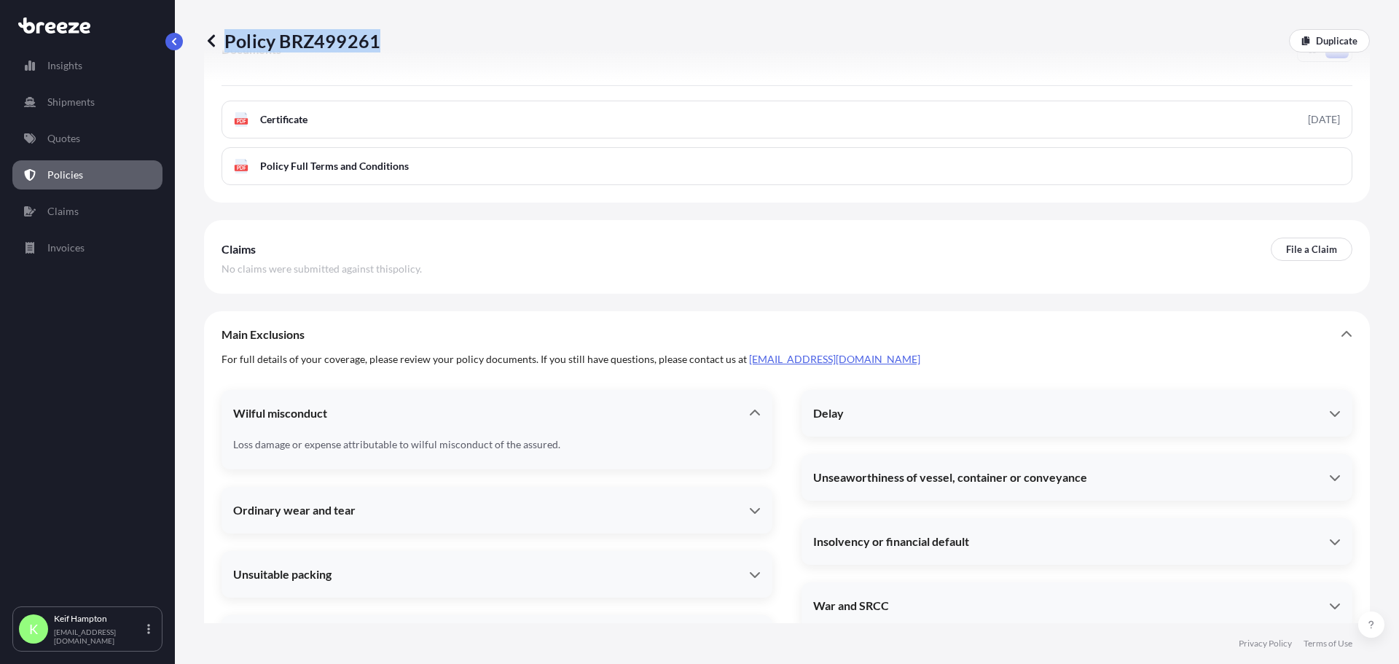
click at [903, 396] on div "Delay" at bounding box center [1076, 413] width 551 height 35
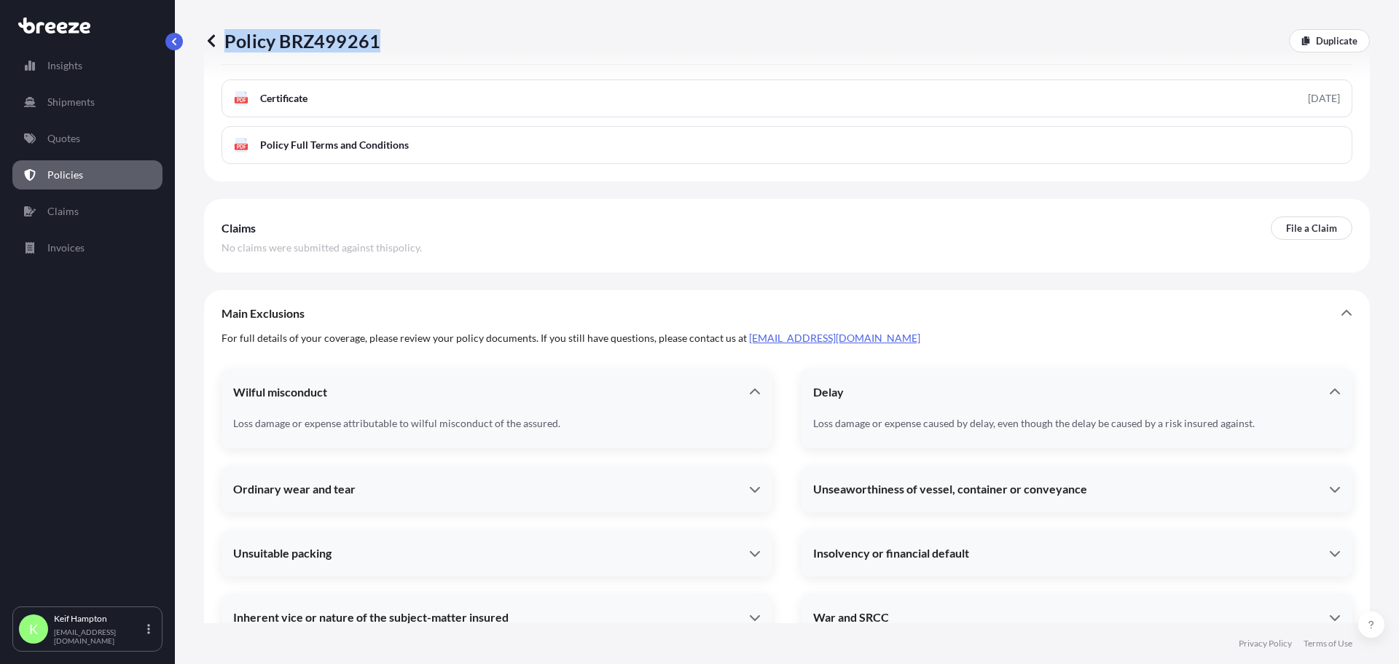
scroll to position [669, 0]
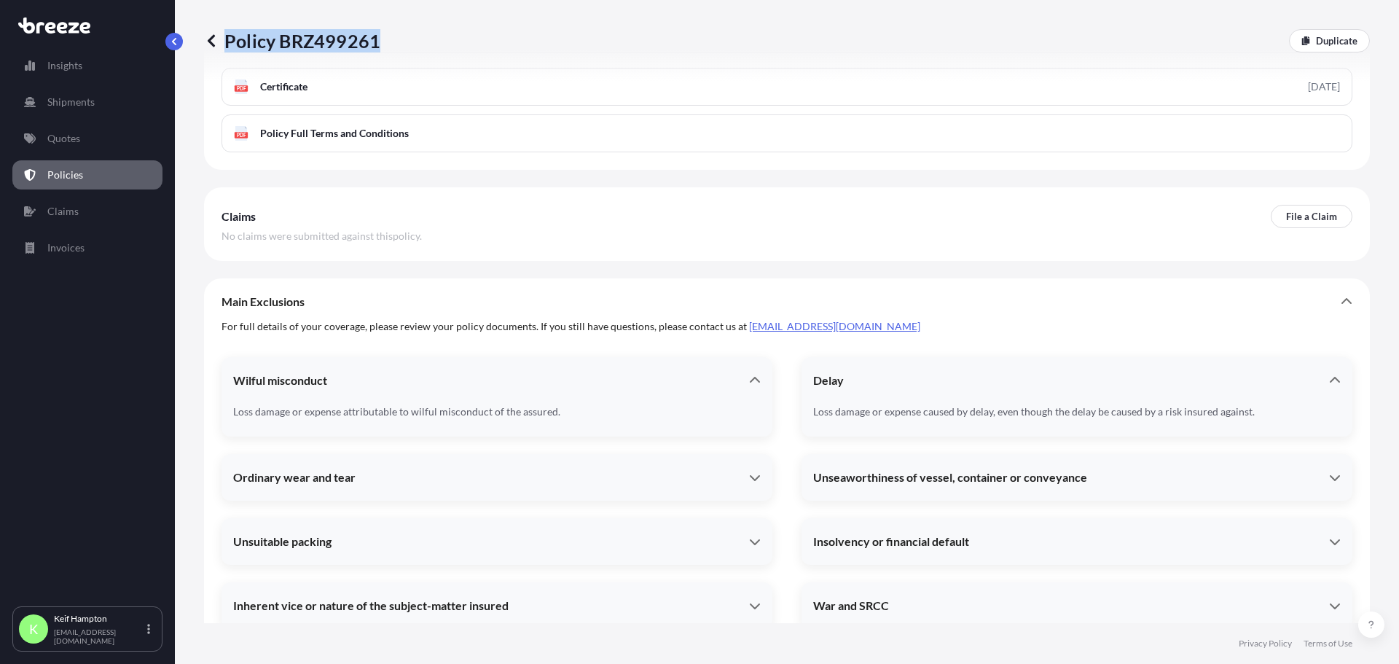
click at [511, 460] on div "Ordinary wear and tear" at bounding box center [496, 477] width 551 height 35
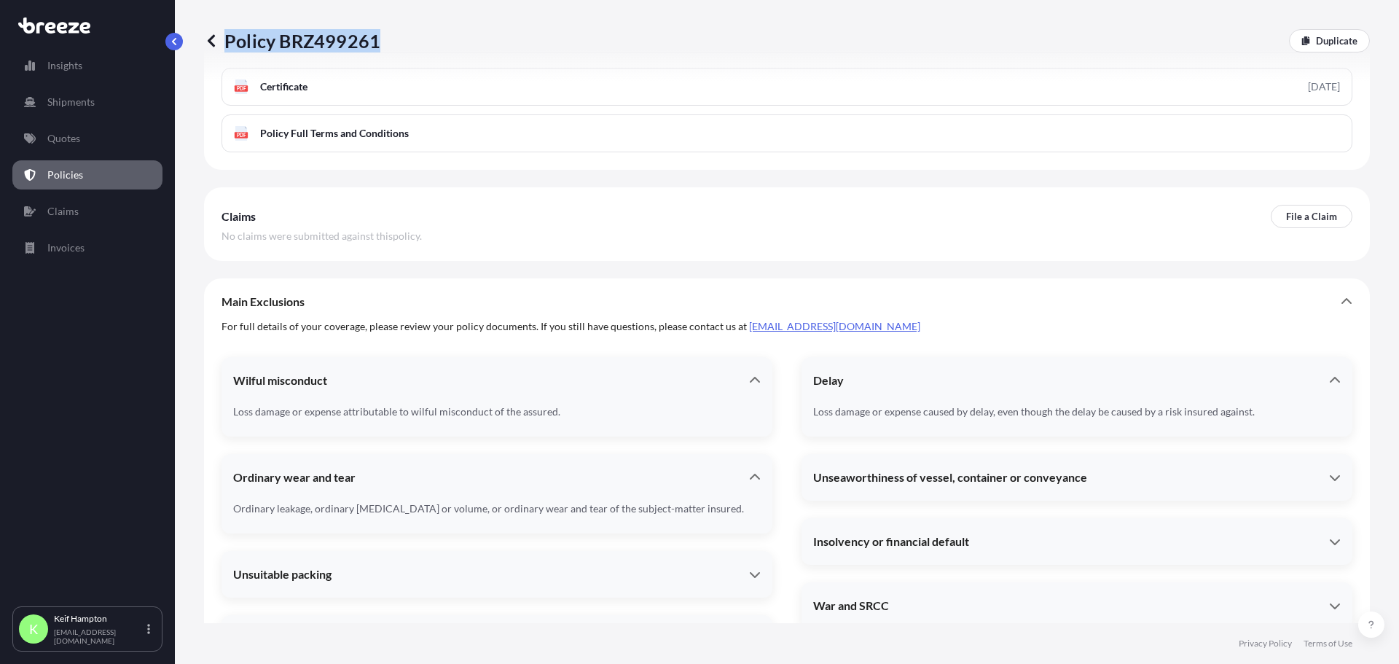
click at [924, 470] on span "Unseaworthiness of vessel, container or conveyance" at bounding box center [950, 477] width 274 height 15
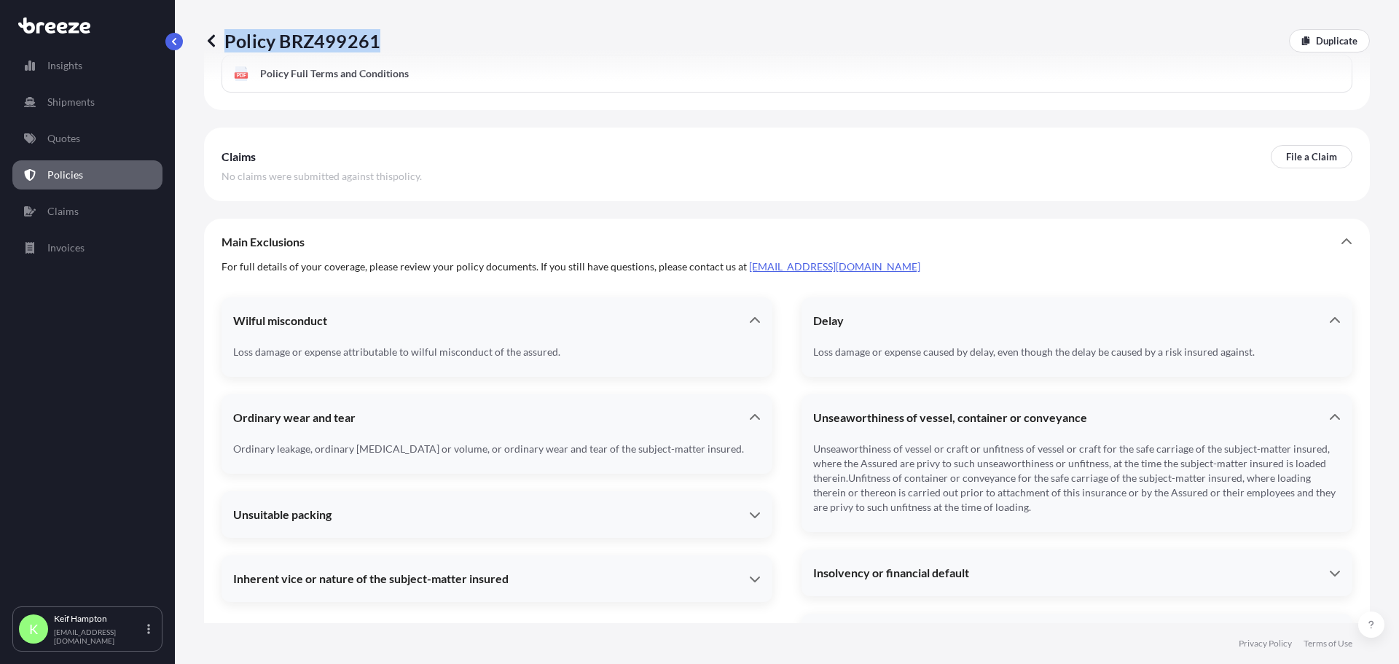
scroll to position [760, 0]
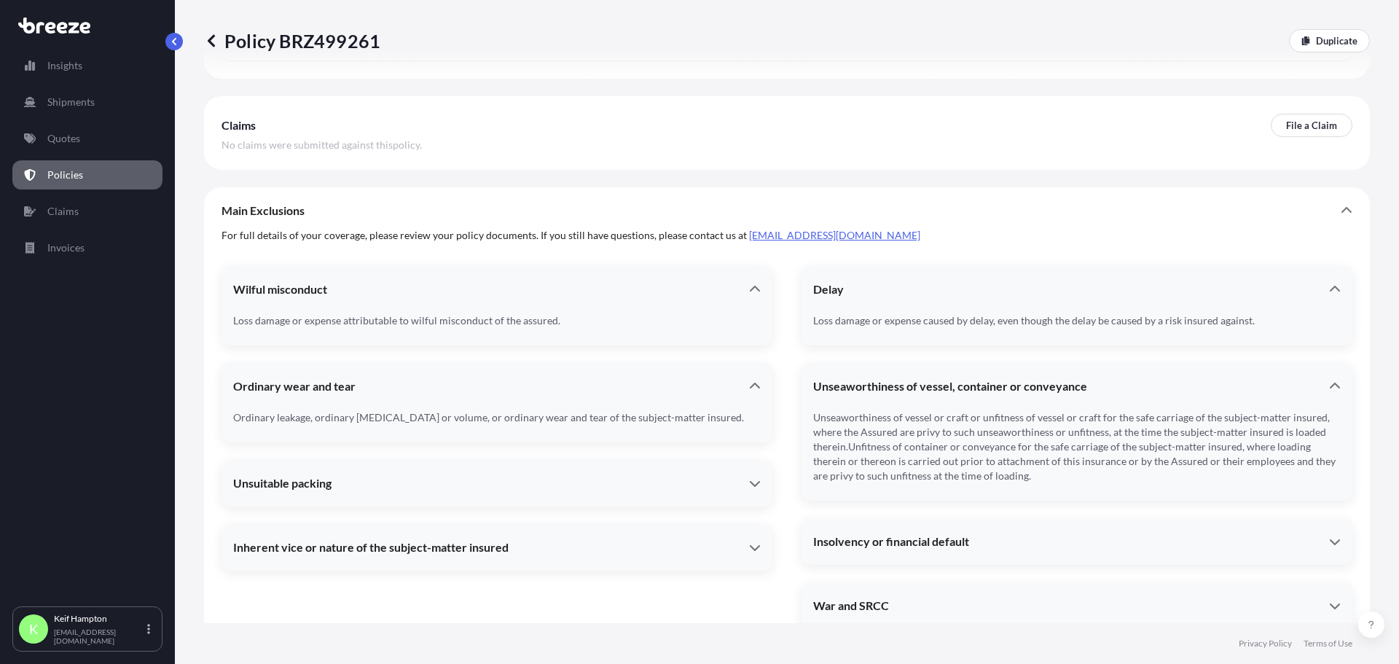
click at [597, 491] on div "Wilful misconduct Loss damage or expense attributable to wilful misconduct of t…" at bounding box center [496, 447] width 551 height 363
click at [602, 466] on div "Unsuitable packing" at bounding box center [496, 483] width 551 height 35
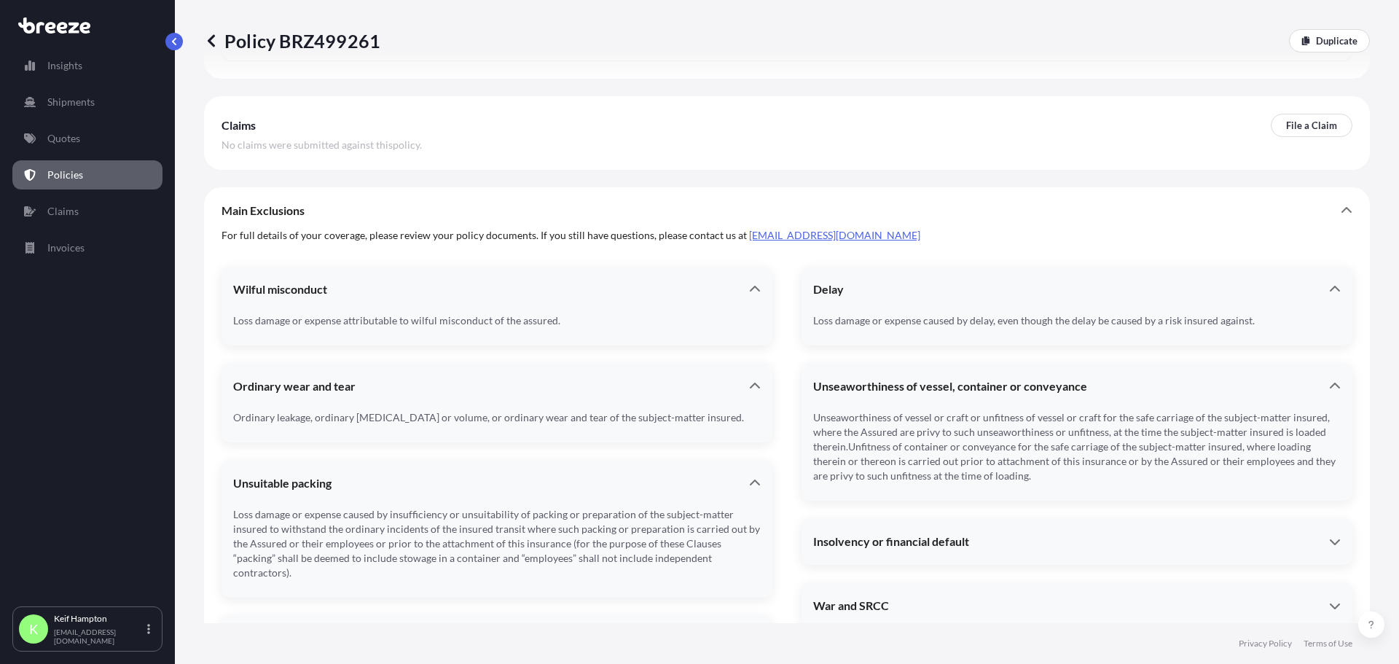
click at [653, 615] on div "Inherent vice or nature of the subject-matter insured Loss damage or expense ca…" at bounding box center [496, 638] width 551 height 47
click at [658, 631] on div "Inherent vice or nature of the subject-matter insured" at bounding box center [491, 638] width 516 height 15
click at [905, 534] on span "Insolvency or financial default" at bounding box center [891, 541] width 156 height 15
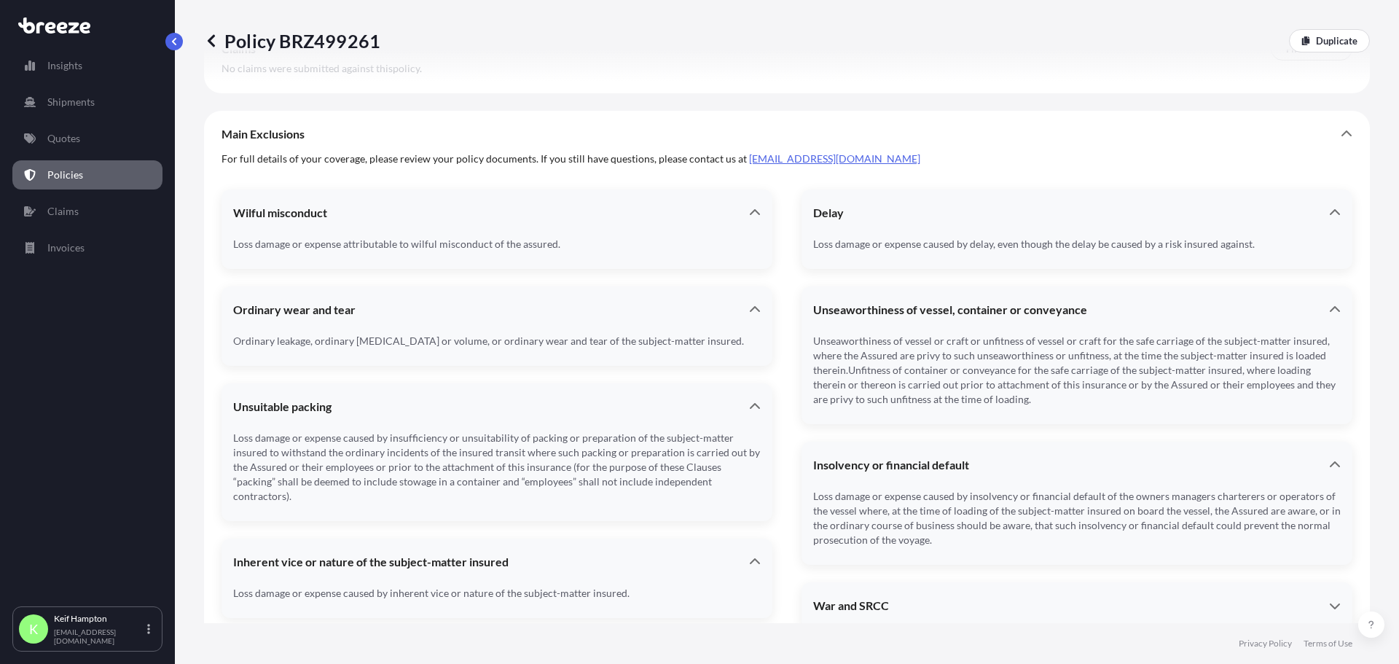
click at [936, 598] on div "War and SRCC" at bounding box center [1071, 605] width 516 height 15
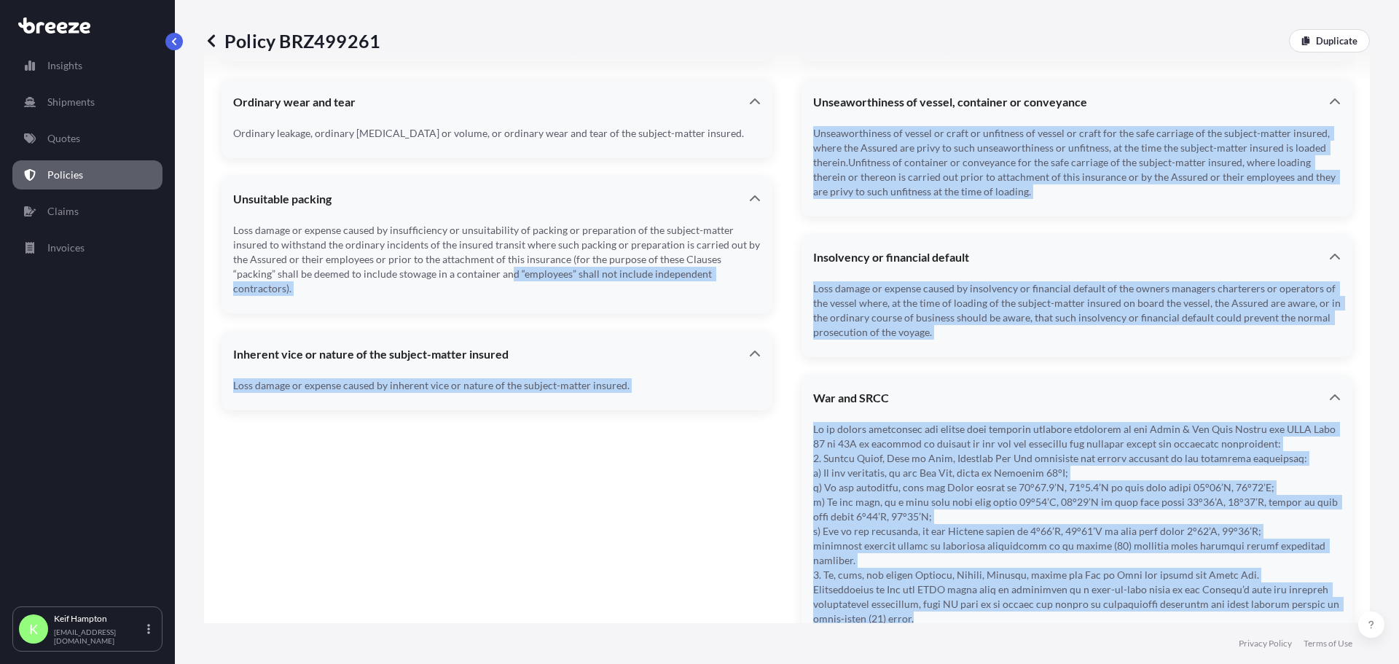
scroll to position [704, 0]
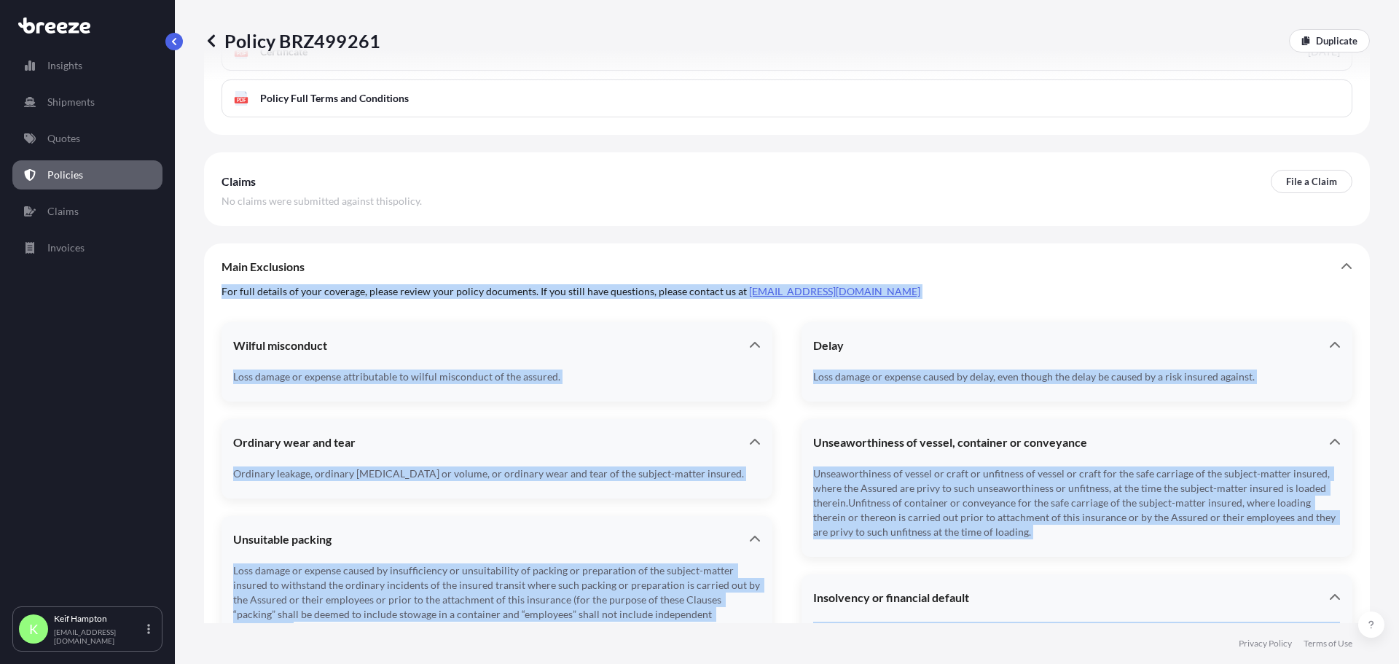
drag, startPoint x: 962, startPoint y: 587, endPoint x: 216, endPoint y: 244, distance: 821.1
click at [216, 244] on div "Main Exclusions For full details of your coverage, please review your policy do…" at bounding box center [787, 624] width 1166 height 763
click at [946, 284] on span "For full details of your coverage, please review your policy documents. If you …" at bounding box center [786, 291] width 1131 height 15
